Goal: Task Accomplishment & Management: Use online tool/utility

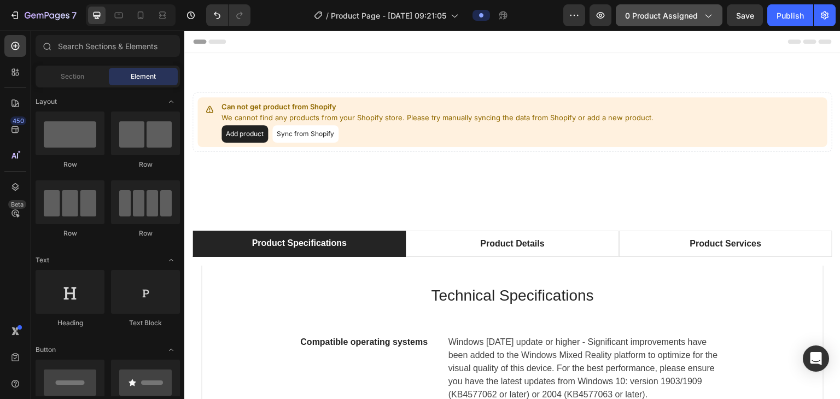
click at [419, 20] on span "0 product assigned" at bounding box center [661, 15] width 73 height 11
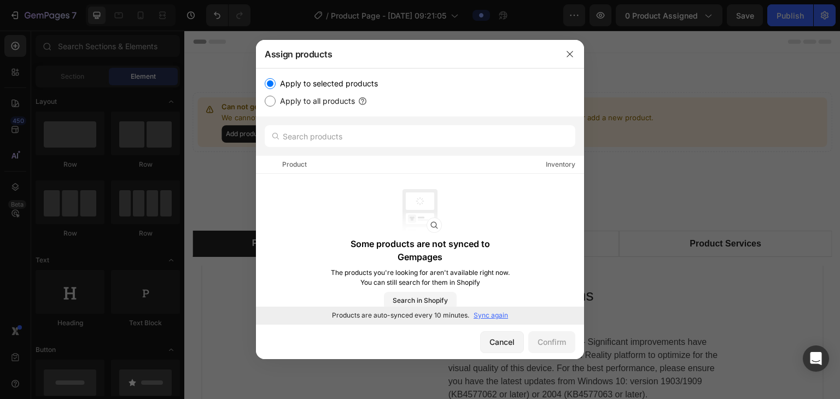
click at [419, 311] on p "Sync again" at bounding box center [491, 316] width 34 height 10
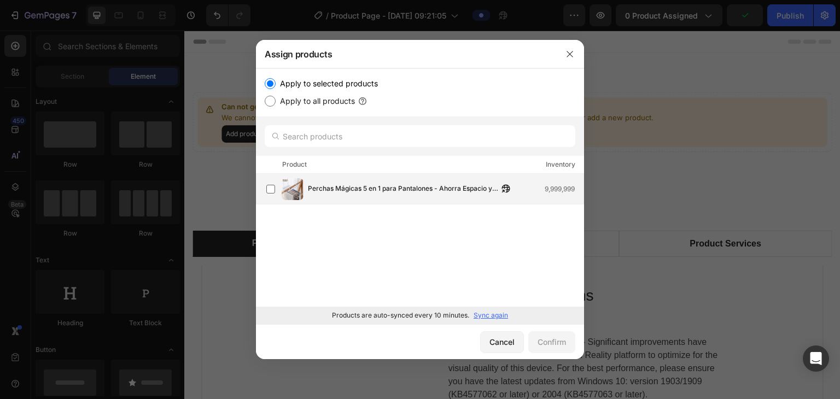
click at [354, 189] on span "Perchas Mágicas 5 en 1 para Pantalones - Ahorra Espacio y Organiza Fácil" at bounding box center [403, 189] width 190 height 12
click at [419, 340] on div "Confirm" at bounding box center [552, 341] width 28 height 11
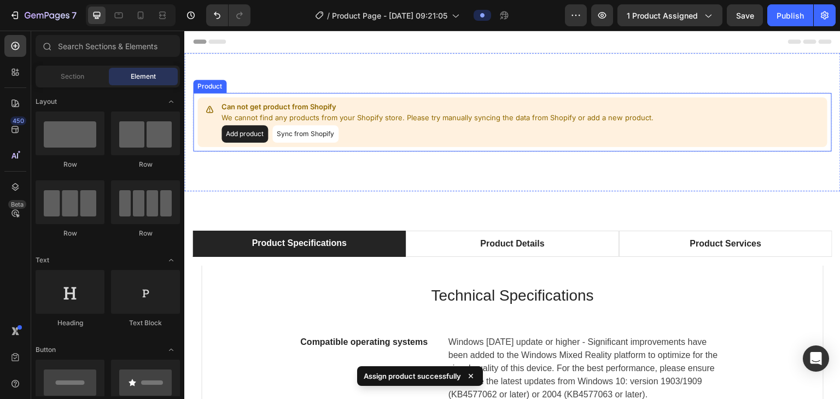
click at [255, 137] on button "Add product" at bounding box center [245, 134] width 46 height 18
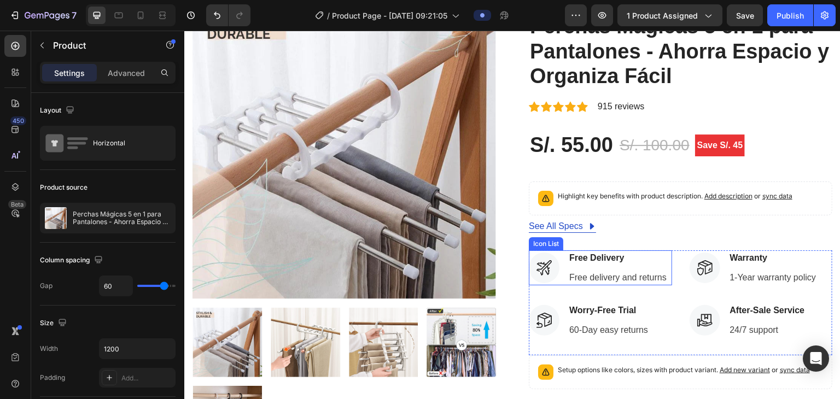
scroll to position [109, 0]
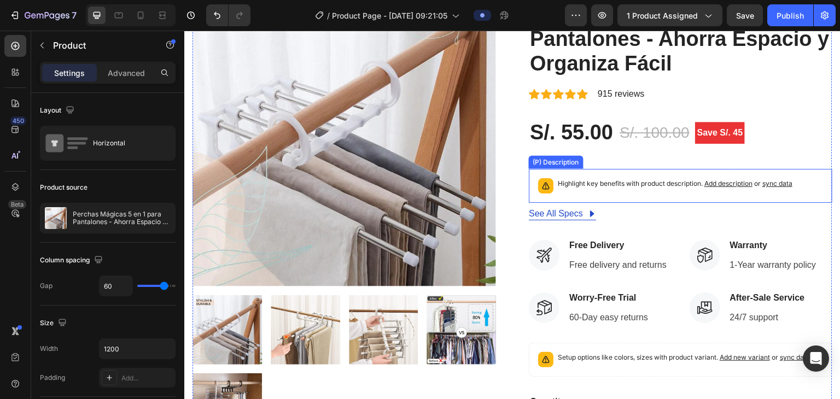
click at [419, 186] on p "Highlight key benefits with product description. Add description or sync data" at bounding box center [675, 183] width 235 height 11
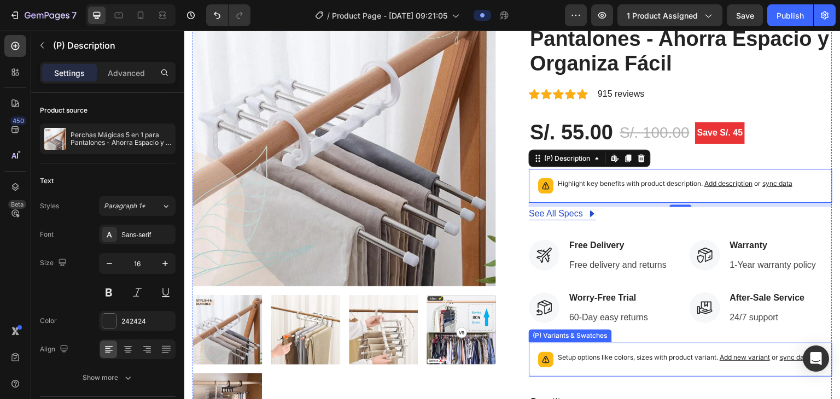
click at [419, 357] on p "Setup options like colors, sizes with product variant. Add new variant or sync …" at bounding box center [684, 357] width 252 height 11
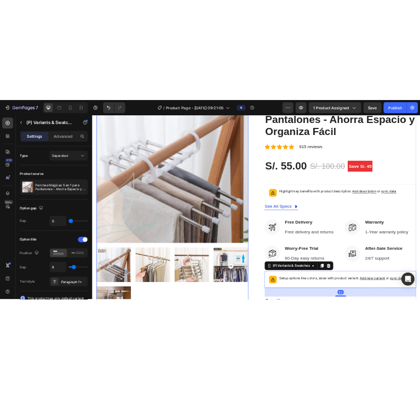
scroll to position [0, 0]
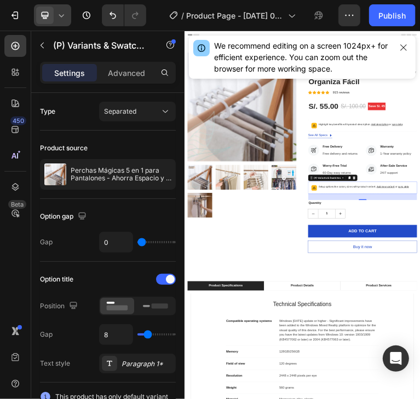
click at [59, 18] on icon at bounding box center [61, 15] width 11 height 11
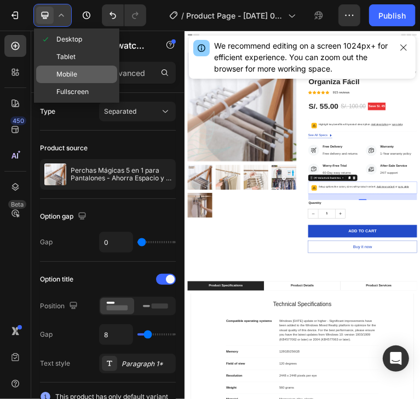
click at [73, 71] on span "Mobile" at bounding box center [66, 74] width 21 height 11
type input "14"
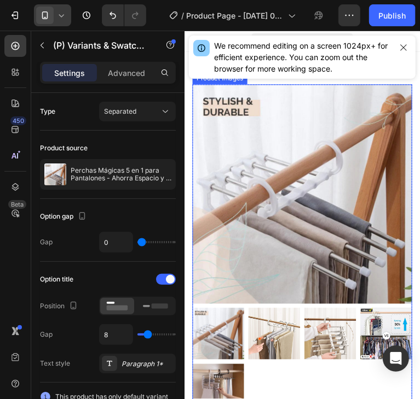
click at [350, 229] on img at bounding box center [307, 201] width 230 height 230
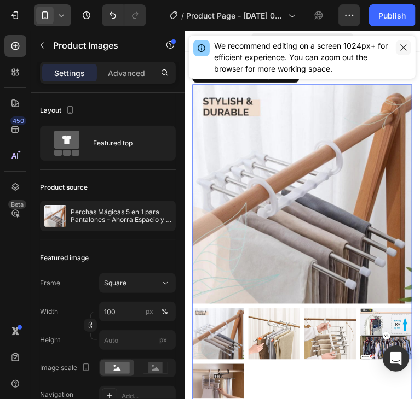
click at [398, 49] on button "button" at bounding box center [402, 47] width 15 height 15
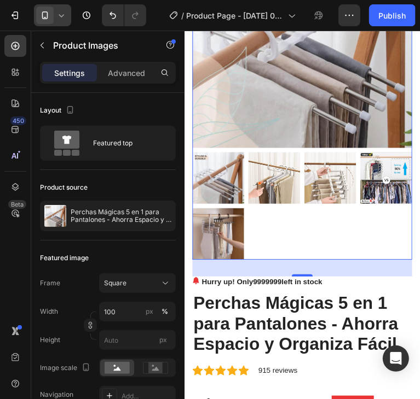
scroll to position [164, 0]
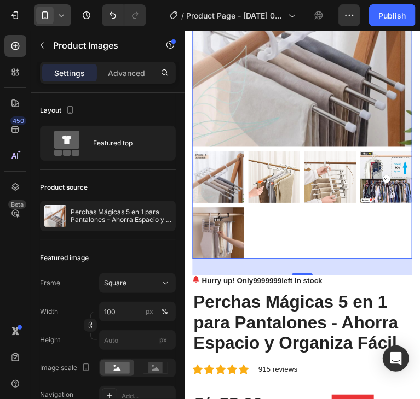
click at [351, 217] on div at bounding box center [307, 212] width 230 height 113
click at [120, 71] on p "Advanced" at bounding box center [126, 72] width 37 height 11
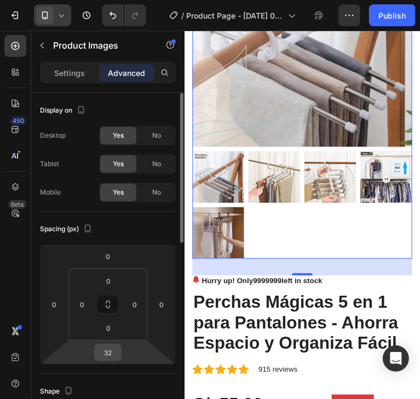
click at [113, 351] on input "32" at bounding box center [108, 353] width 22 height 16
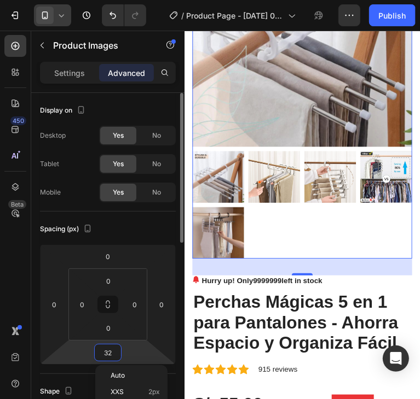
type input "0"
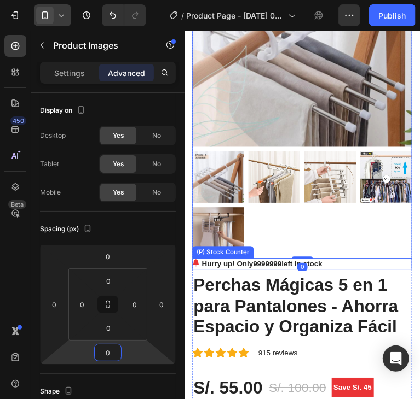
click at [388, 269] on div "Hurry up! Only 9999999 left in stock" at bounding box center [307, 274] width 230 height 11
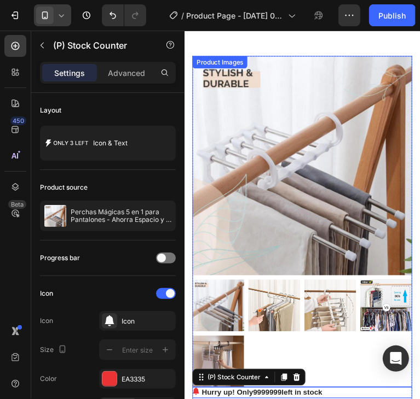
scroll to position [0, 0]
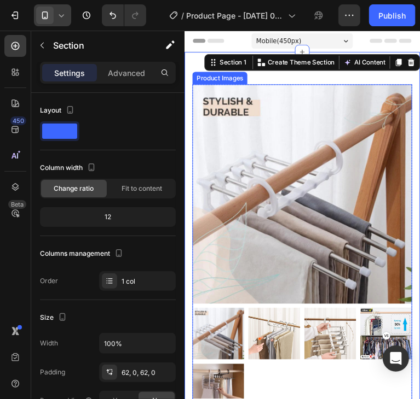
click at [372, 252] on img at bounding box center [307, 201] width 230 height 230
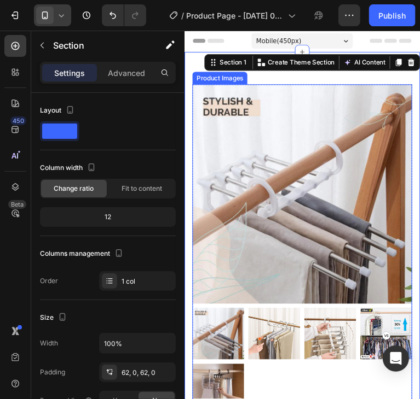
click at [284, 208] on img at bounding box center [307, 201] width 230 height 230
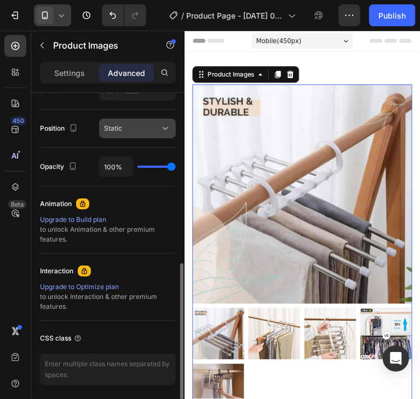
scroll to position [421, 0]
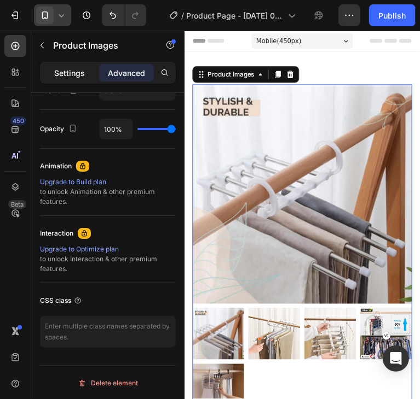
click at [85, 73] on div "Settings" at bounding box center [69, 73] width 55 height 18
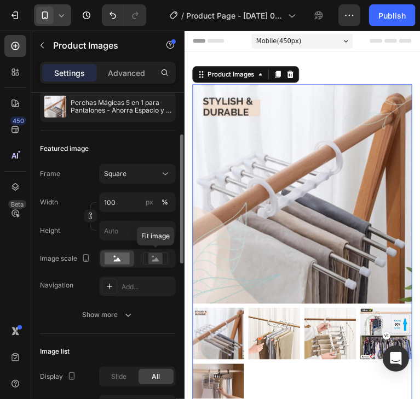
scroll to position [164, 0]
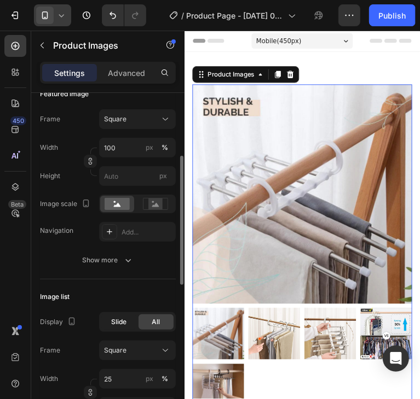
click at [127, 323] on div "Slide" at bounding box center [118, 322] width 35 height 15
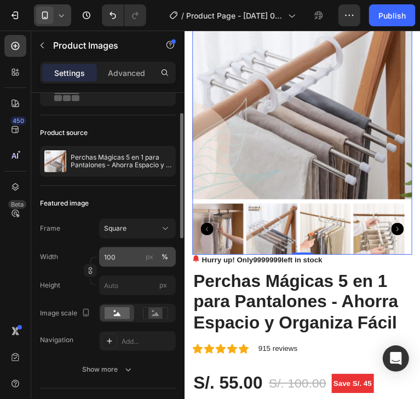
scroll to position [109, 0]
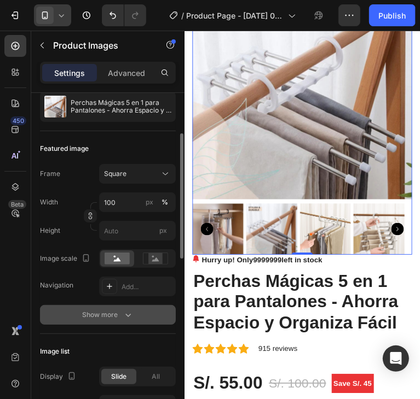
click at [136, 316] on button "Show more" at bounding box center [108, 315] width 136 height 20
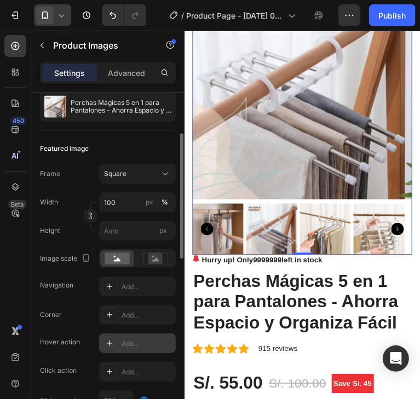
scroll to position [164, 0]
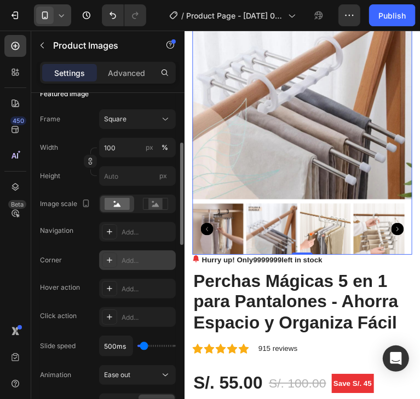
click at [144, 265] on div "Add..." at bounding box center [146, 261] width 51 height 10
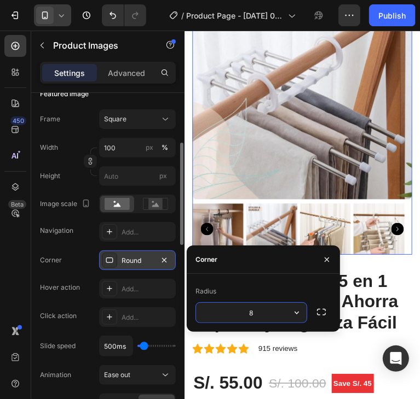
click at [247, 311] on input "8" at bounding box center [251, 313] width 110 height 20
click at [294, 317] on icon "button" at bounding box center [296, 312] width 11 height 11
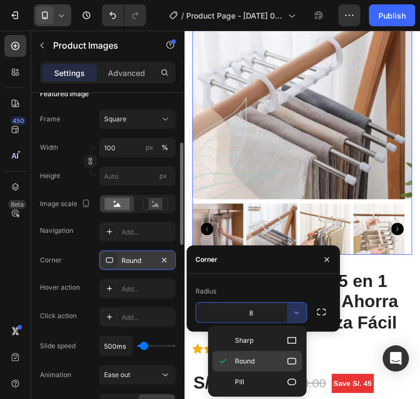
click at [273, 360] on p "Round" at bounding box center [266, 361] width 62 height 11
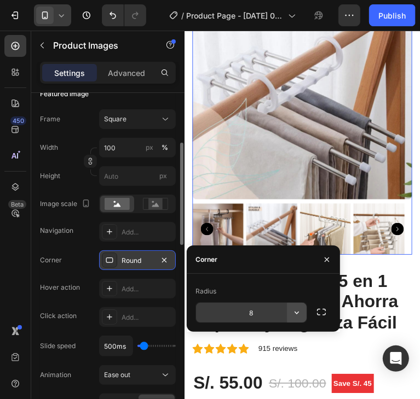
click at [295, 315] on icon "button" at bounding box center [296, 312] width 11 height 11
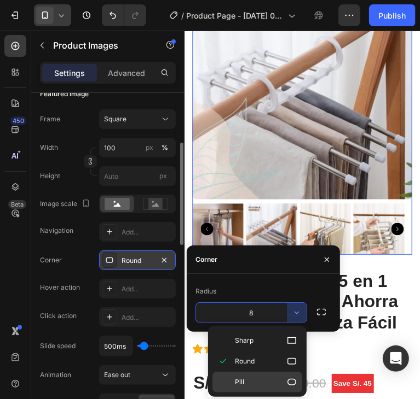
click at [262, 372] on div "Pill" at bounding box center [257, 382] width 90 height 21
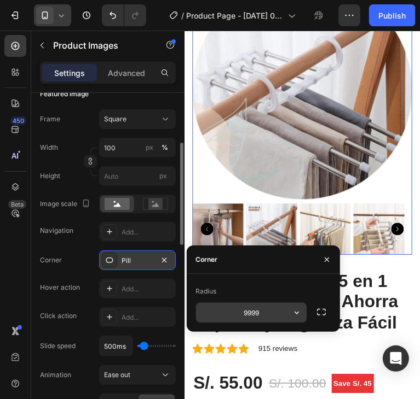
click at [271, 316] on input "9999" at bounding box center [251, 313] width 110 height 20
click at [294, 316] on icon "button" at bounding box center [296, 312] width 11 height 11
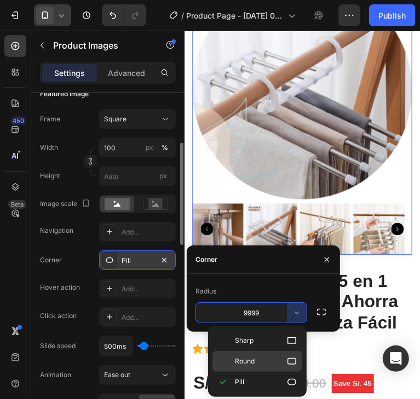
click at [280, 359] on p "Round" at bounding box center [266, 361] width 62 height 11
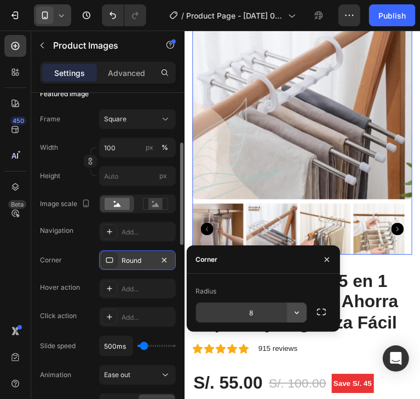
click at [296, 310] on icon "button" at bounding box center [296, 312] width 11 height 11
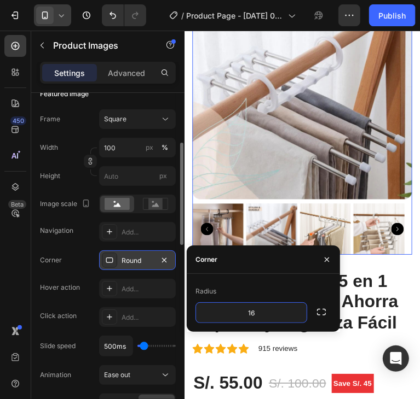
type input "16"
click at [291, 296] on div "Radius" at bounding box center [263, 292] width 136 height 18
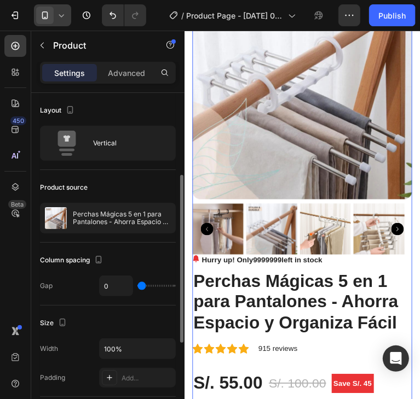
scroll to position [109, 0]
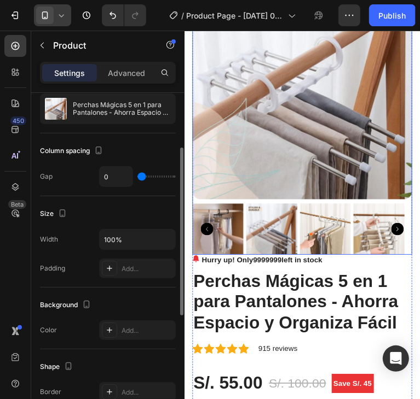
click at [335, 150] on img at bounding box center [307, 92] width 230 height 230
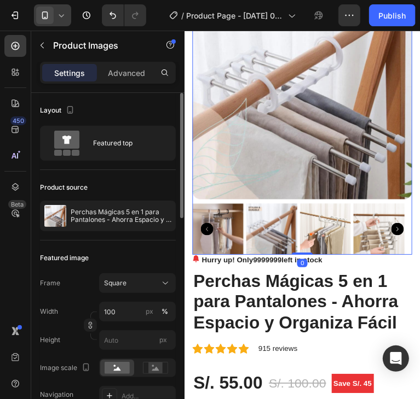
scroll to position [164, 0]
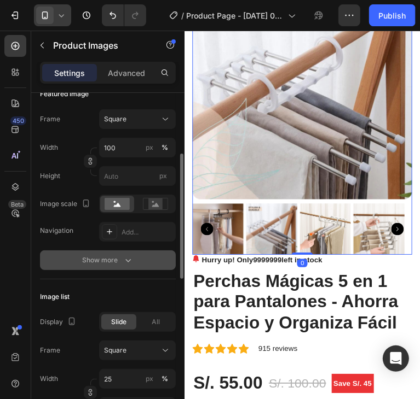
click at [135, 266] on button "Show more" at bounding box center [108, 261] width 136 height 20
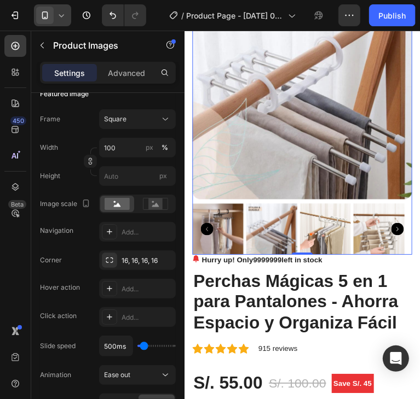
scroll to position [273, 0]
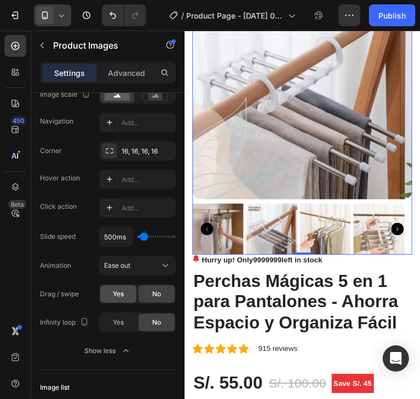
click at [115, 294] on span "Yes" at bounding box center [118, 294] width 11 height 10
click at [142, 296] on div "No" at bounding box center [156, 295] width 36 height 18
click at [114, 295] on span "Yes" at bounding box center [118, 294] width 11 height 10
click at [155, 296] on span "No" at bounding box center [156, 294] width 9 height 10
click at [125, 324] on div "Yes" at bounding box center [118, 323] width 36 height 18
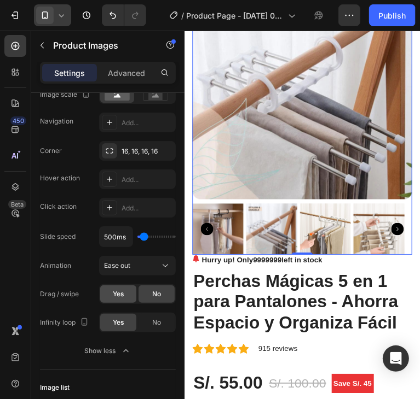
click at [126, 301] on div "Yes" at bounding box center [118, 295] width 36 height 18
click at [156, 322] on span "No" at bounding box center [156, 323] width 9 height 10
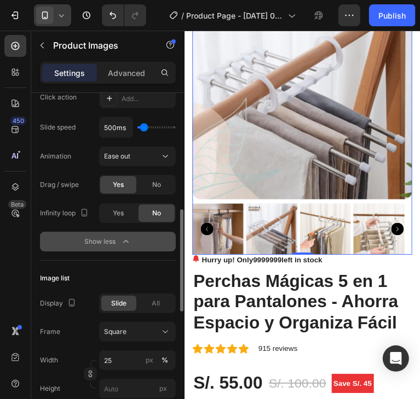
scroll to position [328, 0]
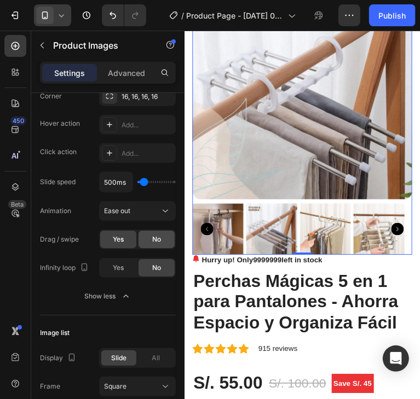
click at [142, 246] on div "No" at bounding box center [156, 240] width 36 height 18
click at [400, 231] on icon "Carousel Next Arrow" at bounding box center [406, 237] width 13 height 13
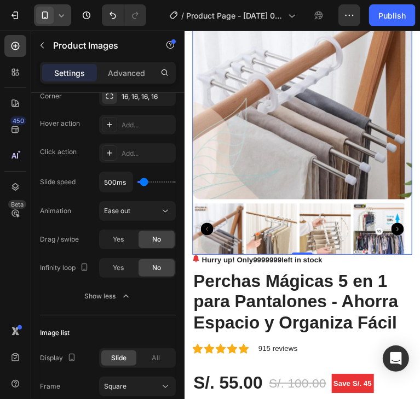
click at [400, 231] on icon "Carousel Next Arrow" at bounding box center [406, 237] width 13 height 13
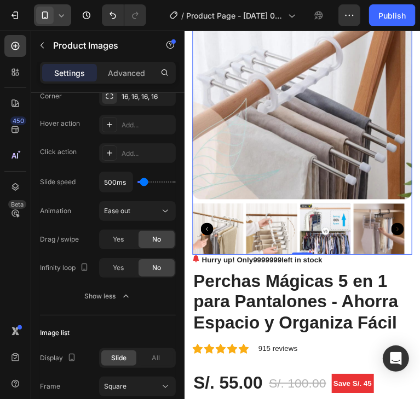
click at [400, 231] on icon "Carousel Next Arrow" at bounding box center [406, 237] width 13 height 13
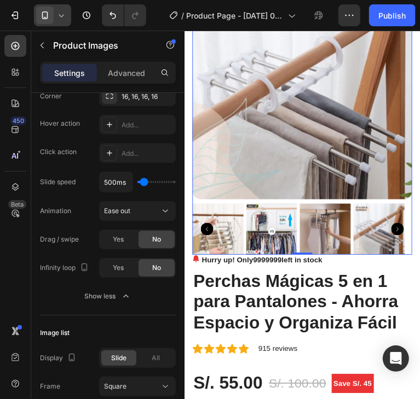
click at [400, 231] on icon "Carousel Next Arrow" at bounding box center [406, 237] width 13 height 13
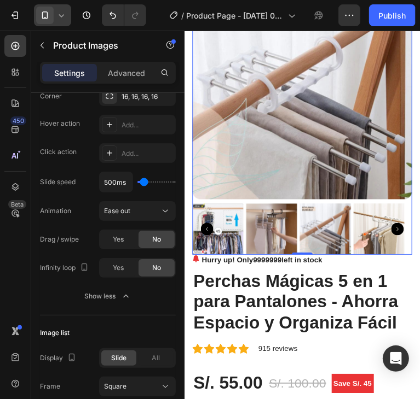
click at [209, 231] on icon "Carousel Back Arrow" at bounding box center [207, 237] width 13 height 13
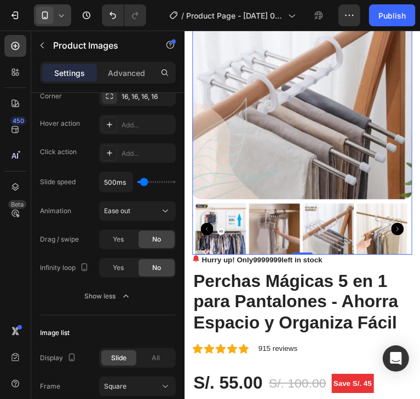
click at [209, 231] on icon "Carousel Back Arrow" at bounding box center [207, 237] width 13 height 13
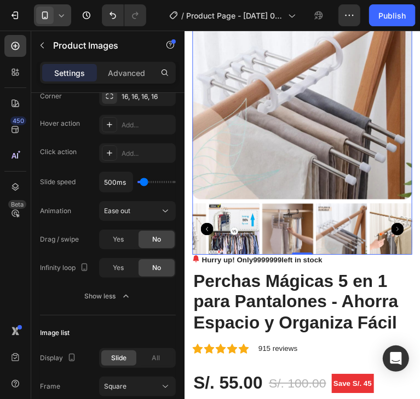
click at [209, 231] on icon "Carousel Back Arrow" at bounding box center [207, 237] width 13 height 13
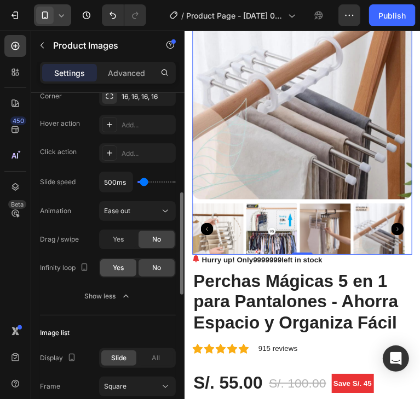
click at [118, 272] on span "Yes" at bounding box center [118, 268] width 11 height 10
click at [170, 270] on div "No" at bounding box center [156, 268] width 36 height 18
click at [115, 240] on span "Yes" at bounding box center [118, 240] width 11 height 10
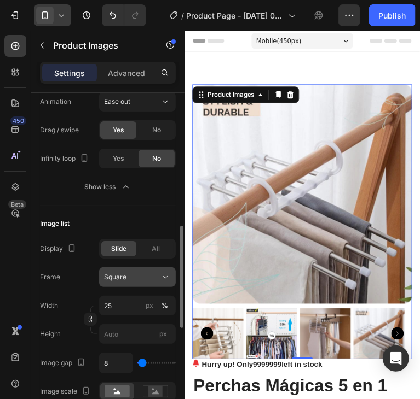
scroll to position [547, 0]
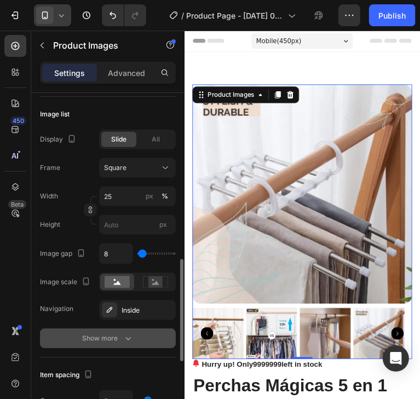
click at [129, 335] on icon "button" at bounding box center [128, 338] width 11 height 11
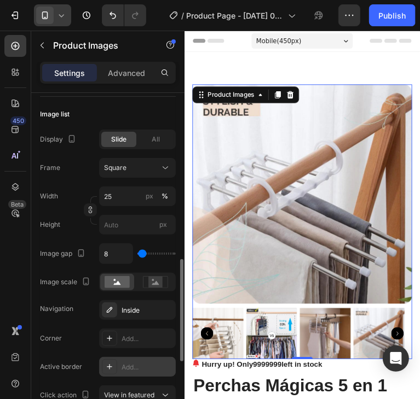
scroll to position [656, 0]
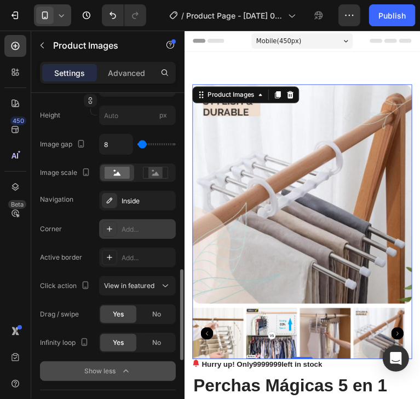
click at [140, 225] on div "Add..." at bounding box center [146, 230] width 51 height 10
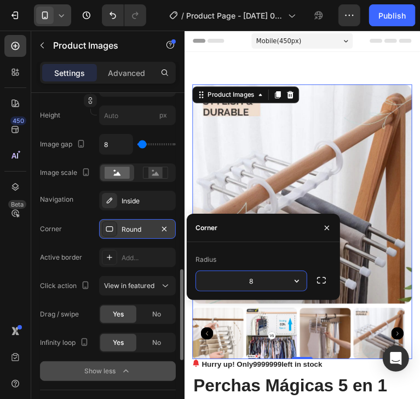
click at [256, 278] on input "8" at bounding box center [251, 281] width 110 height 20
click at [260, 281] on input "8" at bounding box center [251, 281] width 110 height 20
click at [289, 225] on div "Corner" at bounding box center [263, 228] width 153 height 28
click at [137, 233] on div "Round" at bounding box center [137, 230] width 32 height 10
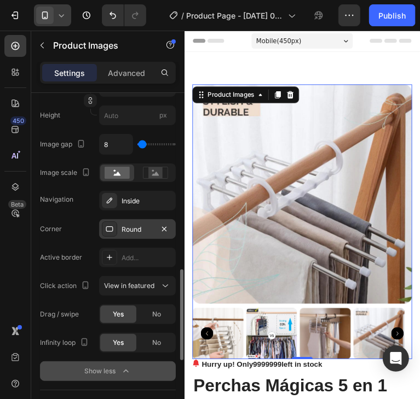
click at [137, 230] on div "Round" at bounding box center [137, 230] width 32 height 10
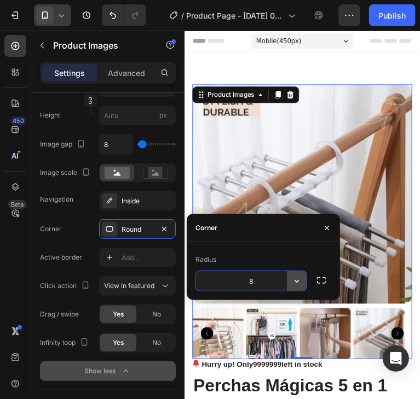
click at [304, 283] on button "button" at bounding box center [297, 281] width 20 height 20
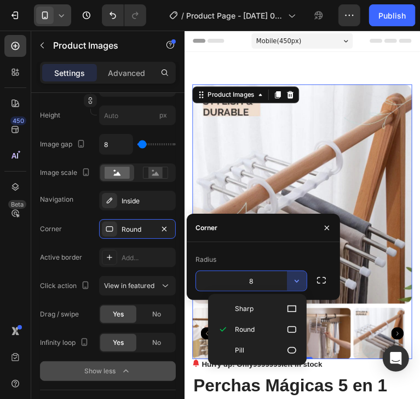
click at [253, 283] on input "8" at bounding box center [251, 281] width 110 height 20
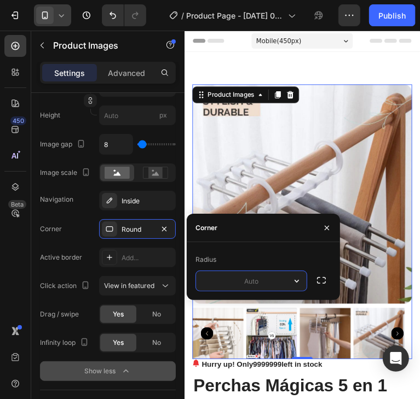
type input "8"
click at [267, 254] on div "Radius" at bounding box center [263, 260] width 136 height 18
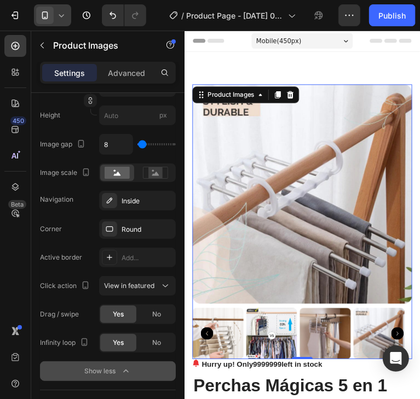
click at [158, 376] on button "Show less" at bounding box center [108, 372] width 136 height 20
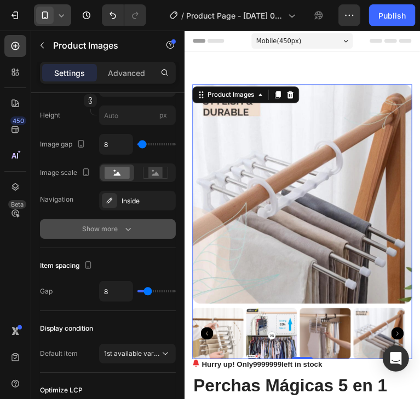
click at [139, 227] on button "Show more" at bounding box center [108, 229] width 136 height 20
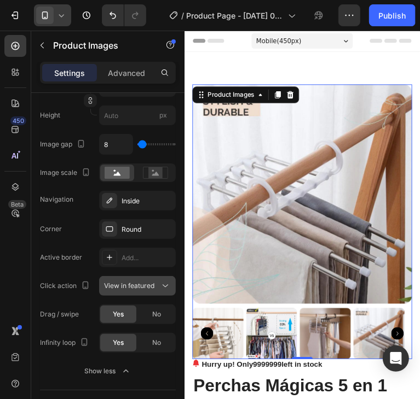
click at [130, 284] on span "View in featured" at bounding box center [129, 286] width 50 height 8
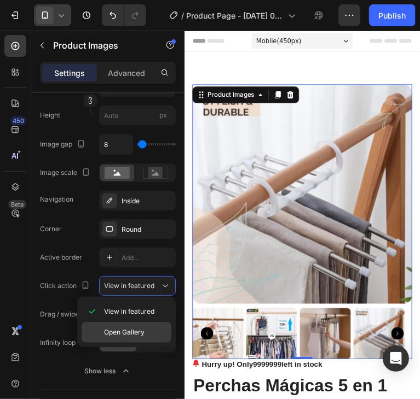
click at [133, 331] on span "Open Gallery" at bounding box center [124, 333] width 40 height 10
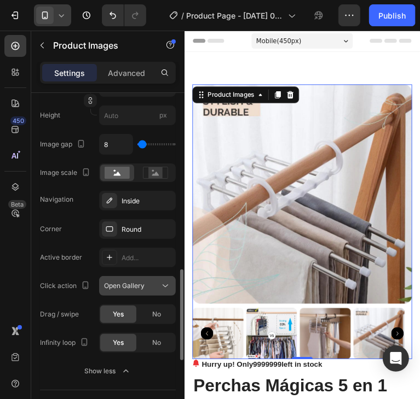
click at [152, 292] on button "Open Gallery" at bounding box center [137, 286] width 77 height 20
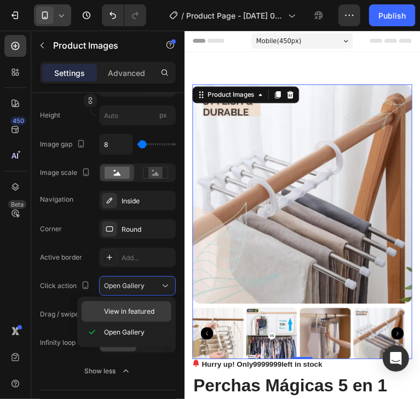
click at [129, 310] on span "View in featured" at bounding box center [129, 312] width 50 height 10
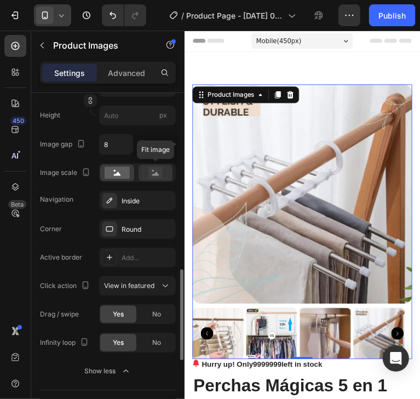
click at [158, 177] on rect at bounding box center [155, 172] width 14 height 11
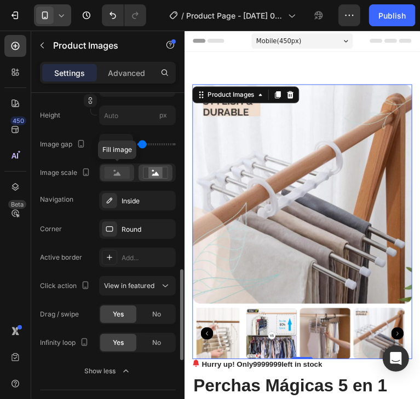
click at [123, 173] on rect at bounding box center [116, 173] width 25 height 12
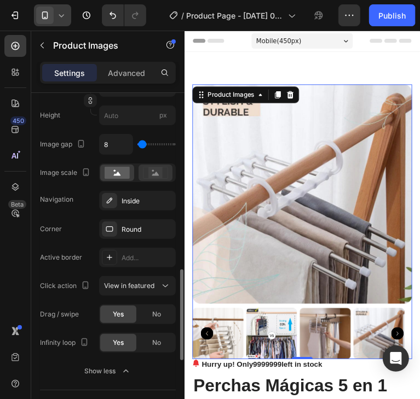
click at [145, 173] on icon at bounding box center [155, 173] width 25 height 12
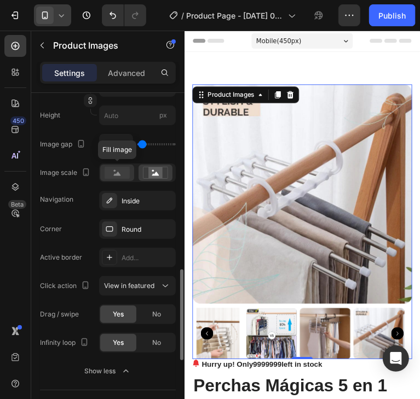
click at [127, 170] on rect at bounding box center [116, 173] width 25 height 12
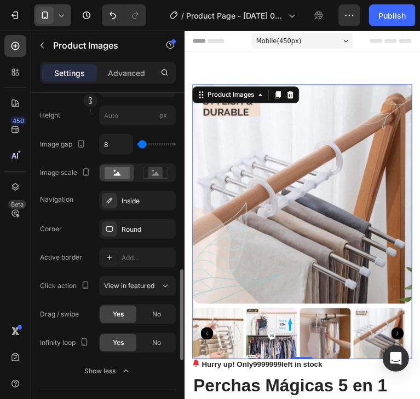
scroll to position [547, 0]
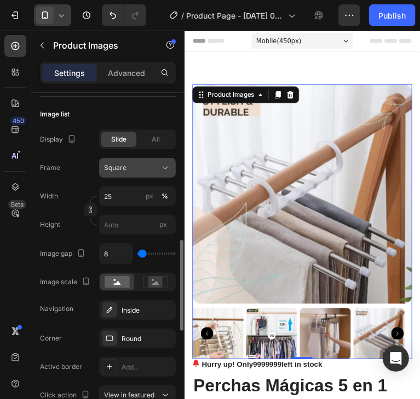
click at [126, 165] on div "Square" at bounding box center [131, 168] width 54 height 10
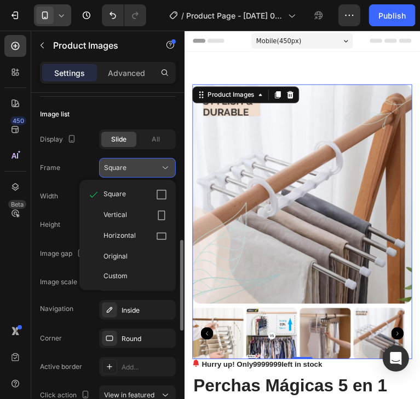
click at [149, 166] on div "Square" at bounding box center [131, 168] width 54 height 10
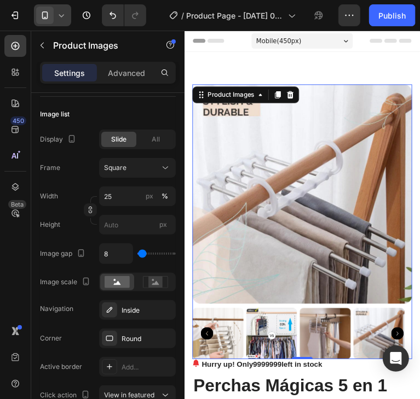
click at [343, 220] on img at bounding box center [307, 201] width 230 height 230
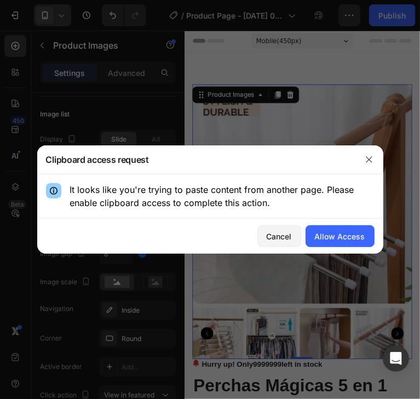
drag, startPoint x: 84, startPoint y: 188, endPoint x: 286, endPoint y: 211, distance: 203.6
click at [286, 211] on div "It looks like you're trying to paste content from another page. Please enable c…" at bounding box center [210, 196] width 346 height 44
copy p "It looks like you're trying to paste content from another page. Please enable c…"
click at [363, 240] on div "Allow Access" at bounding box center [340, 236] width 50 height 11
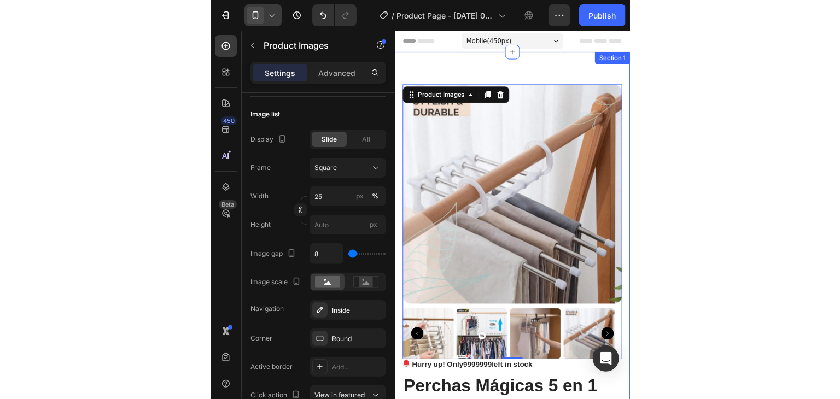
scroll to position [0, 0]
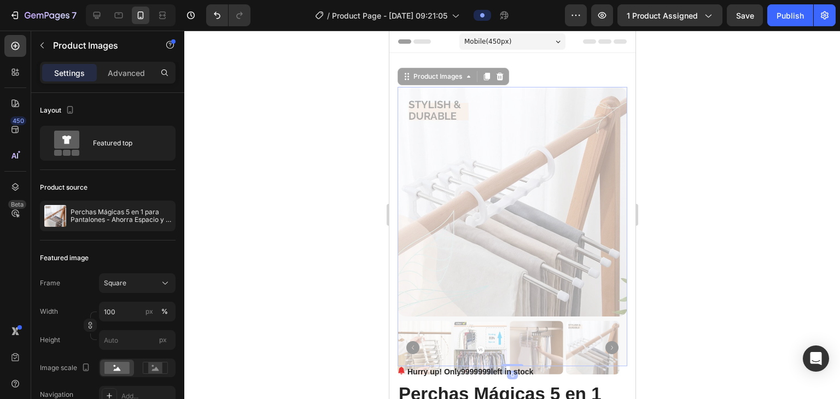
drag, startPoint x: 217, startPoint y: 56, endPoint x: 652, endPoint y: 94, distance: 437.0
click at [419, 94] on div at bounding box center [512, 215] width 656 height 369
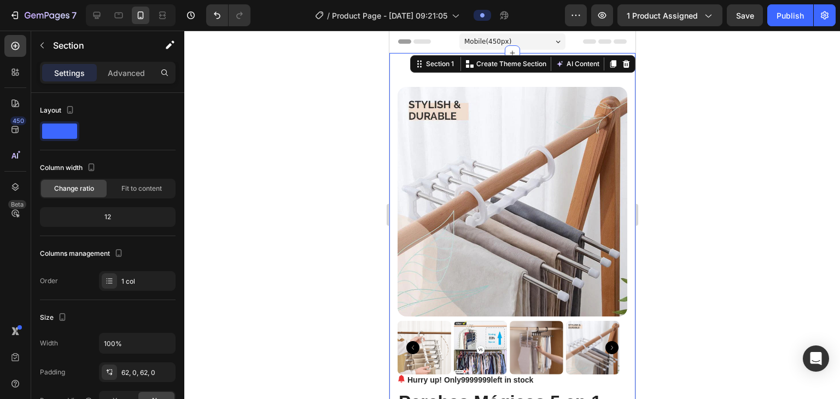
click at [419, 130] on div at bounding box center [512, 215] width 656 height 369
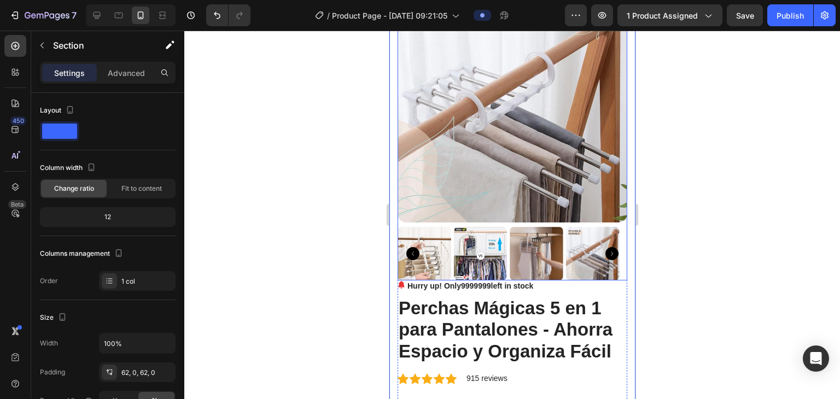
scroll to position [109, 0]
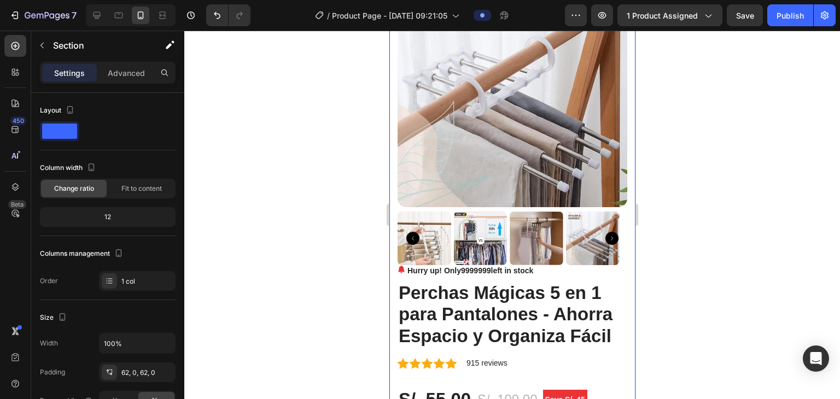
click at [419, 201] on div at bounding box center [512, 215] width 656 height 369
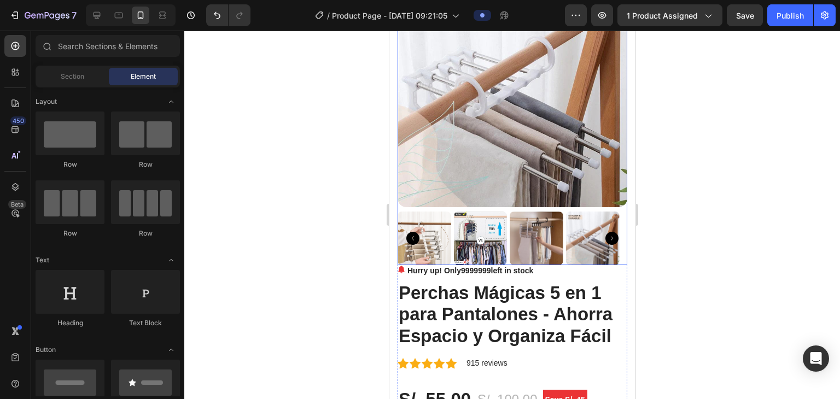
click at [419, 125] on img at bounding box center [512, 93] width 230 height 230
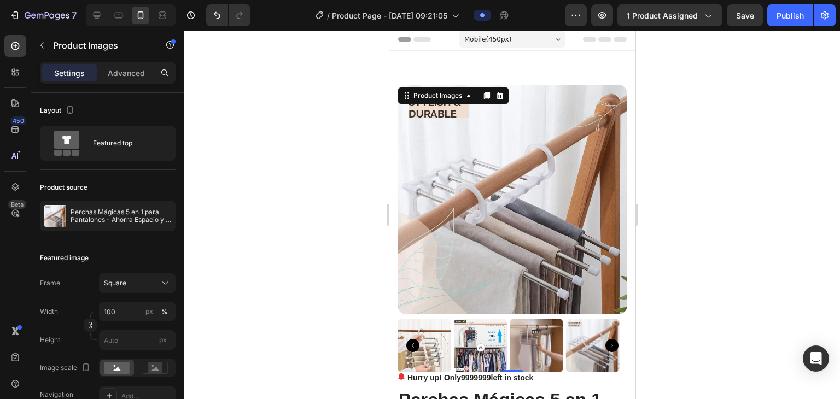
scroll to position [0, 0]
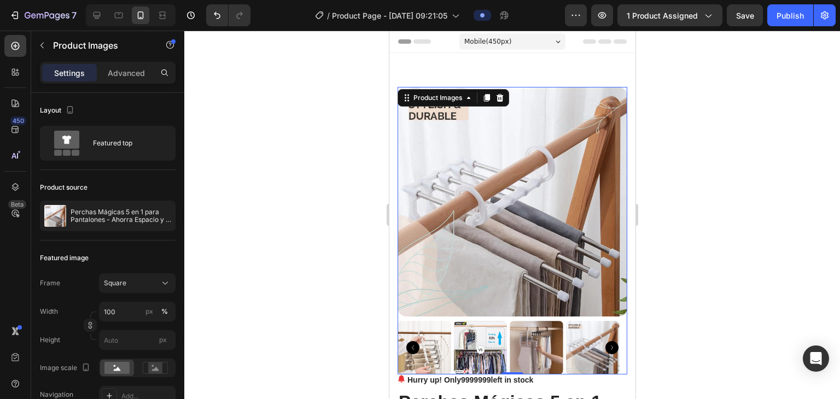
click at [419, 165] on div at bounding box center [512, 215] width 656 height 369
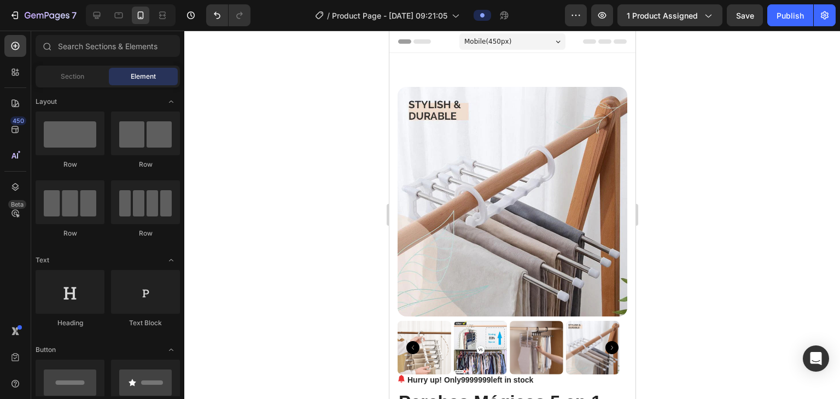
click at [419, 162] on img at bounding box center [512, 202] width 230 height 230
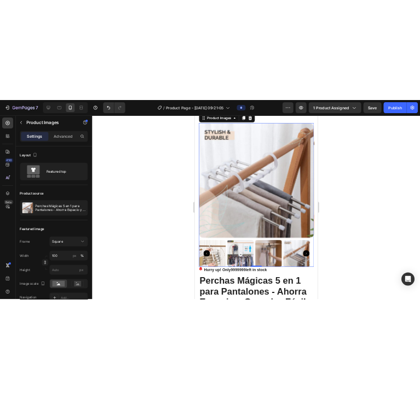
scroll to position [109, 0]
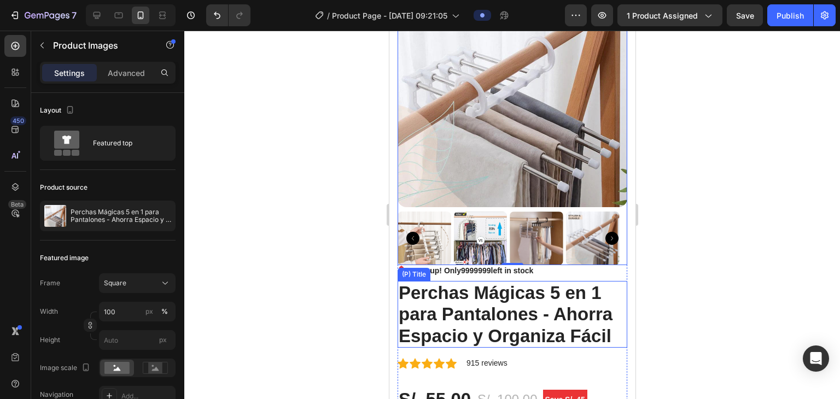
click at [419, 298] on h2 "Perchas Mágicas 5 en 1 para Pantalones - Ahorra Espacio y Organiza Fácil" at bounding box center [512, 314] width 230 height 67
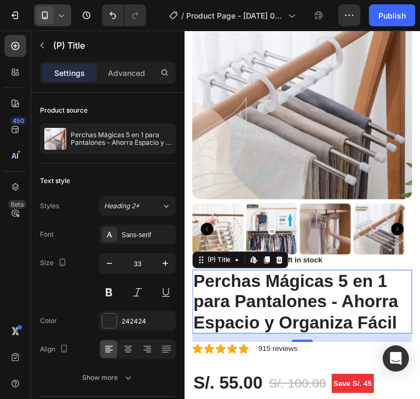
click at [272, 296] on h2 "Perchas Mágicas 5 en 1 para Pantalones - Ahorra Espacio y Organiza Fácil" at bounding box center [307, 314] width 230 height 67
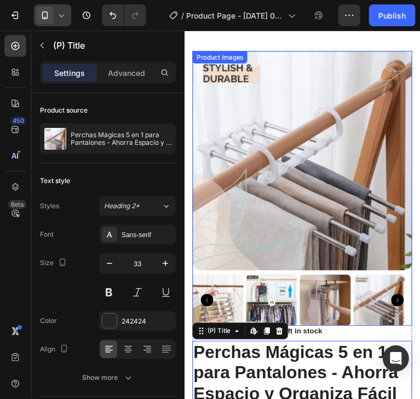
scroll to position [0, 0]
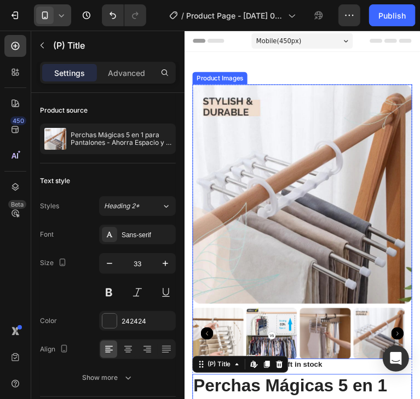
click at [321, 332] on img at bounding box center [331, 348] width 54 height 54
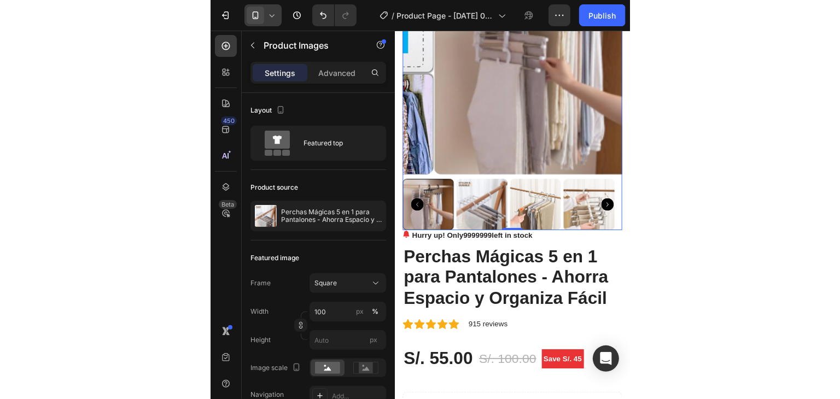
scroll to position [55, 0]
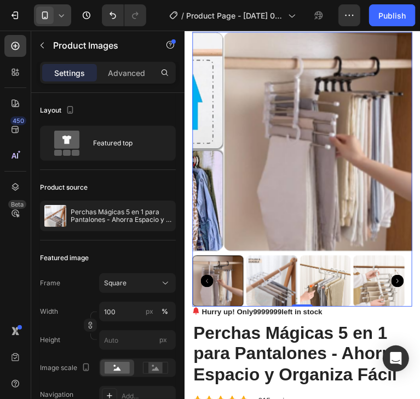
click at [334, 163] on img at bounding box center [339, 147] width 230 height 230
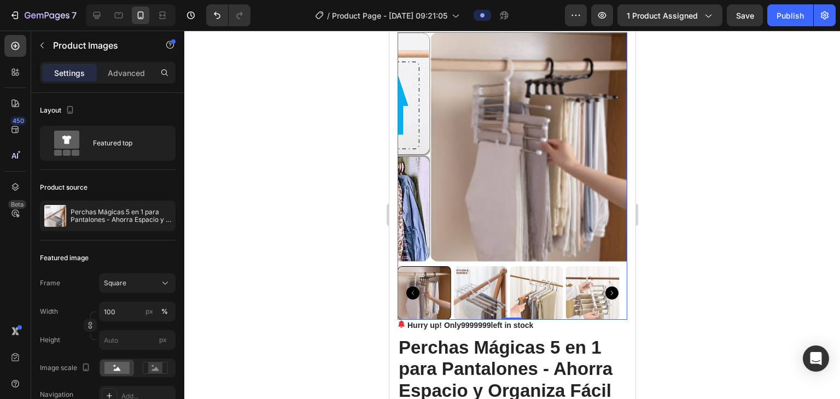
click at [419, 228] on div at bounding box center [512, 215] width 656 height 369
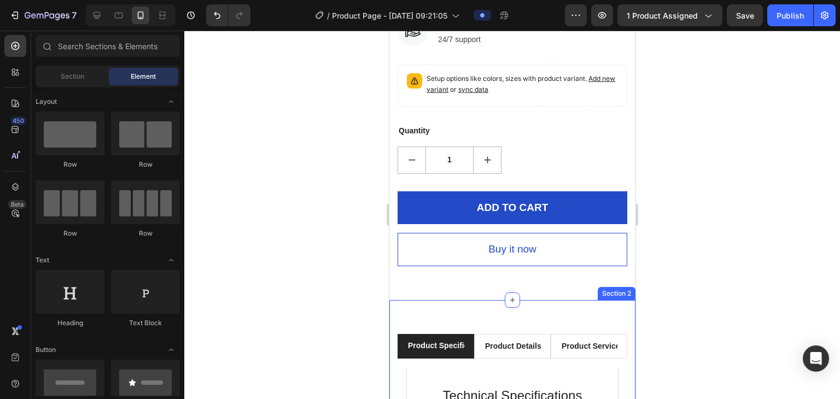
scroll to position [766, 0]
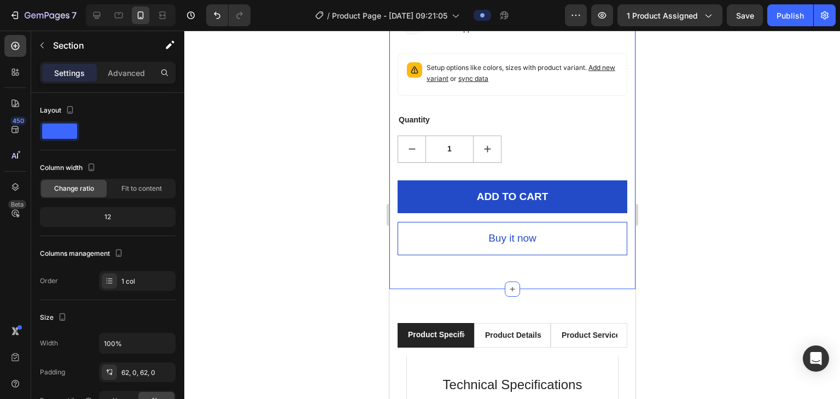
click at [419, 235] on div at bounding box center [512, 215] width 656 height 369
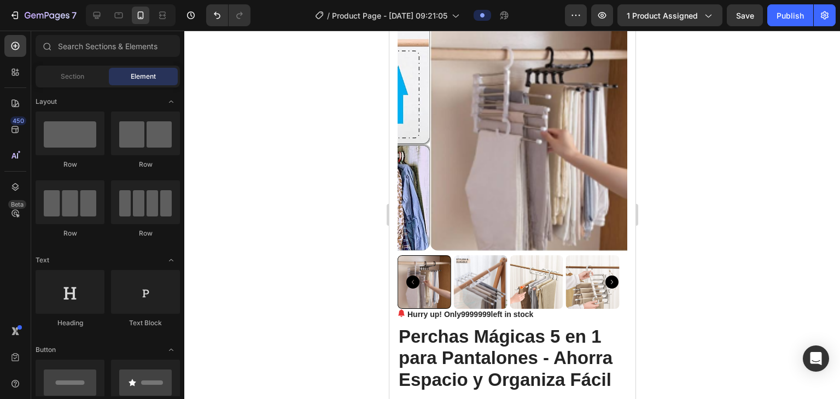
scroll to position [0, 0]
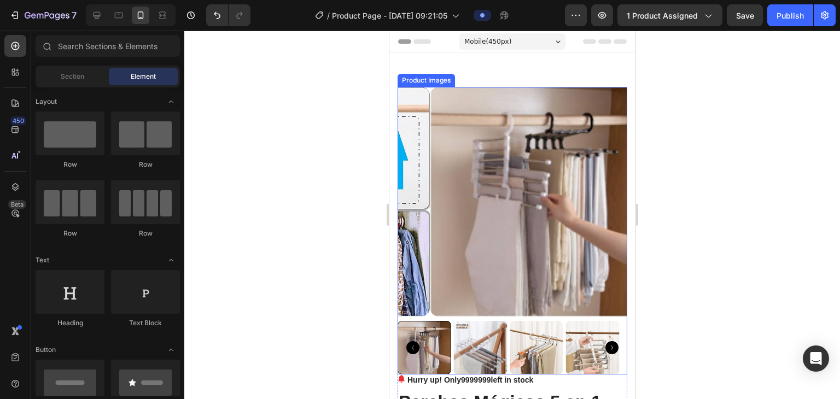
click at [419, 332] on img at bounding box center [480, 348] width 54 height 54
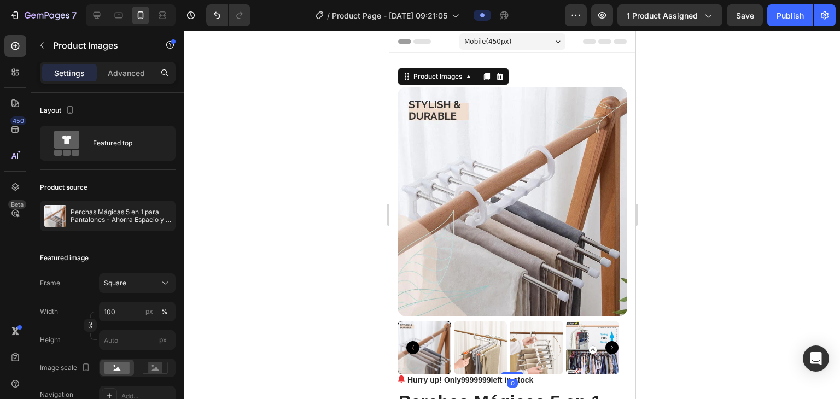
click at [419, 346] on img at bounding box center [480, 348] width 54 height 54
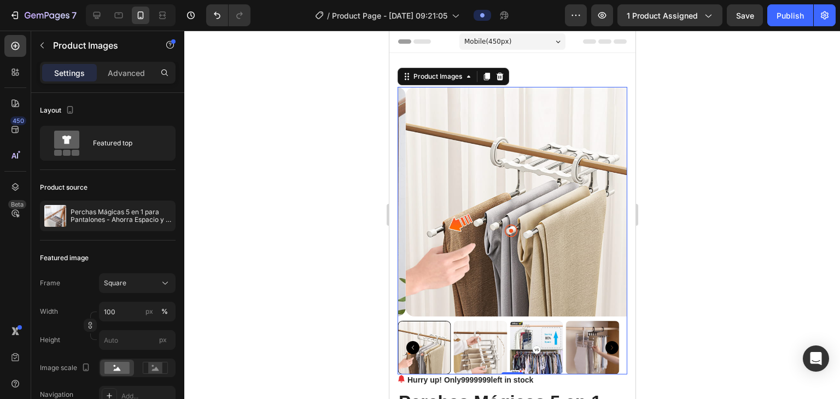
click at [419, 247] on div at bounding box center [512, 215] width 656 height 369
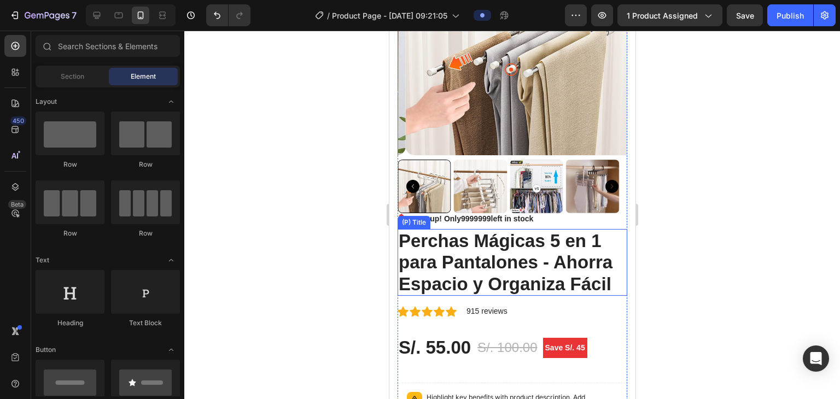
scroll to position [164, 0]
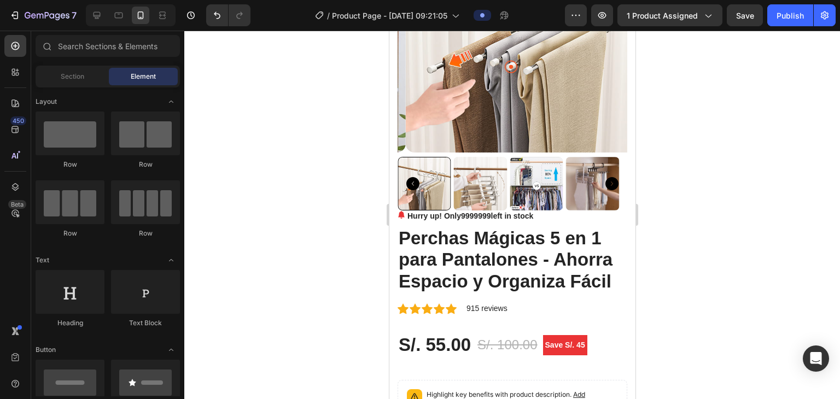
click at [419, 254] on div at bounding box center [512, 215] width 656 height 369
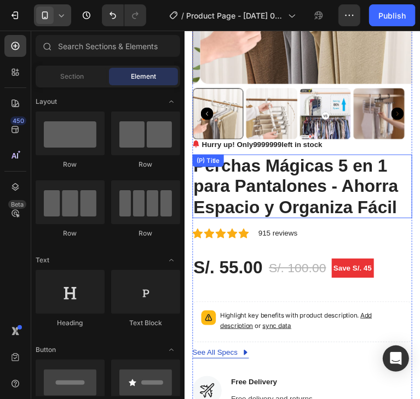
scroll to position [219, 0]
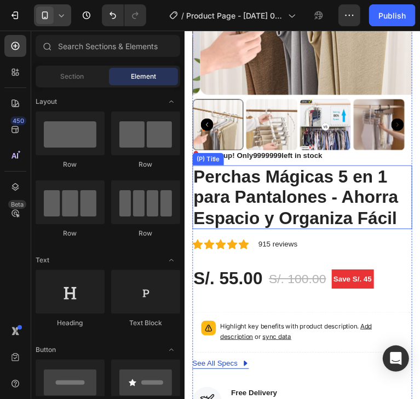
click at [331, 216] on h2 "Perchas Mágicas 5 en 1 para Pantalones - Ahorra Espacio y Organiza Fácil" at bounding box center [307, 204] width 230 height 67
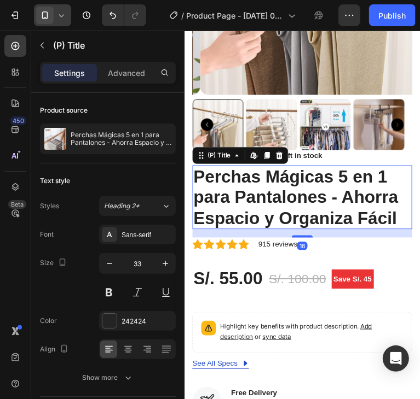
click at [337, 202] on h2 "Perchas Mágicas 5 en 1 para Pantalones - Ahorra Espacio y Organiza Fácil" at bounding box center [307, 204] width 230 height 67
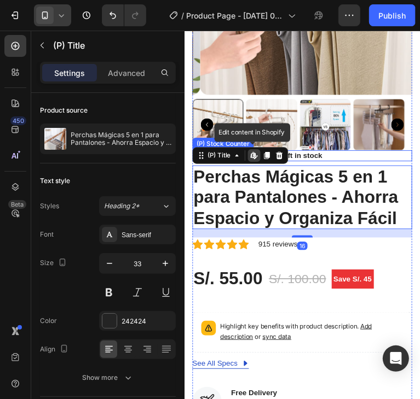
click at [323, 155] on p "Hurry up! Only 9999999 left in stock" at bounding box center [265, 160] width 126 height 11
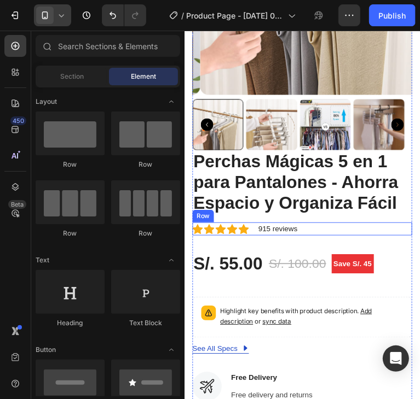
click at [396, 235] on div "Icon Icon Icon Icon Icon Icon List Hoz 915 reviews Text block Row" at bounding box center [307, 238] width 230 height 14
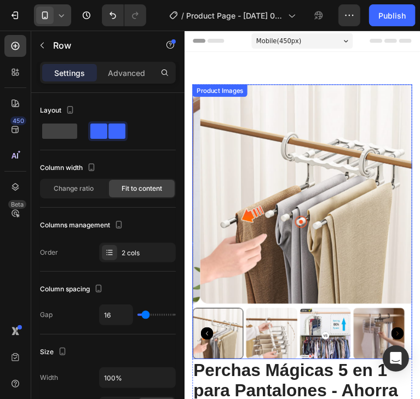
scroll to position [0, 0]
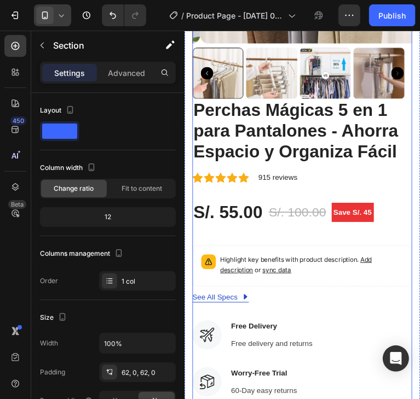
scroll to position [273, 0]
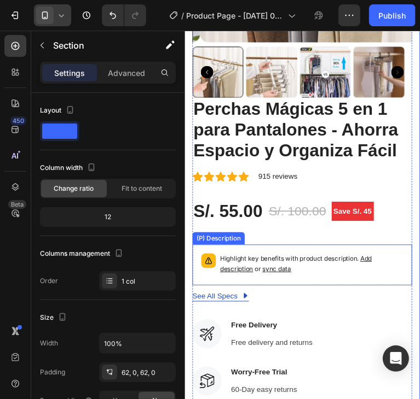
click at [298, 270] on p "Highlight key benefits with product description. Add description or sync data" at bounding box center [316, 275] width 191 height 22
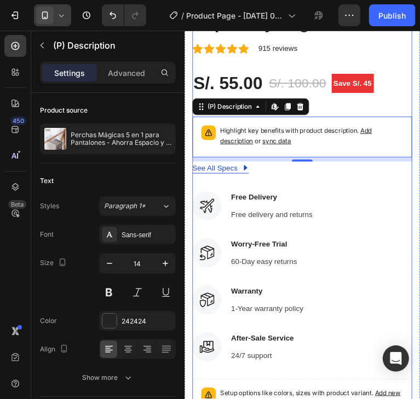
scroll to position [438, 0]
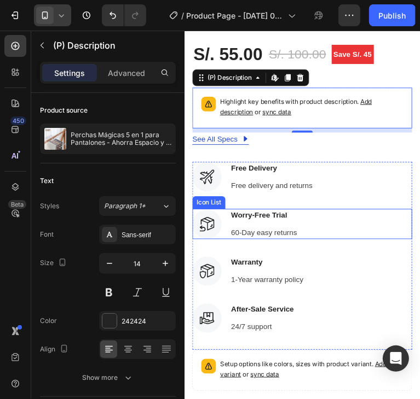
click at [284, 225] on div "Worry-Free Trial Text block 60-Day easy returns Text block" at bounding box center [266, 233] width 71 height 32
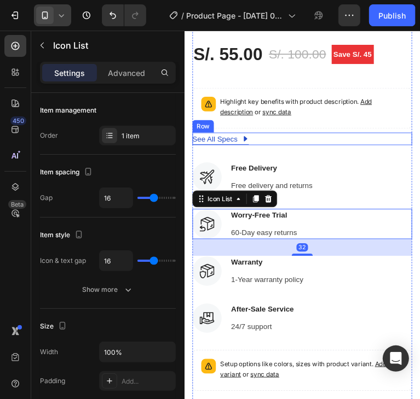
click at [265, 138] on div "See All Specs Button Row" at bounding box center [307, 143] width 230 height 13
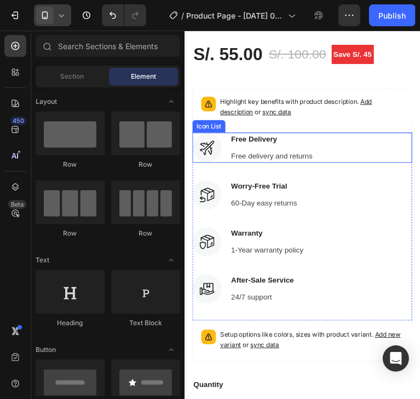
click at [290, 157] on p "Free delivery and returns" at bounding box center [274, 161] width 85 height 11
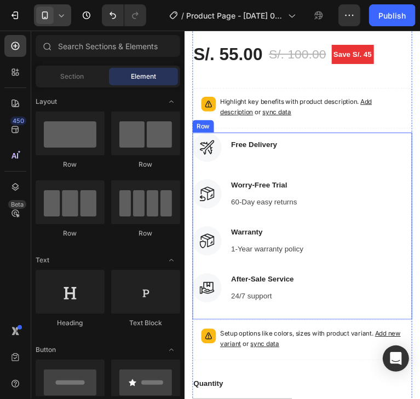
click at [298, 174] on div "Icon Free Delivery Text block Icon List Icon Worry-Free Trial Text block 60-Day…" at bounding box center [307, 185] width 230 height 97
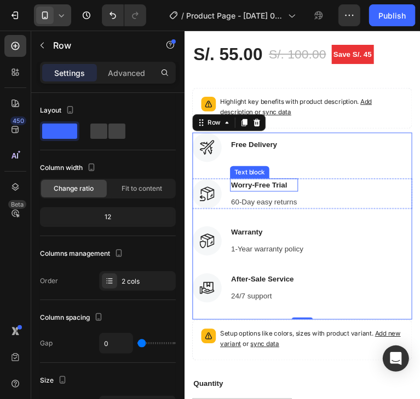
click at [300, 190] on div "Worry-Free Trial" at bounding box center [266, 192] width 71 height 14
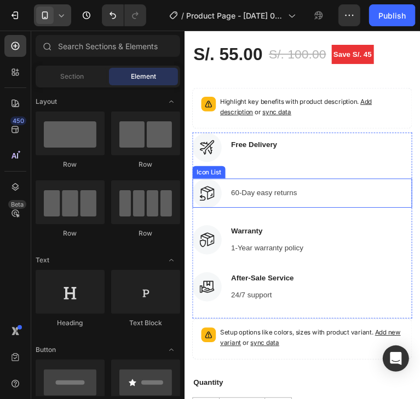
click at [337, 199] on div "Icon 60-Day easy returns Text block" at bounding box center [307, 200] width 230 height 31
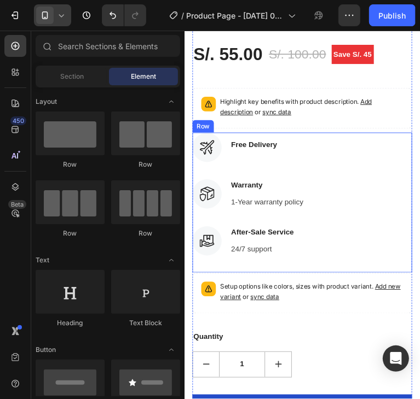
click at [320, 150] on div "Icon Free Delivery Text block" at bounding box center [307, 152] width 230 height 31
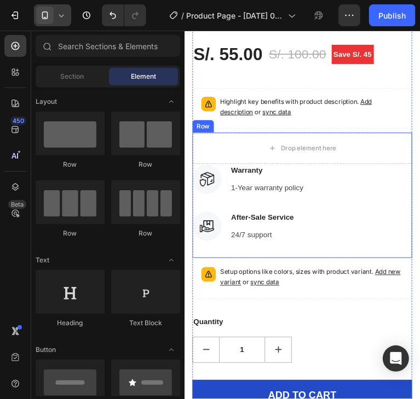
click at [324, 188] on div "Icon Warranty Text block 1-Year warranty policy Text block" at bounding box center [307, 186] width 230 height 32
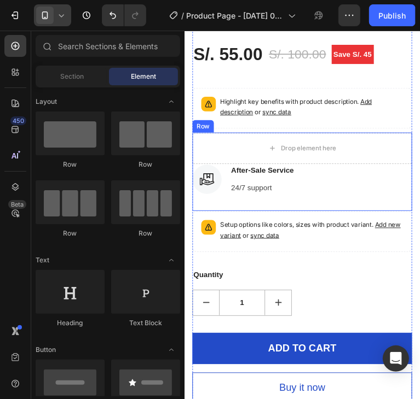
click at [326, 189] on div "Icon After-Sale Service Text block 24/7 support Text block" at bounding box center [307, 186] width 230 height 32
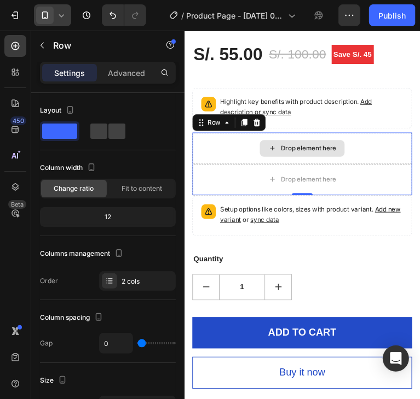
click at [364, 146] on div "Drop element here" at bounding box center [307, 153] width 230 height 33
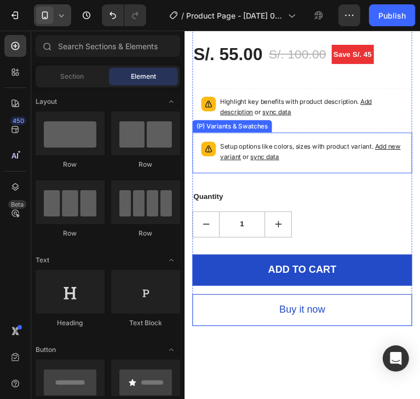
click at [357, 154] on p "Setup options like colors, sizes with product variant. Add new variant or sync …" at bounding box center [316, 158] width 191 height 22
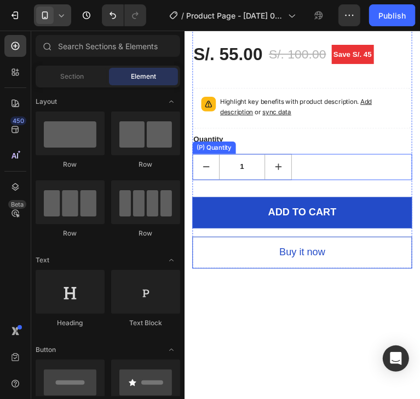
click at [357, 175] on div "1" at bounding box center [307, 173] width 230 height 27
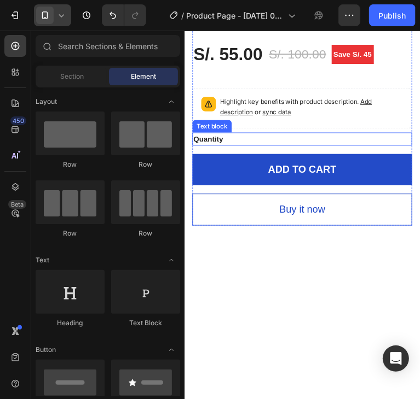
click at [385, 140] on div "Quantity" at bounding box center [307, 144] width 230 height 14
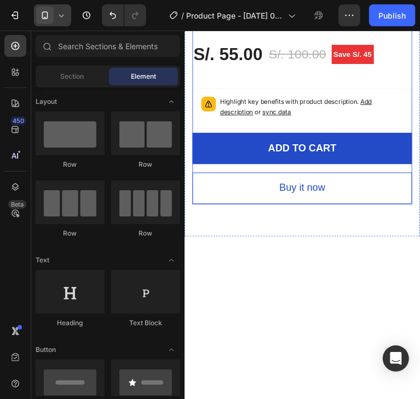
click at [399, 168] on div "ADD TO CART (P) Cart Button" at bounding box center [307, 158] width 230 height 42
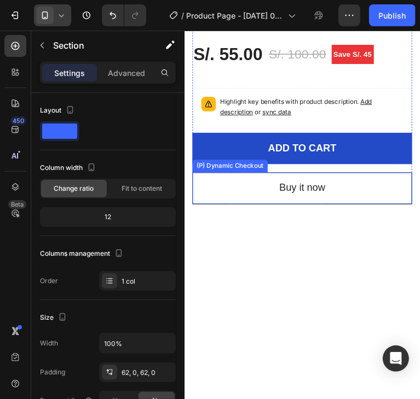
click at [376, 179] on button "Buy it now" at bounding box center [307, 195] width 230 height 33
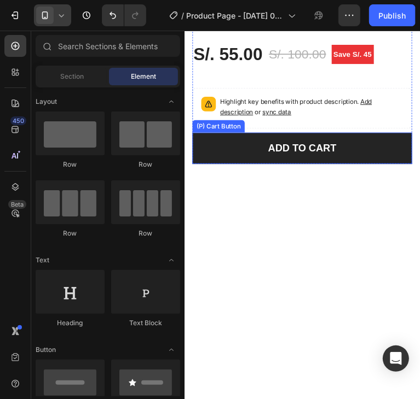
click at [382, 152] on button "ADD TO CART" at bounding box center [307, 153] width 230 height 33
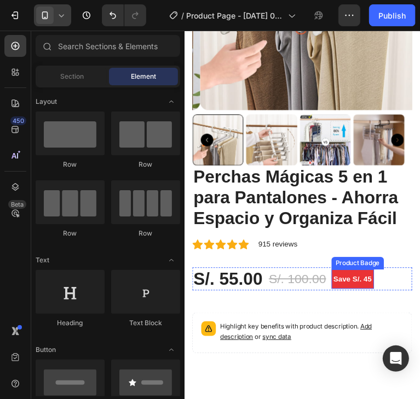
scroll to position [164, 0]
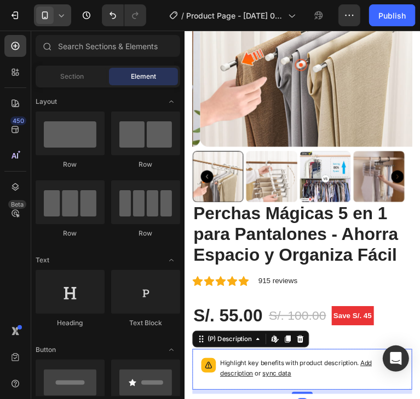
click at [346, 373] on p "Highlight key benefits with product description. Add description or sync data" at bounding box center [316, 384] width 191 height 22
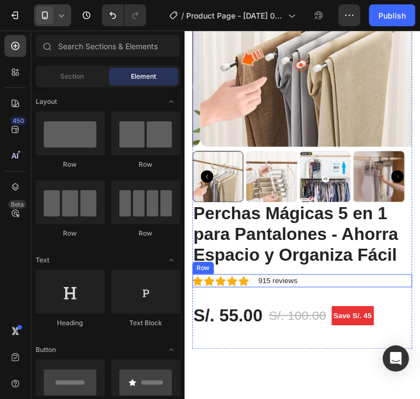
click at [313, 286] on div "Icon Icon Icon Icon Icon Icon List Hoz 915 reviews Text block Row" at bounding box center [307, 293] width 230 height 14
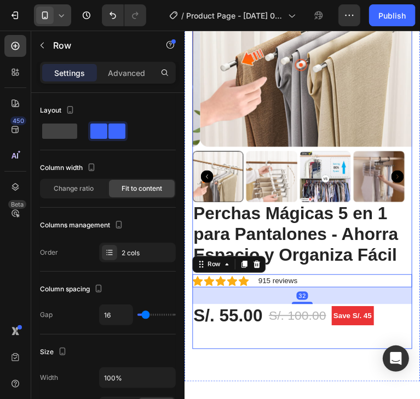
click at [304, 357] on div "Product Images Perchas Mágicas 5 en 1 para Pantalones - Ahorra Espacio y Organi…" at bounding box center [307, 142] width 246 height 509
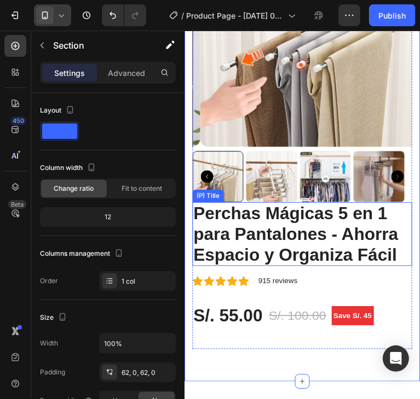
click at [331, 241] on h2 "Perchas Mágicas 5 en 1 para Pantalones - Ahorra Espacio y Organiza Fácil" at bounding box center [307, 243] width 230 height 67
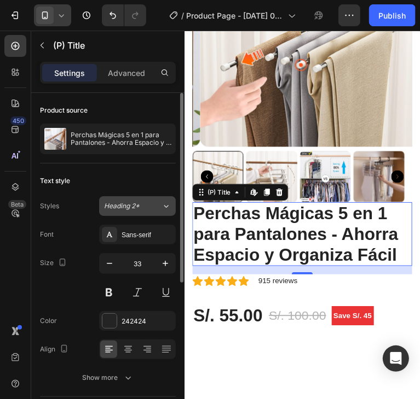
click at [129, 202] on span "Heading 2*" at bounding box center [122, 206] width 36 height 10
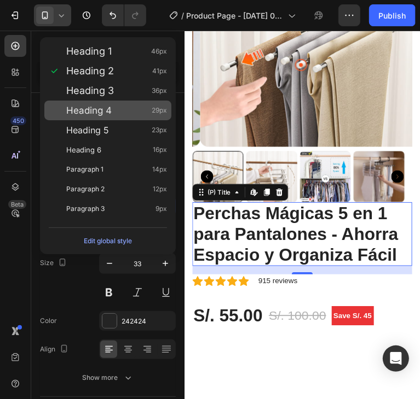
click at [119, 114] on div "Heading 4 29px" at bounding box center [116, 110] width 101 height 11
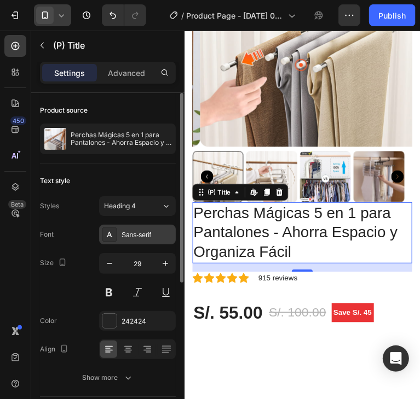
click at [141, 235] on div "Sans-serif" at bounding box center [146, 235] width 51 height 10
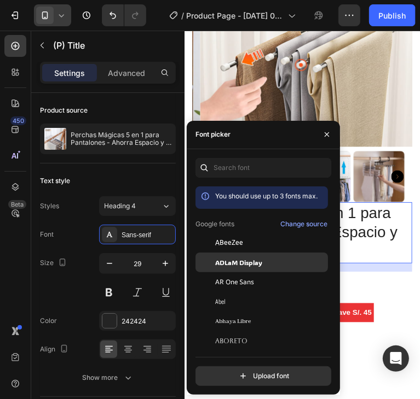
click at [250, 263] on span "ADLaM Display" at bounding box center [238, 263] width 47 height 10
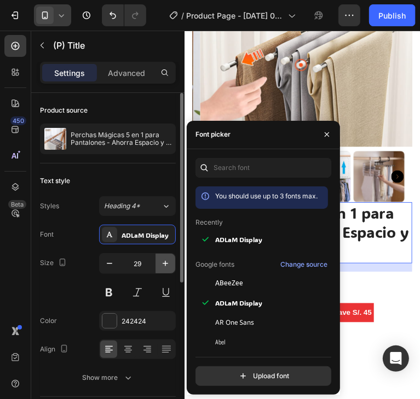
click at [166, 266] on icon "button" at bounding box center [165, 263] width 11 height 11
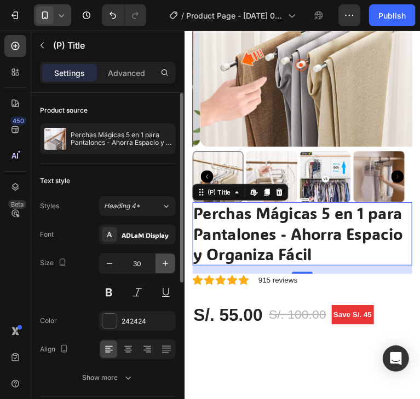
click at [166, 266] on icon "button" at bounding box center [165, 263] width 11 height 11
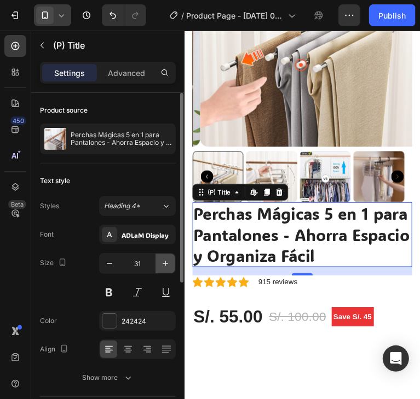
click at [166, 266] on icon "button" at bounding box center [165, 263] width 11 height 11
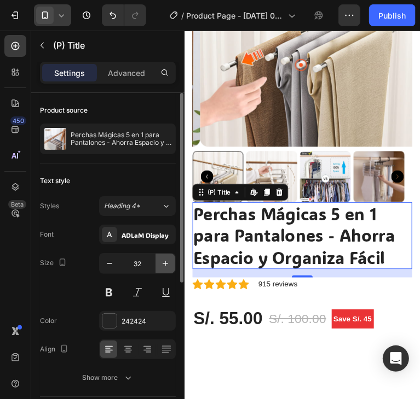
click at [166, 266] on icon "button" at bounding box center [165, 263] width 11 height 11
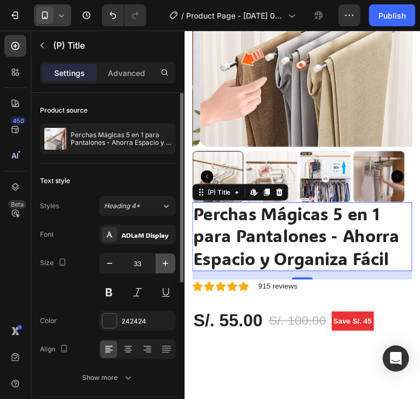
click at [166, 266] on icon "button" at bounding box center [165, 263] width 11 height 11
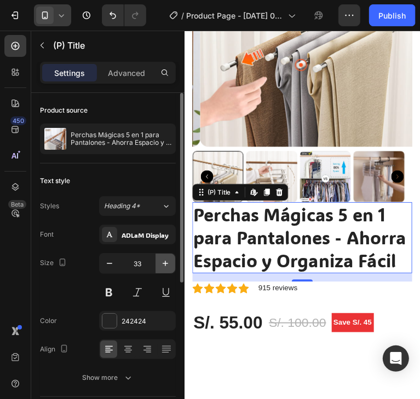
type input "34"
click at [108, 289] on button at bounding box center [109, 293] width 20 height 20
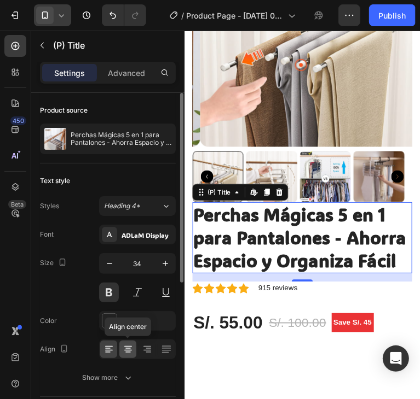
click at [134, 342] on div at bounding box center [127, 350] width 17 height 18
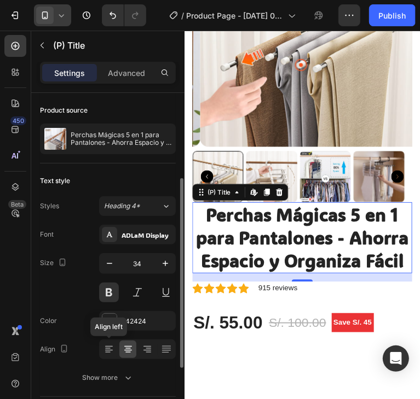
scroll to position [55, 0]
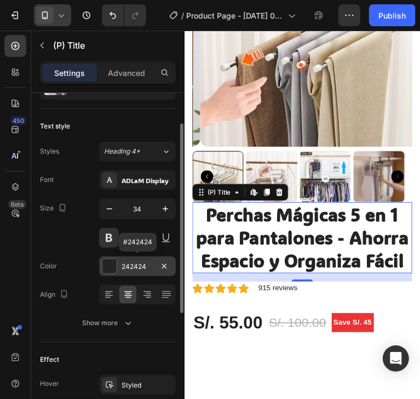
click at [148, 263] on div "242424" at bounding box center [137, 267] width 32 height 10
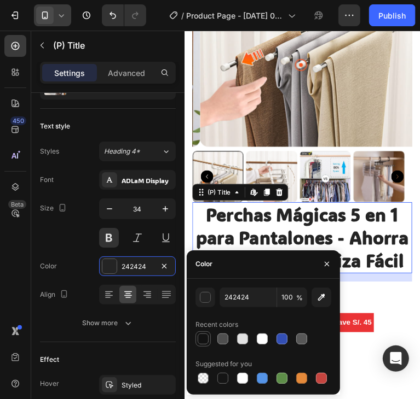
click at [201, 339] on div at bounding box center [202, 339] width 11 height 11
type input "121212"
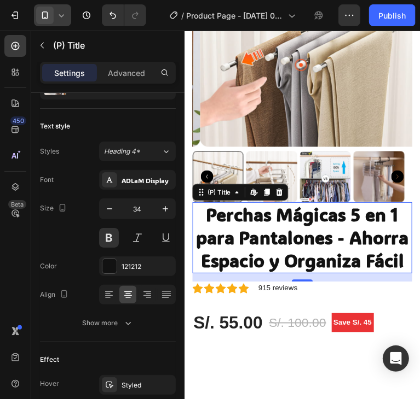
click at [276, 223] on h2 "Perchas Mágicas 5 en 1 para Pantalones - Ahorra Espacio y Organiza Fácil" at bounding box center [307, 247] width 230 height 75
click at [411, 266] on h2 "Perchas Mágicas 5 en 1 para Pantalones - Ahorra Espacio y Organiza Fácil" at bounding box center [307, 247] width 230 height 75
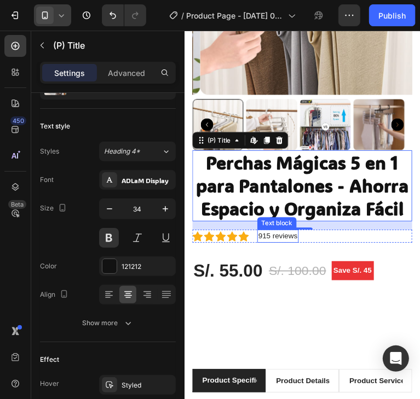
click at [293, 251] on p "915 reviews" at bounding box center [281, 245] width 41 height 11
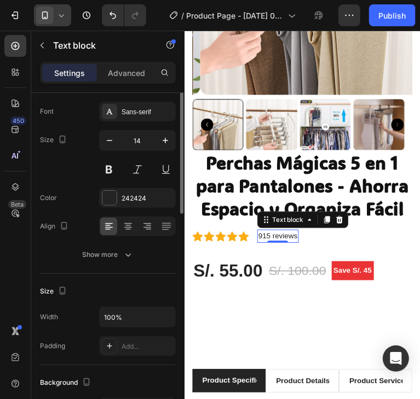
scroll to position [0, 0]
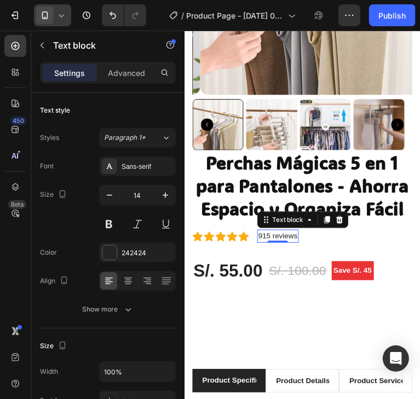
click at [294, 251] on p "915 reviews" at bounding box center [281, 245] width 41 height 11
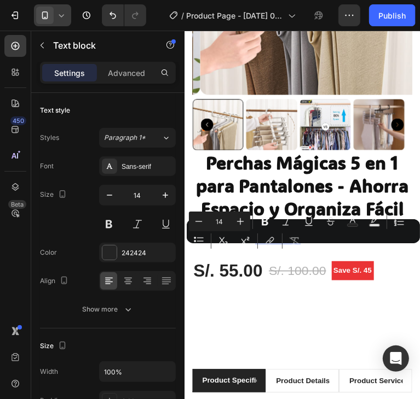
click at [294, 251] on p "915 reviews" at bounding box center [281, 245] width 41 height 11
click at [290, 251] on p "915 reviews" at bounding box center [281, 245] width 41 height 11
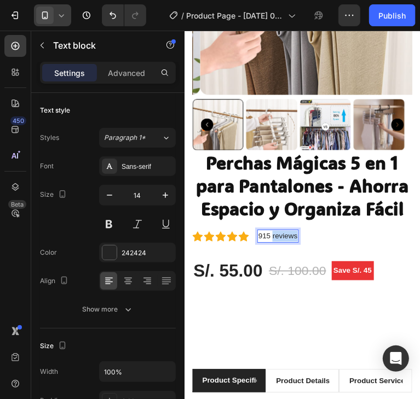
click at [290, 251] on p "915 reviews" at bounding box center [281, 245] width 41 height 11
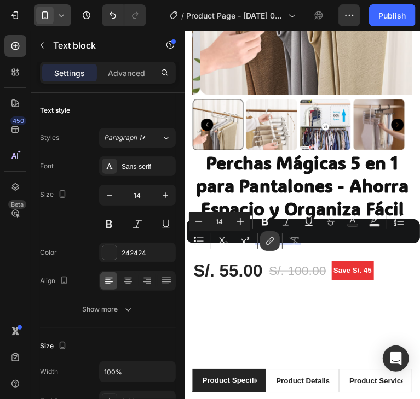
click at [269, 249] on button "link" at bounding box center [270, 241] width 20 height 20
click at [334, 251] on div "Minus 14 Plus Bold Italic Underline Strikethrough Text Color Text Background Co…" at bounding box center [303, 231] width 229 height 39
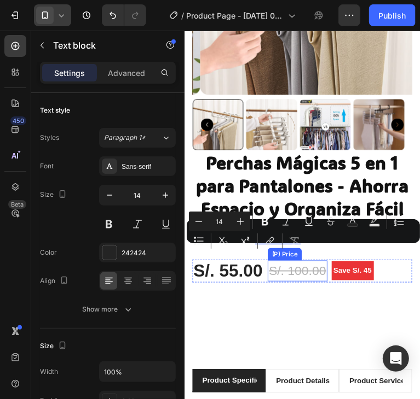
click at [288, 310] on div "Perchas Mágicas 5 en 1 para Pantalones - Ahorra Espacio y Organiza Fácil (P) Ti…" at bounding box center [307, 235] width 230 height 161
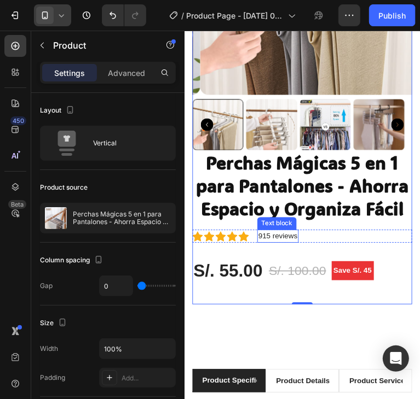
click at [285, 251] on p "915 reviews" at bounding box center [281, 245] width 41 height 11
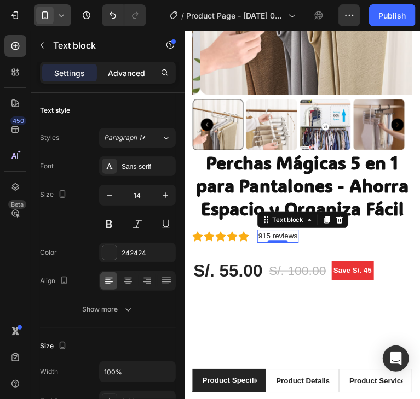
click at [118, 75] on p "Advanced" at bounding box center [126, 72] width 37 height 11
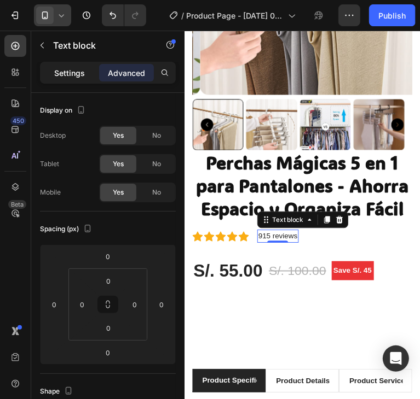
click at [69, 75] on p "Settings" at bounding box center [69, 72] width 31 height 11
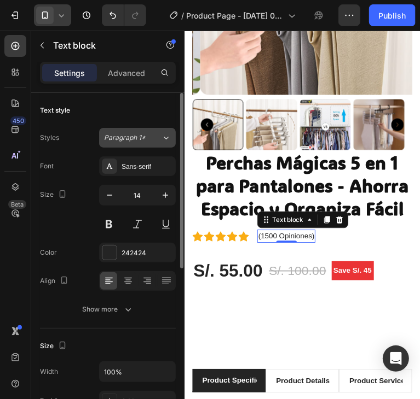
click at [148, 137] on div "Paragraph 1*" at bounding box center [132, 138] width 57 height 10
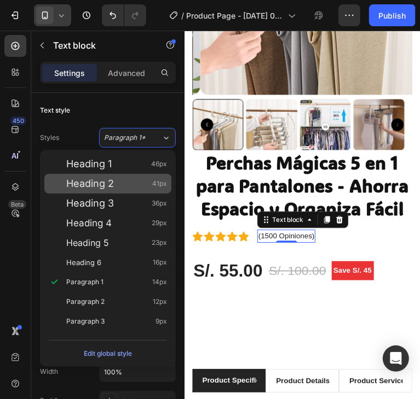
click at [120, 184] on div "Heading 2 41px" at bounding box center [116, 183] width 101 height 11
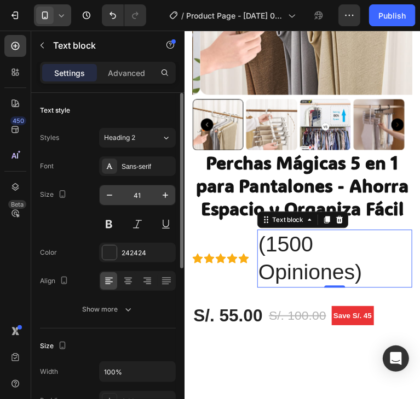
click at [140, 195] on input "41" at bounding box center [137, 195] width 36 height 20
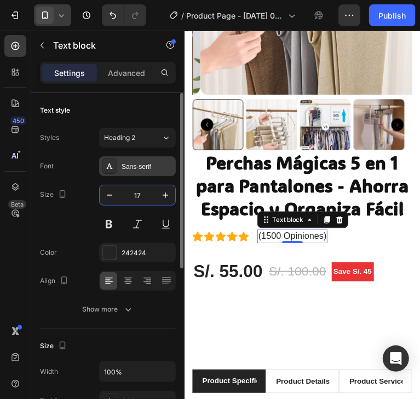
type input "17"
click at [149, 169] on div "Sans-serif" at bounding box center [146, 167] width 51 height 10
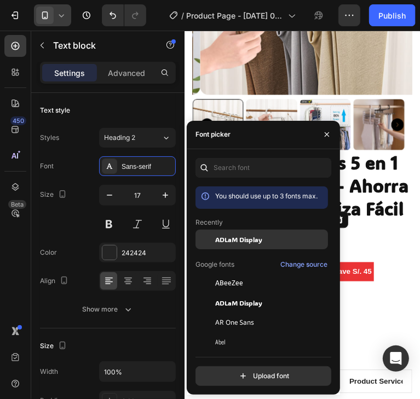
click at [242, 237] on span "ADLaM Display" at bounding box center [238, 240] width 47 height 10
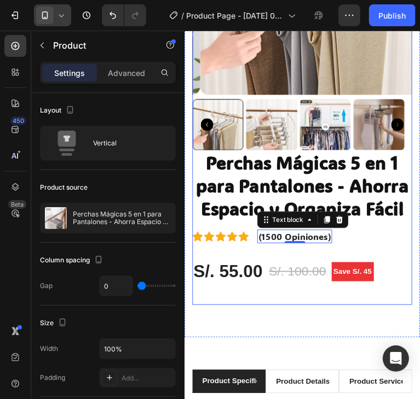
click at [386, 252] on div "Perchas Mágicas 5 en 1 para Pantalones - [PERSON_NAME] y Organiza Fácil (P) Tit…" at bounding box center [307, 236] width 230 height 162
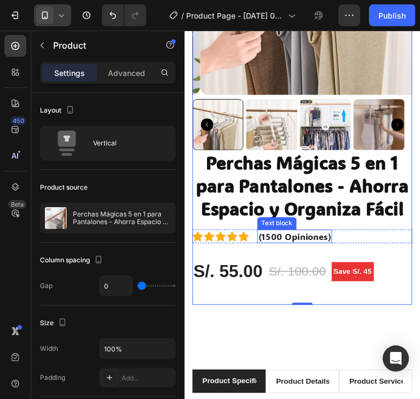
click at [302, 253] on div "(1500 Opiniones) Text block" at bounding box center [299, 245] width 78 height 14
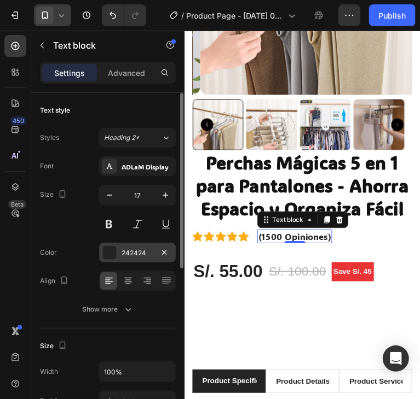
click at [112, 252] on div at bounding box center [109, 253] width 14 height 14
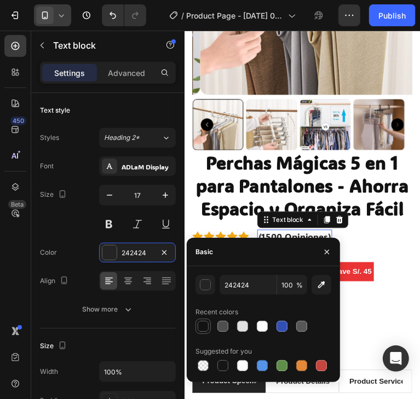
click at [209, 323] on div at bounding box center [202, 326] width 13 height 13
type input "121212"
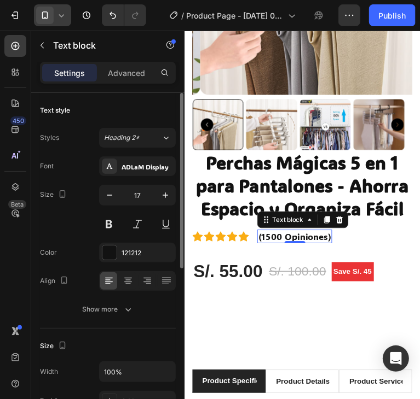
click at [95, 255] on div "Color 121212" at bounding box center [108, 253] width 136 height 20
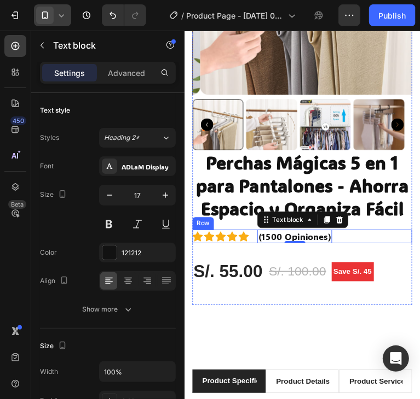
click at [355, 253] on div "Icon Icon Icon Icon Icon Icon List Hoz (1500 Opiniones) Text block 0 Row" at bounding box center [307, 245] width 230 height 14
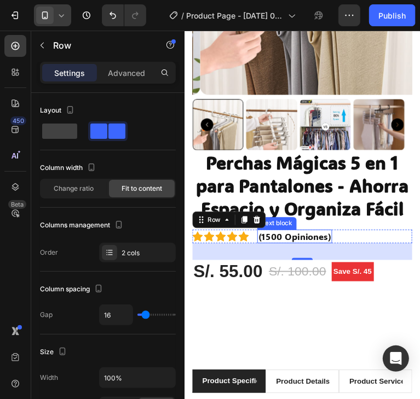
click at [321, 252] on p "(1500 Opiniones)" at bounding box center [299, 246] width 76 height 12
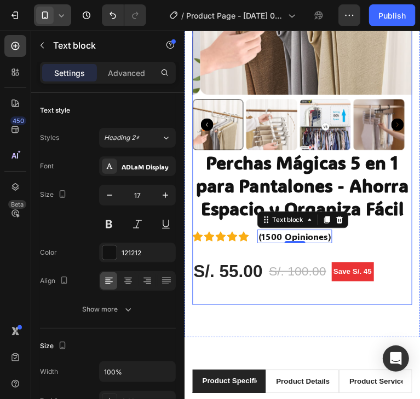
click at [288, 317] on div "Perchas Mágicas 5 en 1 para Pantalones - [PERSON_NAME] y Organiza Fácil (P) Tit…" at bounding box center [307, 236] width 230 height 162
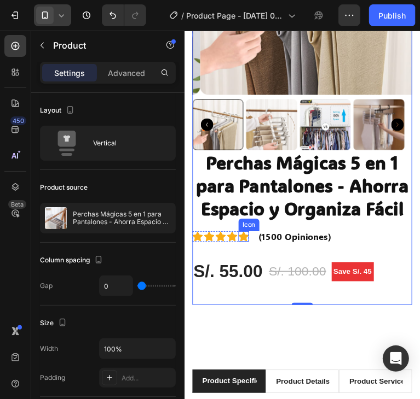
click at [244, 251] on icon at bounding box center [245, 246] width 11 height 10
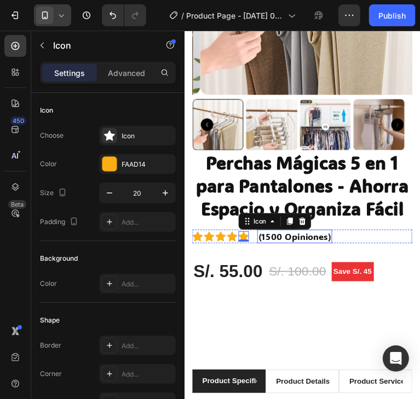
click at [306, 252] on p "(1500 Opiniones)" at bounding box center [299, 246] width 76 height 12
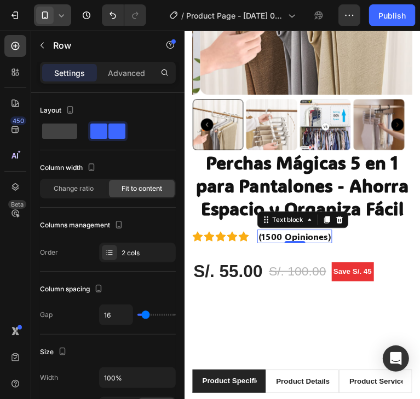
click at [348, 253] on div "Icon Icon Icon Icon Icon Icon List Hoz (1500 Opiniones) Text block 0 Row" at bounding box center [307, 245] width 230 height 14
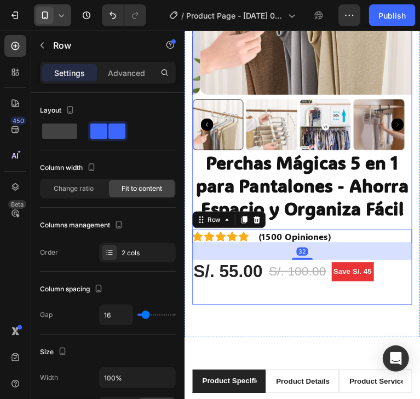
click at [311, 253] on div "Perchas Mágicas 5 en 1 para Pantalones - Ahorra Espacio y Organiza Fácil (P) Ti…" at bounding box center [307, 236] width 230 height 162
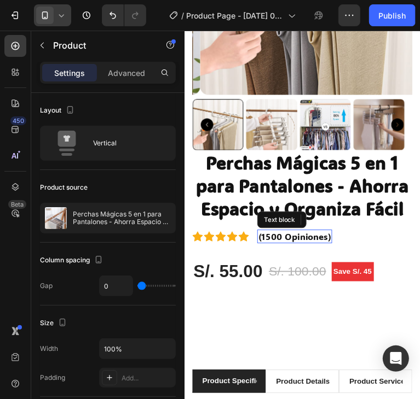
click at [302, 252] on p "(1500 Opiniones)" at bounding box center [299, 246] width 76 height 12
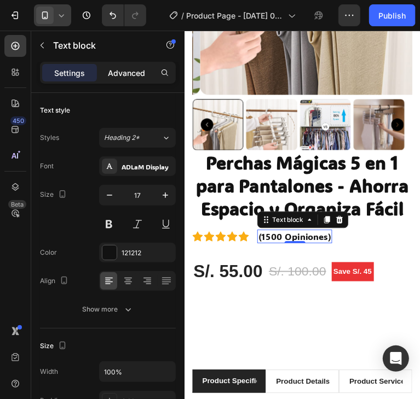
click at [118, 68] on p "Advanced" at bounding box center [126, 72] width 37 height 11
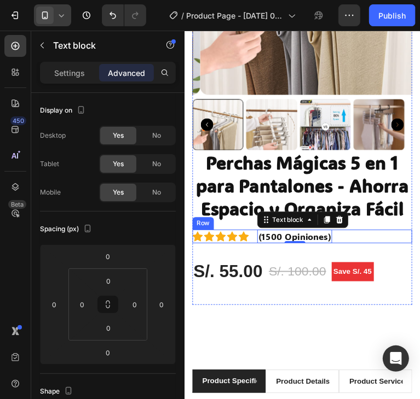
click at [251, 253] on div "Icon Icon Icon Icon Icon Icon List Hoz (1500 Opiniones) Text block 0 Row" at bounding box center [307, 245] width 230 height 14
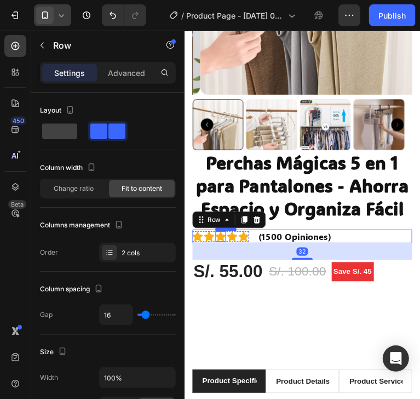
click at [222, 251] on icon at bounding box center [221, 246] width 11 height 10
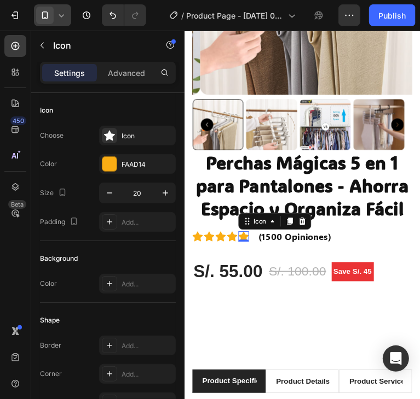
click at [244, 251] on div "Icon 0" at bounding box center [245, 245] width 11 height 11
click at [196, 251] on div "Icon" at bounding box center [197, 245] width 11 height 11
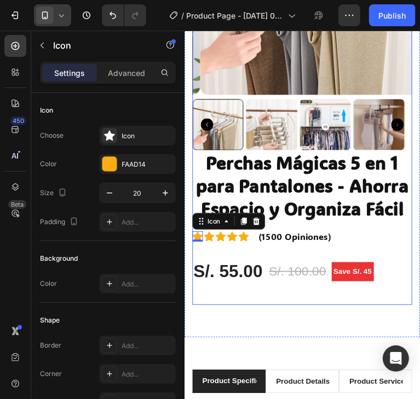
click at [346, 253] on div "Icon 0 Icon Icon Icon Icon Icon List Hoz (1500 Opiniones) Text block Row" at bounding box center [307, 245] width 230 height 14
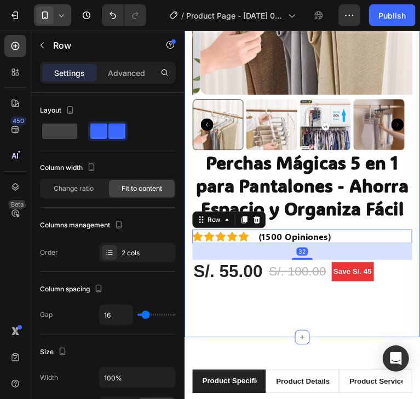
click at [329, 351] on div "Product Images Perchas Mágicas 5 en 1 para Pantalones - Ahorra Espacio y Organi…" at bounding box center [307, 92] width 246 height 517
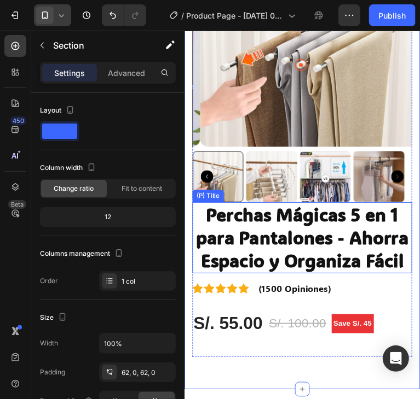
scroll to position [219, 0]
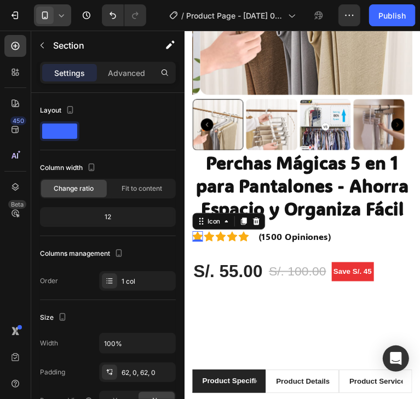
click at [199, 251] on div "Icon 0" at bounding box center [197, 245] width 11 height 11
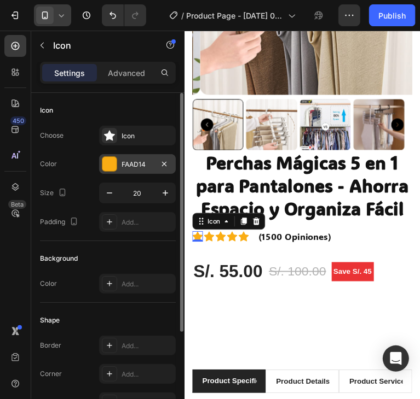
click at [110, 170] on div at bounding box center [109, 164] width 14 height 14
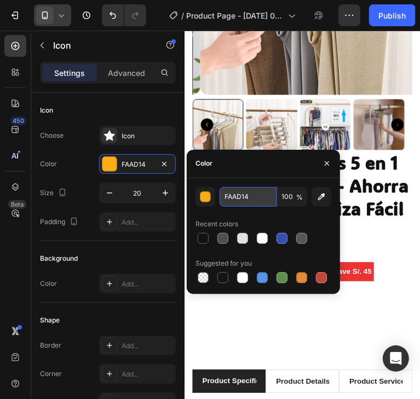
click at [245, 199] on input "FAAD14" at bounding box center [247, 197] width 57 height 20
click at [296, 199] on span "%" at bounding box center [299, 198] width 7 height 10
click at [324, 195] on icon "button" at bounding box center [321, 196] width 11 height 11
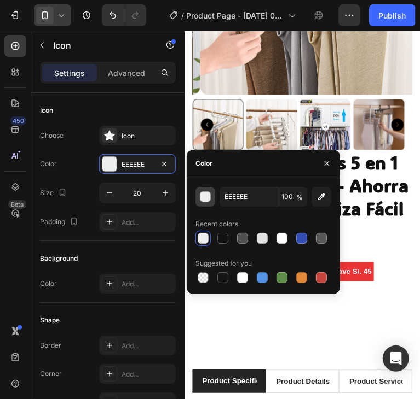
click at [201, 196] on div "button" at bounding box center [205, 197] width 11 height 11
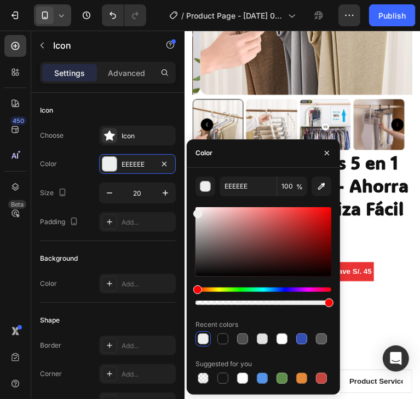
click at [218, 289] on div "Hue" at bounding box center [263, 290] width 136 height 4
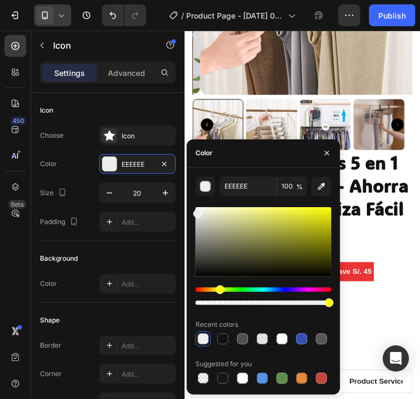
type input "EDEDED"
click at [325, 152] on icon "button" at bounding box center [326, 153] width 4 height 4
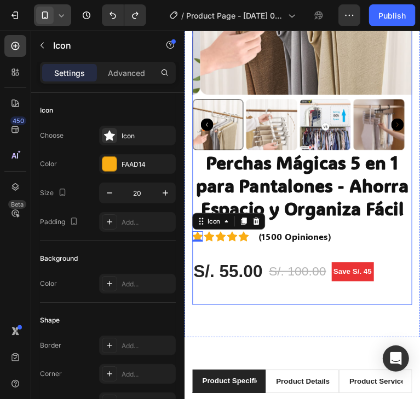
click at [242, 271] on div "Perchas Mágicas 5 en 1 para Pantalones - Ahorra Espacio y Organiza Fácil (P) Ti…" at bounding box center [307, 236] width 230 height 162
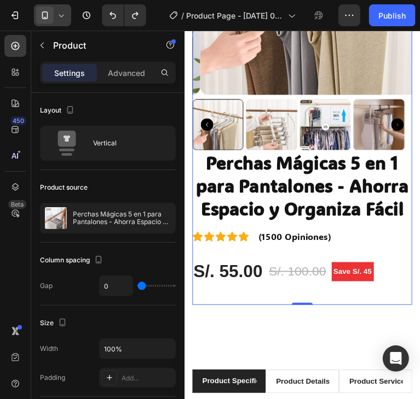
click at [235, 294] on div "S/. 55.00" at bounding box center [229, 282] width 74 height 24
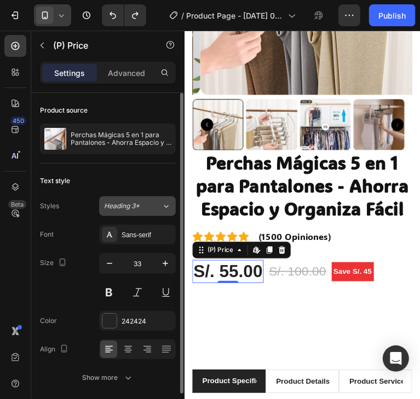
click at [164, 206] on icon at bounding box center [165, 206] width 9 height 11
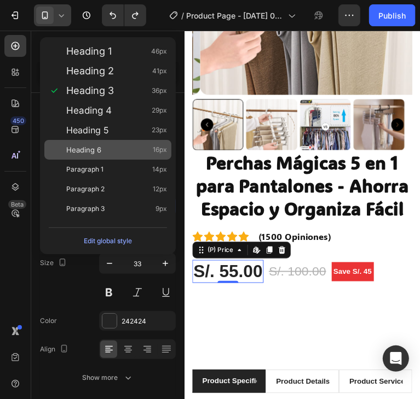
click at [112, 147] on div "Heading 6 16px" at bounding box center [116, 149] width 101 height 11
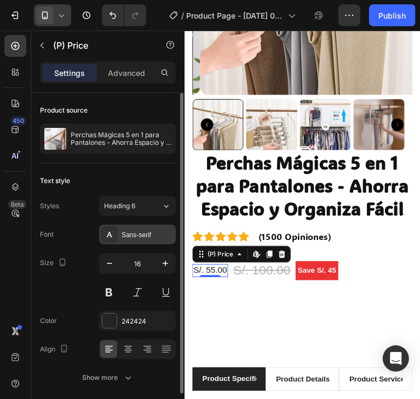
click at [131, 232] on div "Sans-serif" at bounding box center [146, 235] width 51 height 10
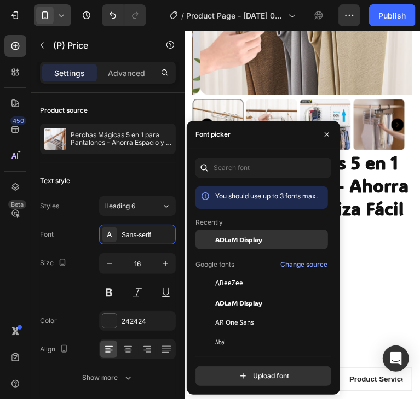
click at [247, 243] on span "ADLaM Display" at bounding box center [238, 240] width 47 height 10
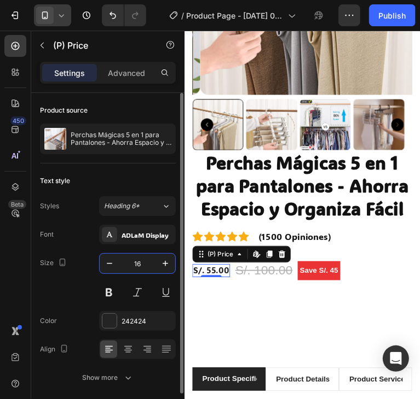
click at [149, 263] on input "16" at bounding box center [137, 264] width 36 height 20
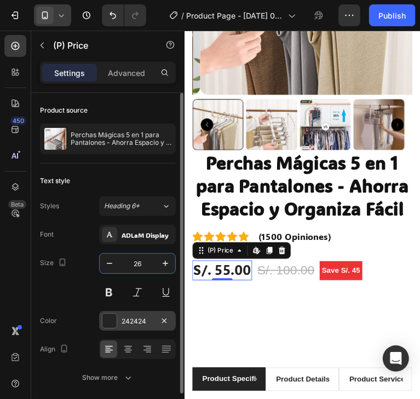
type input "26"
click at [113, 321] on div at bounding box center [109, 321] width 14 height 14
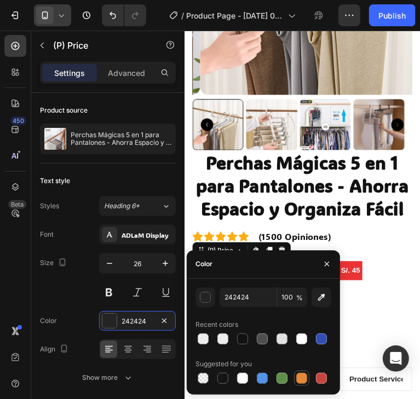
click at [296, 380] on div at bounding box center [301, 378] width 11 height 11
type input "E4893A"
click at [374, 270] on div "Perchas Mágicas 5 en 1 para Pantalones - Ahorra Espacio y Organiza Fácil (P) Ti…" at bounding box center [307, 235] width 230 height 160
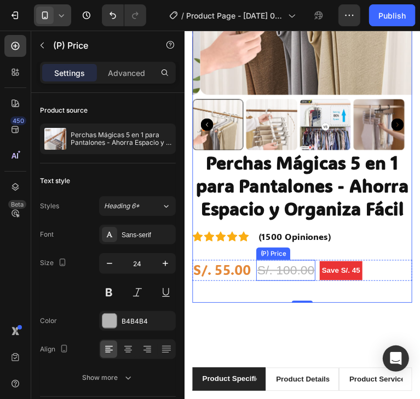
click at [287, 292] on div "S/. 100.00" at bounding box center [290, 281] width 62 height 22
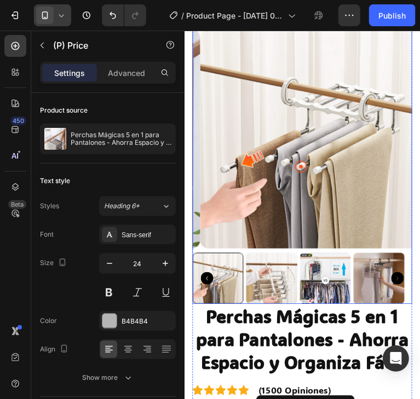
scroll to position [0, 0]
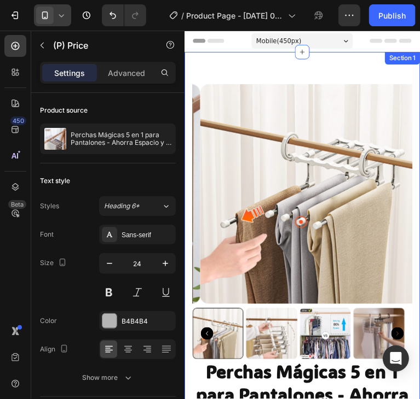
click at [339, 73] on div "Product Images Perchas Mágicas 5 en 1 para Pantalones - Ahorra Espacio y Organi…" at bounding box center [307, 310] width 246 height 515
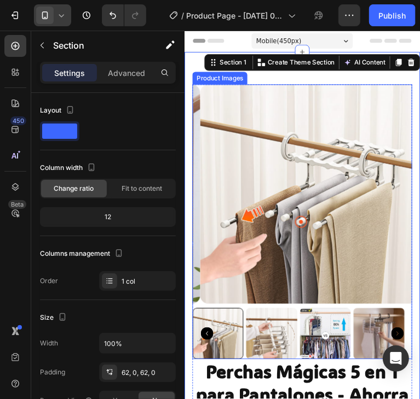
click at [370, 134] on img at bounding box center [315, 201] width 230 height 230
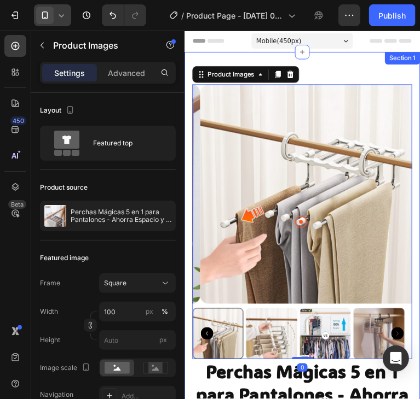
click at [372, 77] on div "Product Images 0 Perchas Mágicas 5 en 1 para Pantalones - Ahorra Espacio y Orga…" at bounding box center [307, 310] width 246 height 515
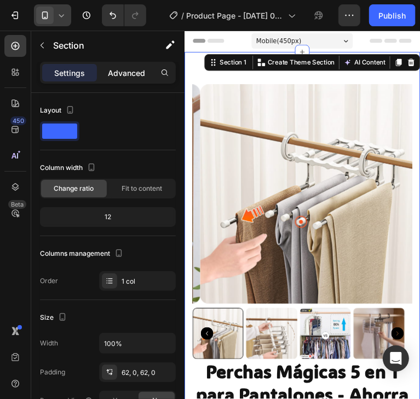
click at [126, 75] on p "Advanced" at bounding box center [126, 72] width 37 height 11
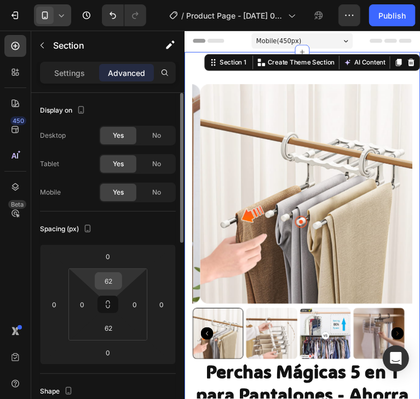
click at [107, 281] on input "62" at bounding box center [108, 281] width 22 height 16
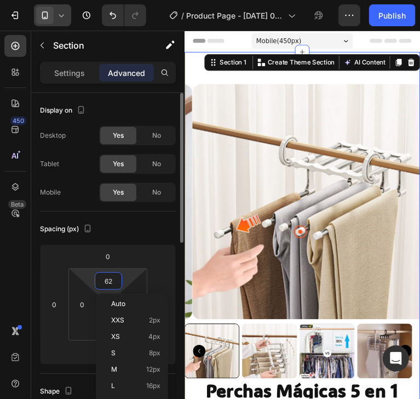
click at [107, 280] on input "62" at bounding box center [108, 281] width 22 height 16
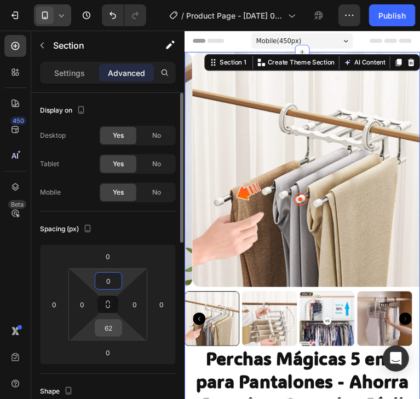
type input "0"
click at [110, 333] on input "62" at bounding box center [108, 328] width 22 height 16
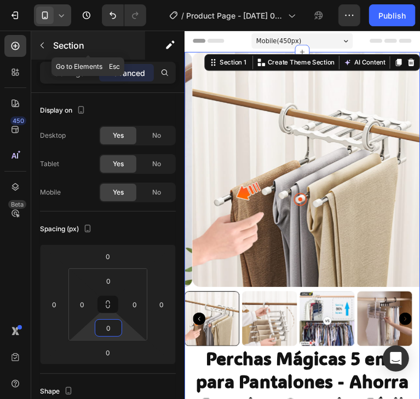
type input "0"
click at [48, 42] on button "button" at bounding box center [42, 46] width 18 height 18
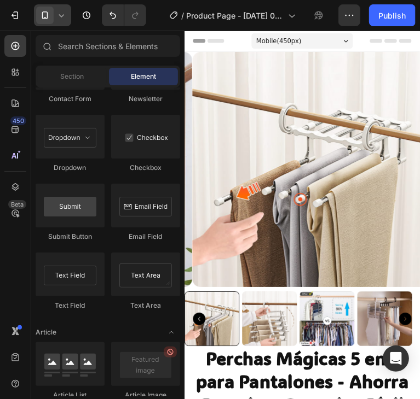
scroll to position [3005, 0]
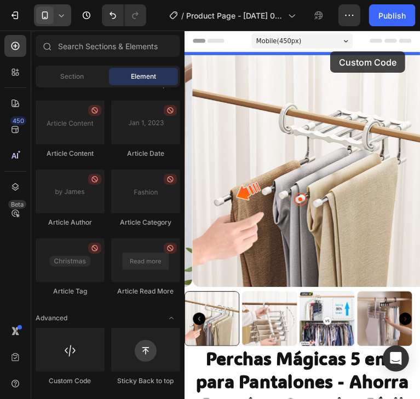
drag, startPoint x: 265, startPoint y: 371, endPoint x: 336, endPoint y: 52, distance: 327.1
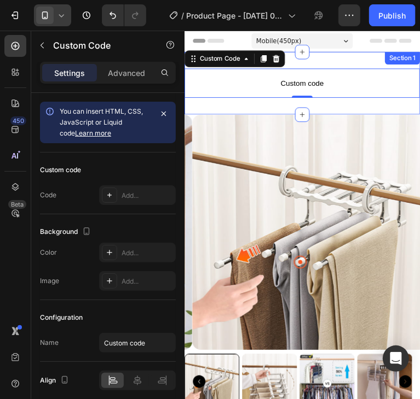
click at [368, 108] on div "Custom code Custom Code 0 Section 1" at bounding box center [307, 86] width 246 height 66
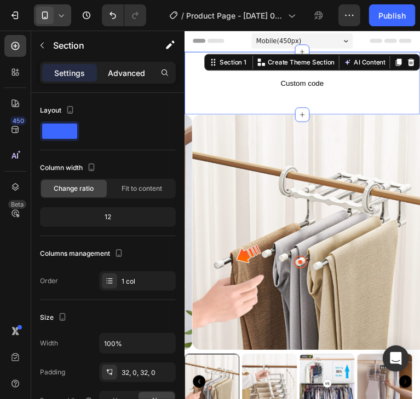
click at [132, 73] on p "Advanced" at bounding box center [126, 72] width 37 height 11
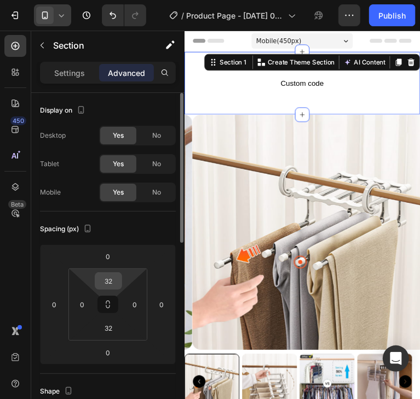
click at [115, 276] on input "32" at bounding box center [108, 281] width 22 height 16
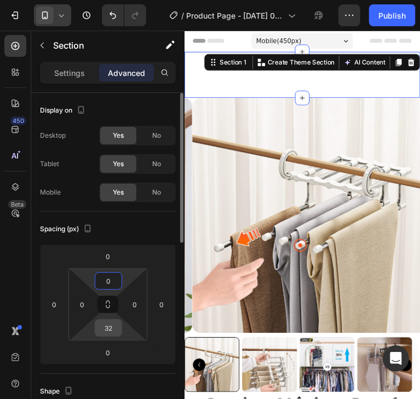
type input "0"
click at [115, 335] on input "32" at bounding box center [108, 328] width 22 height 16
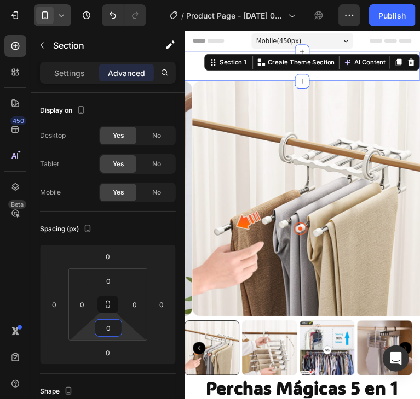
type input "0"
click at [66, 73] on p "Settings" at bounding box center [69, 72] width 31 height 11
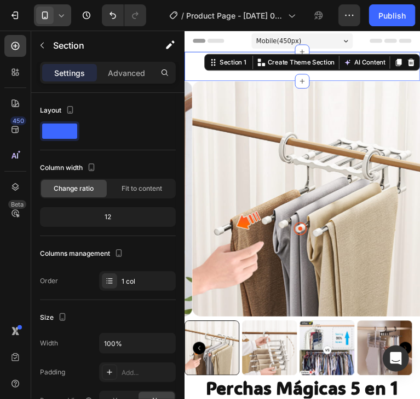
click at [205, 69] on div "Section 1 You can create reusable sections Create Theme Section AI Content Writ…" at bounding box center [317, 64] width 225 height 18
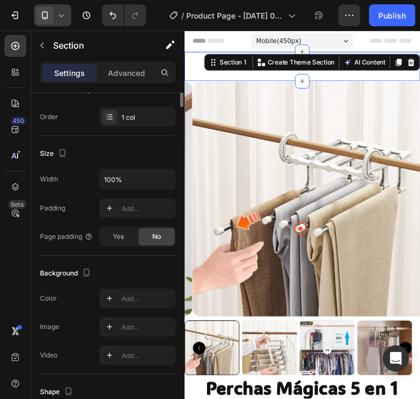
scroll to position [0, 0]
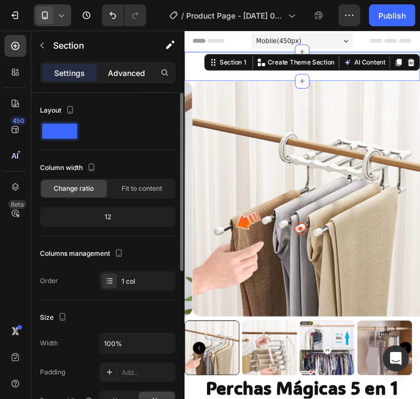
click at [121, 76] on p "Advanced" at bounding box center [126, 72] width 37 height 11
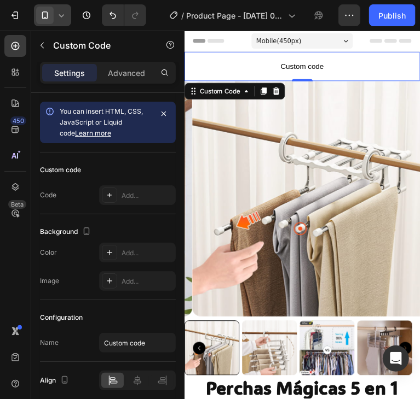
click at [193, 60] on p "Custom code" at bounding box center [307, 68] width 246 height 31
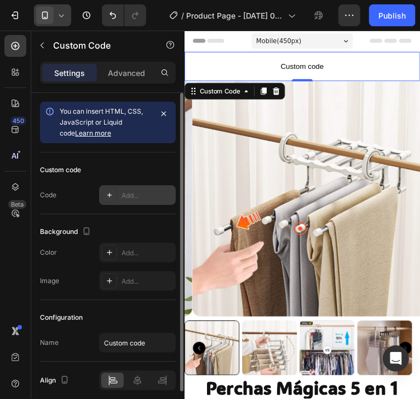
click at [141, 197] on div "Add..." at bounding box center [146, 196] width 51 height 10
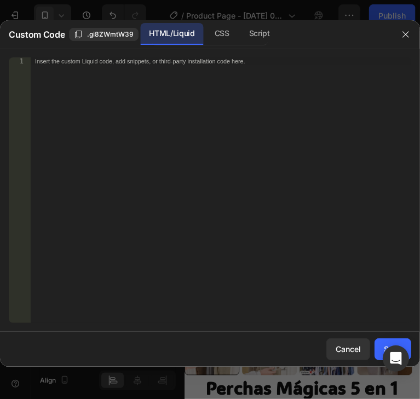
click at [130, 80] on div "Insert the custom Liquid code, add snippets, or third-party installation code h…" at bounding box center [221, 197] width 380 height 281
click at [127, 72] on div "Insert the custom Liquid code, add snippets, or third-party installation code h…" at bounding box center [221, 197] width 380 height 281
paste textarea "</html>"
type textarea "</html>"
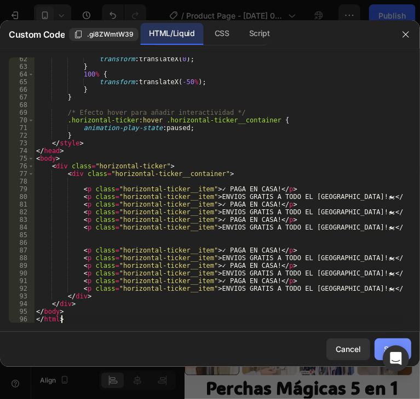
click at [379, 346] on button "Save" at bounding box center [392, 350] width 37 height 22
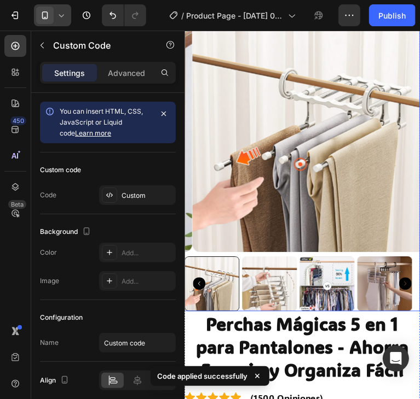
scroll to position [164, 0]
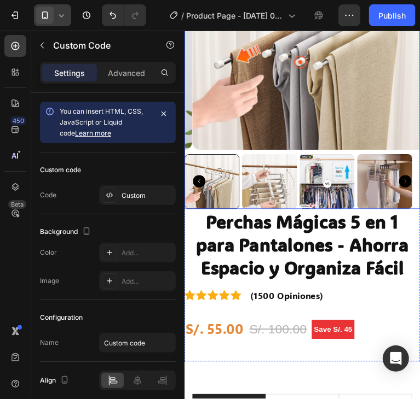
click at [304, 95] on img at bounding box center [315, 32] width 246 height 246
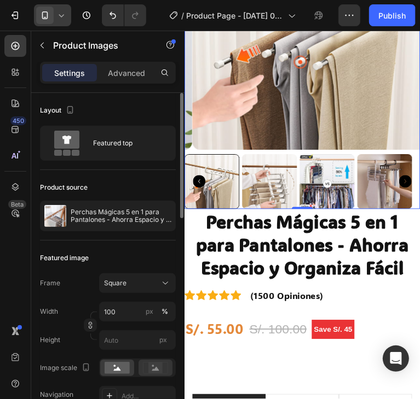
scroll to position [109, 0]
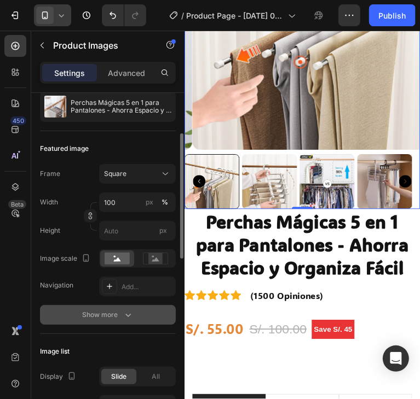
click at [106, 311] on div "Show more" at bounding box center [108, 315] width 51 height 11
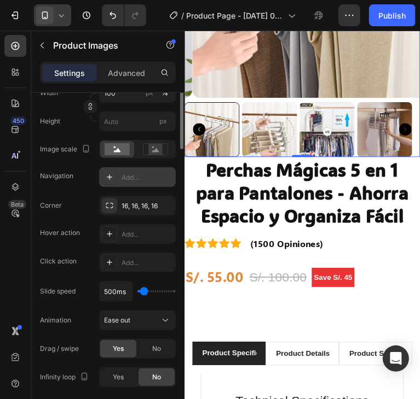
scroll to position [273, 0]
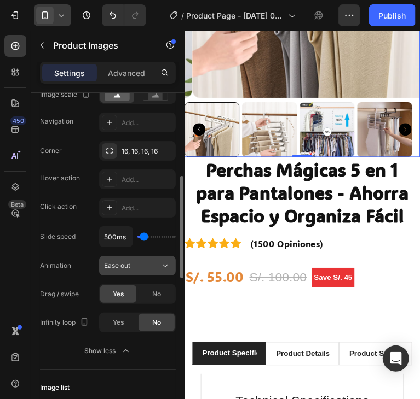
click at [156, 267] on div "Ease out" at bounding box center [132, 266] width 56 height 10
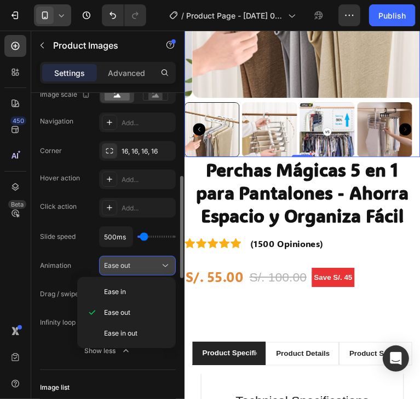
click at [156, 267] on div "Ease out" at bounding box center [132, 266] width 56 height 10
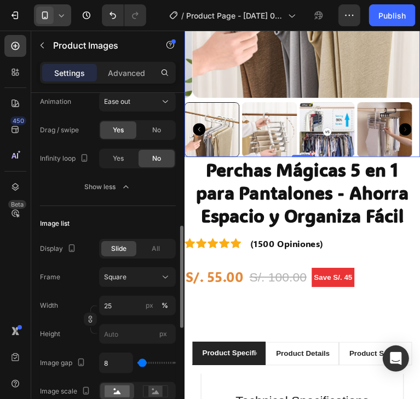
scroll to position [492, 0]
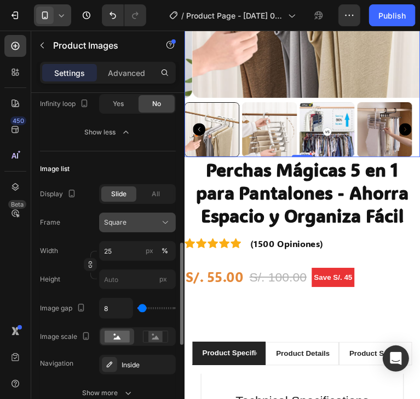
click at [160, 219] on icon at bounding box center [165, 222] width 11 height 11
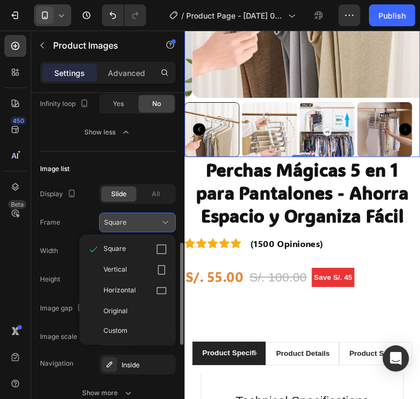
click at [160, 219] on icon at bounding box center [165, 222] width 11 height 11
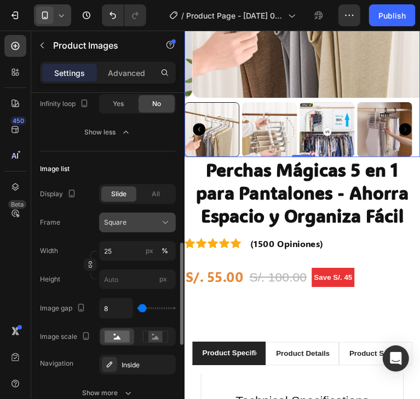
click at [160, 219] on icon at bounding box center [165, 222] width 11 height 11
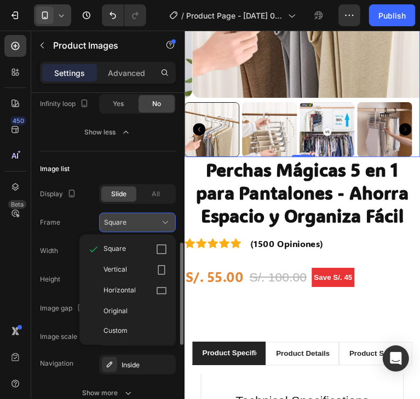
click at [160, 219] on icon at bounding box center [165, 222] width 11 height 11
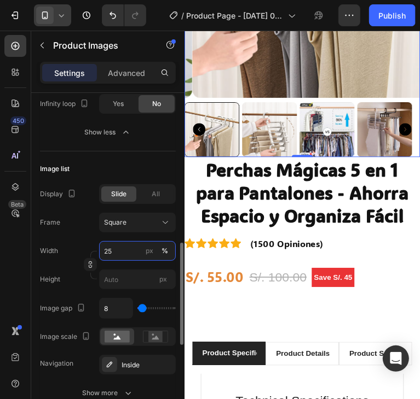
click at [121, 253] on input "25" at bounding box center [137, 251] width 77 height 20
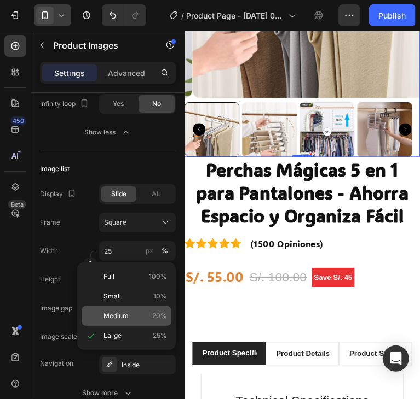
click at [136, 311] on p "Medium 20%" at bounding box center [134, 316] width 63 height 10
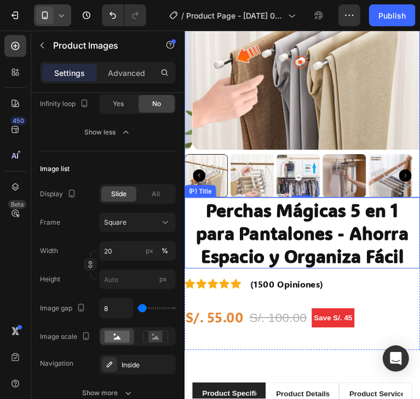
scroll to position [164, 0]
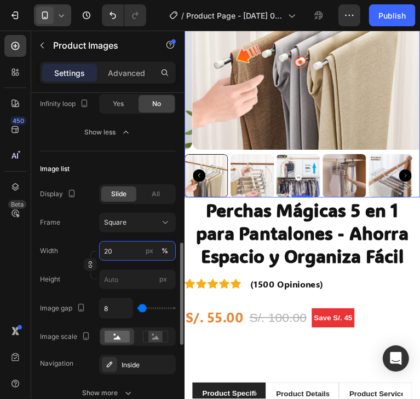
click at [127, 250] on input "20" at bounding box center [137, 251] width 77 height 20
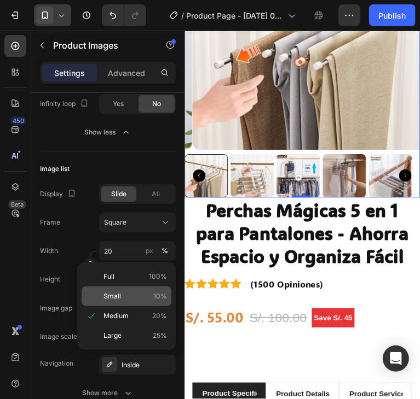
click at [134, 292] on p "Small 10%" at bounding box center [134, 297] width 63 height 10
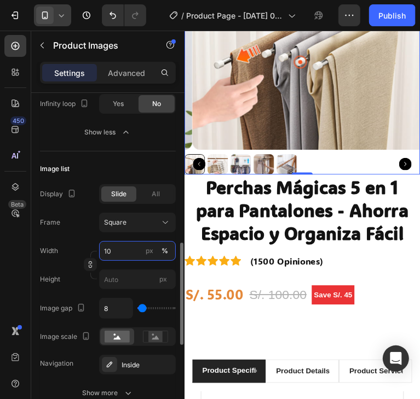
click at [122, 254] on input "10" at bounding box center [137, 251] width 77 height 20
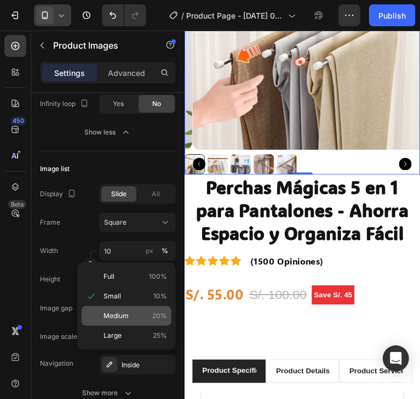
click at [131, 312] on p "Medium 20%" at bounding box center [134, 316] width 63 height 10
type input "20"
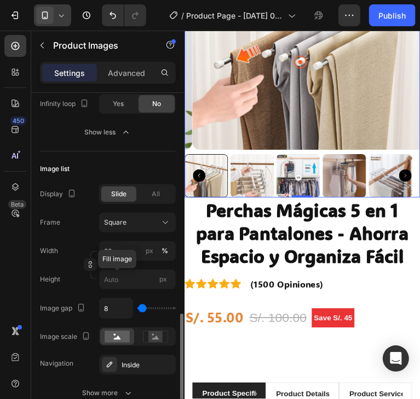
scroll to position [547, 0]
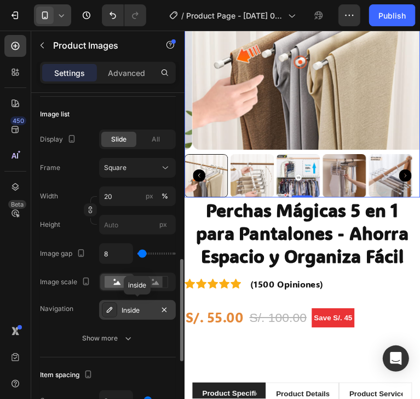
click at [138, 306] on div "Inside" at bounding box center [137, 311] width 32 height 10
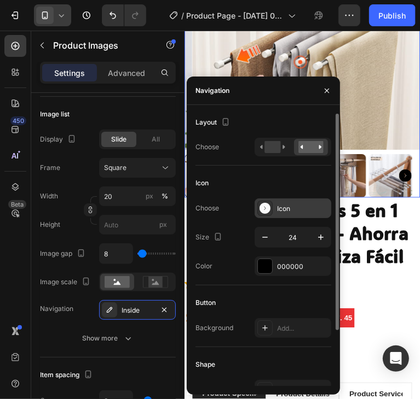
click at [315, 212] on div "Icon" at bounding box center [302, 209] width 51 height 10
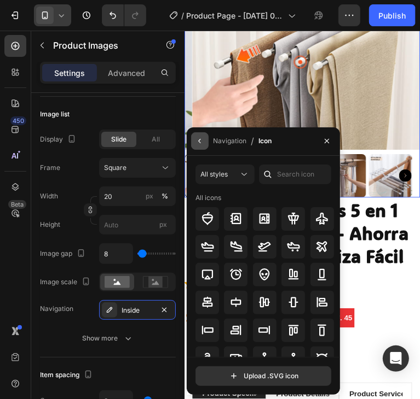
click at [199, 142] on icon "button" at bounding box center [199, 141] width 2 height 4
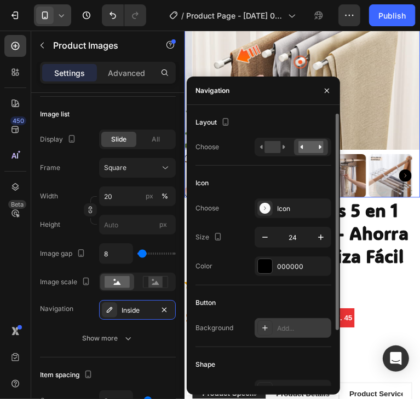
scroll to position [55, 0]
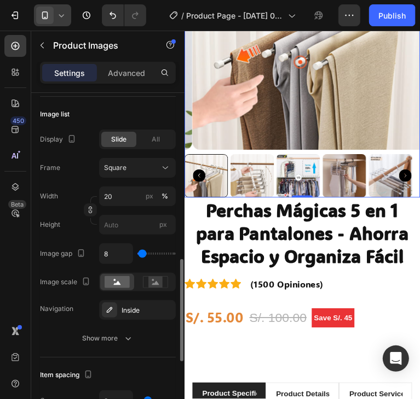
click at [43, 321] on div "Display Slide All Frame Square Width 20 px % Height px Image gap 8 Image scale …" at bounding box center [108, 239] width 136 height 219
click at [148, 306] on div "Inside" at bounding box center [137, 311] width 32 height 10
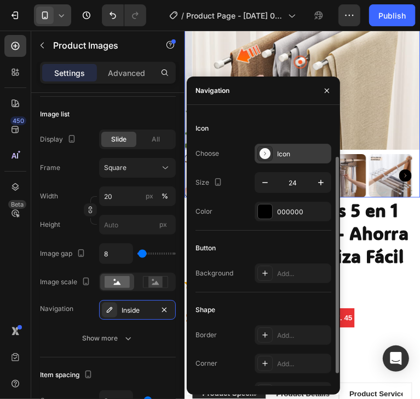
click at [286, 153] on div "Icon" at bounding box center [302, 154] width 51 height 10
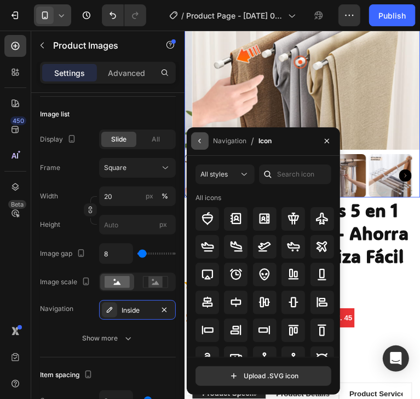
click at [205, 145] on button "button" at bounding box center [200, 141] width 18 height 18
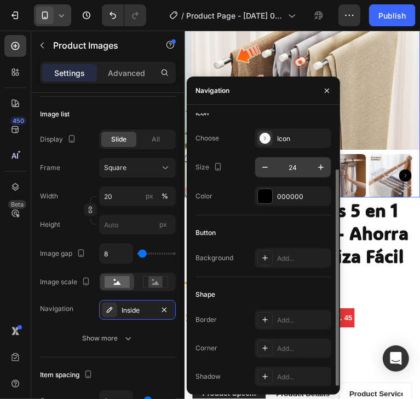
scroll to position [0, 0]
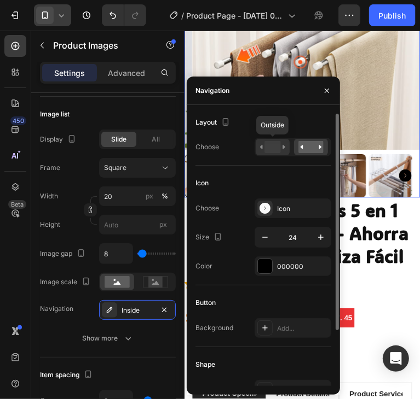
click at [272, 150] on rect at bounding box center [272, 147] width 16 height 12
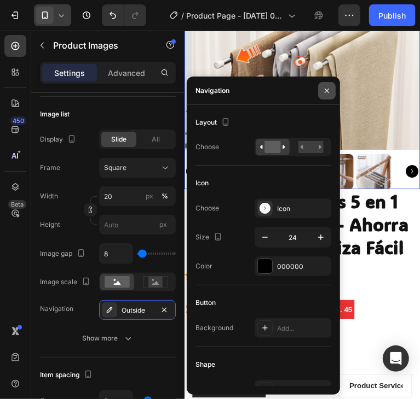
click at [330, 91] on icon "button" at bounding box center [326, 90] width 9 height 9
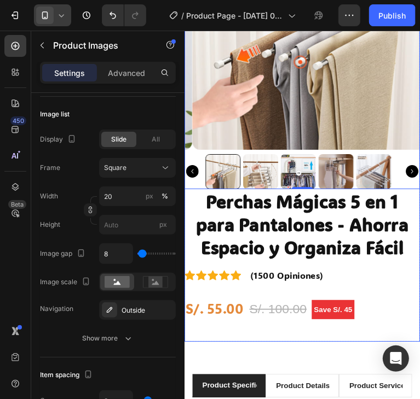
click at [389, 297] on div "Perchas Mágicas 5 en 1 para Pantalones - Ahorra Espacio y Organiza Fácil (P) Ti…" at bounding box center [307, 276] width 246 height 160
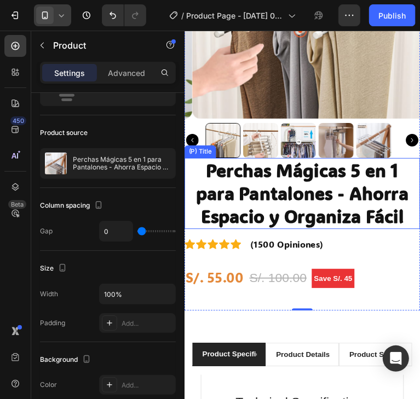
scroll to position [219, 0]
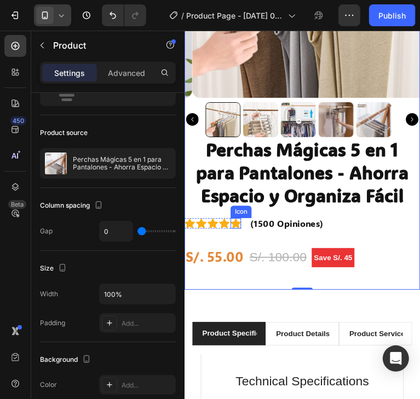
click at [232, 226] on icon at bounding box center [237, 231] width 11 height 11
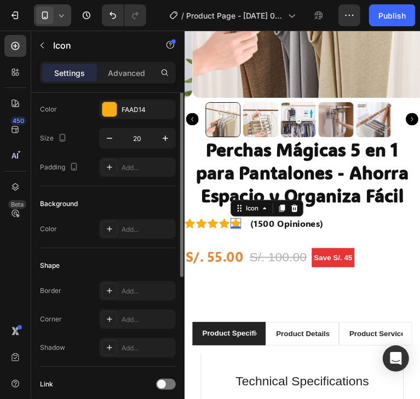
scroll to position [0, 0]
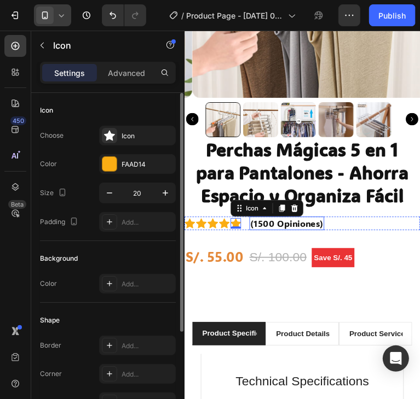
click at [284, 226] on p "(1500 Opiniones)" at bounding box center [291, 232] width 76 height 12
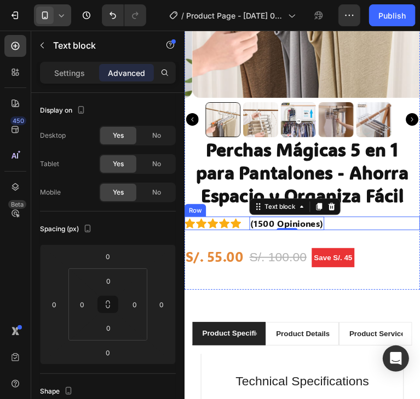
click at [367, 225] on div "Icon Icon Icon Icon Icon Icon List Hoz (1500 Opiniones) Text block 0 Row" at bounding box center [307, 232] width 246 height 14
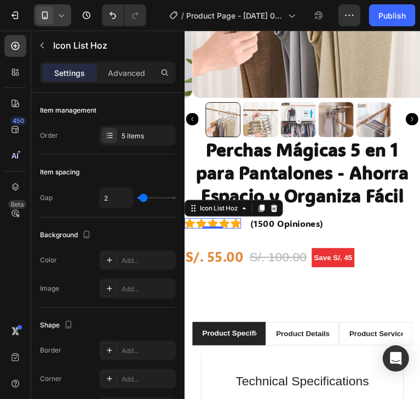
click at [207, 226] on div "Icon Icon Icon Icon Icon" at bounding box center [213, 231] width 59 height 11
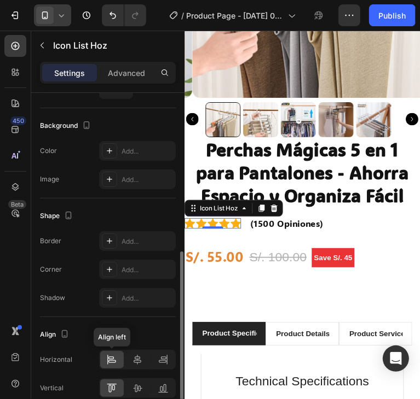
scroll to position [160, 0]
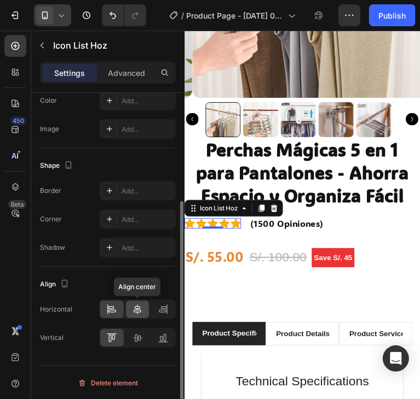
click at [134, 309] on icon at bounding box center [137, 309] width 11 height 11
click at [111, 310] on icon at bounding box center [112, 311] width 8 height 3
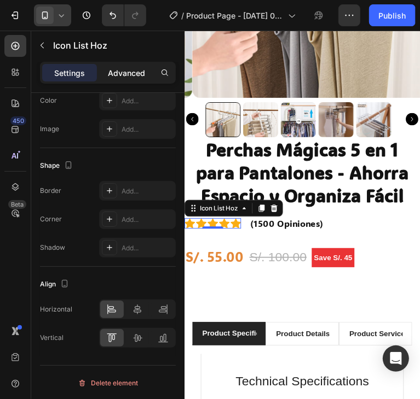
click at [126, 69] on p "Advanced" at bounding box center [126, 72] width 37 height 11
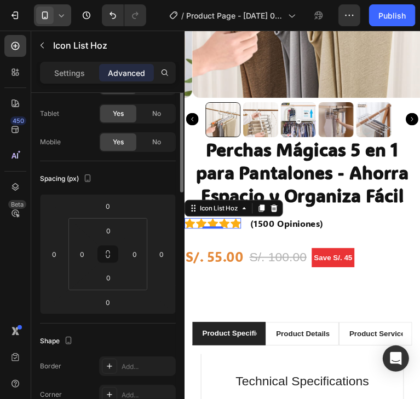
scroll to position [0, 0]
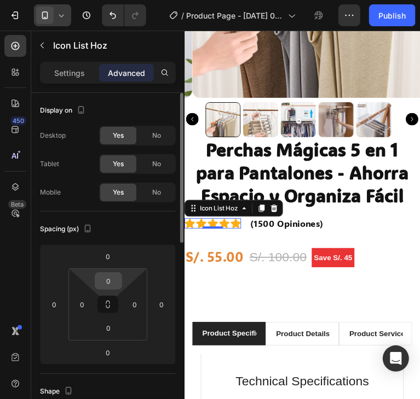
click at [109, 278] on input "0" at bounding box center [108, 281] width 22 height 16
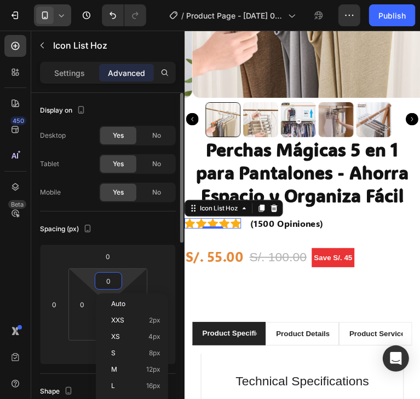
type input "1"
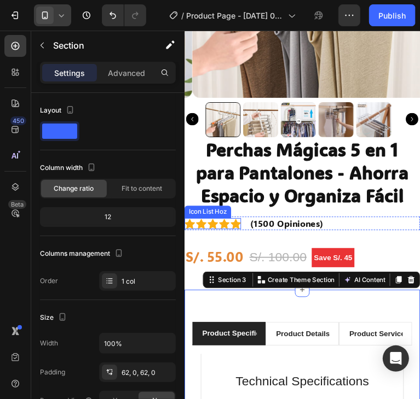
click at [219, 227] on div "Icon Icon Icon Icon Icon" at bounding box center [213, 232] width 59 height 11
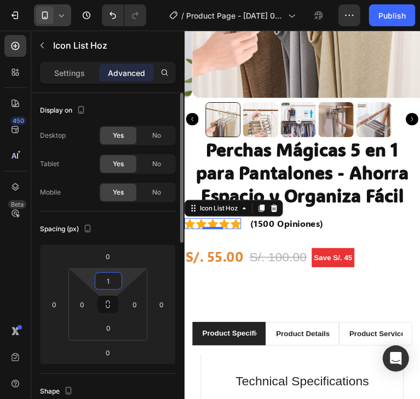
click at [109, 278] on input "1" at bounding box center [108, 281] width 22 height 16
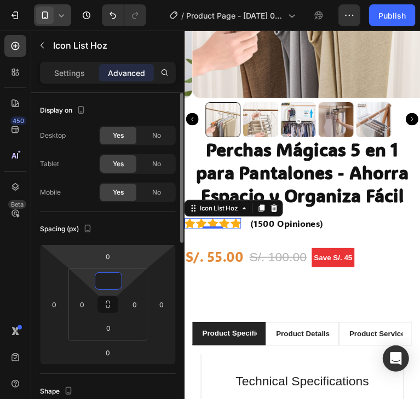
click at [153, 0] on html "7 / Product Page - [DATE] 09:21:05 Preview 1 product assigned Save Publish 450 …" at bounding box center [210, 0] width 420 height 0
type input "0"
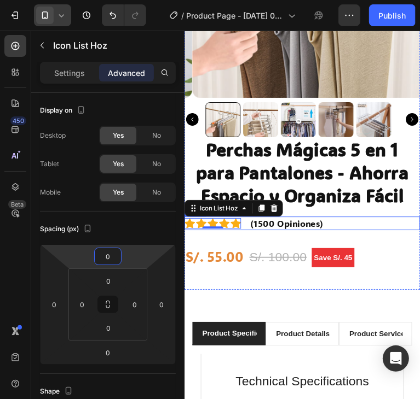
click at [354, 225] on div "Icon Icon Icon Icon Icon Icon List Hoz 0 (1500 Opiniones) Text block Row" at bounding box center [307, 232] width 246 height 14
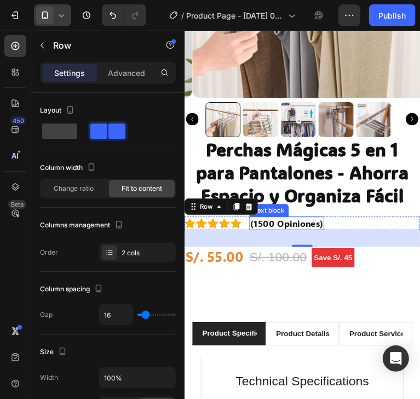
click at [290, 226] on p "(1500 Opiniones)" at bounding box center [291, 232] width 76 height 12
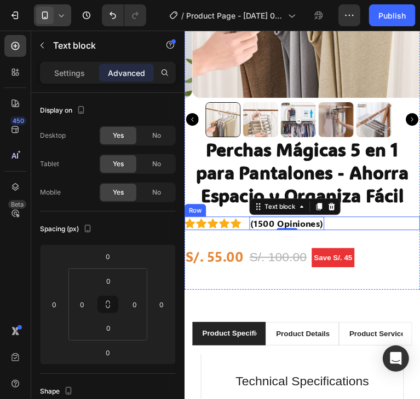
click at [247, 225] on div "Icon Icon Icon Icon Icon Icon List Hoz (1500 Opiniones) Text block 0 Row" at bounding box center [307, 232] width 246 height 14
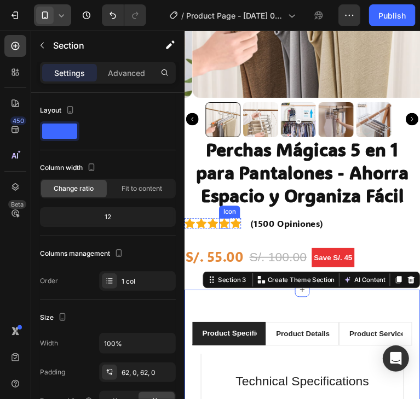
click at [226, 227] on icon at bounding box center [225, 232] width 11 height 10
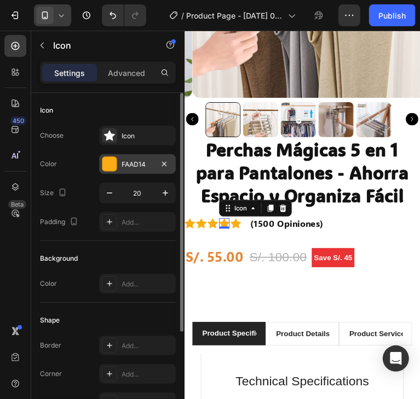
click at [147, 165] on div "FAAD14" at bounding box center [137, 165] width 32 height 10
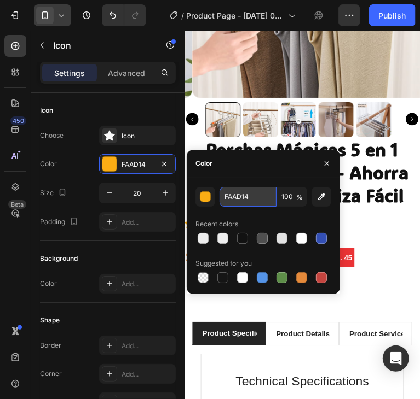
click at [256, 200] on input "FAAD14" at bounding box center [247, 197] width 57 height 20
type input "FFD700"
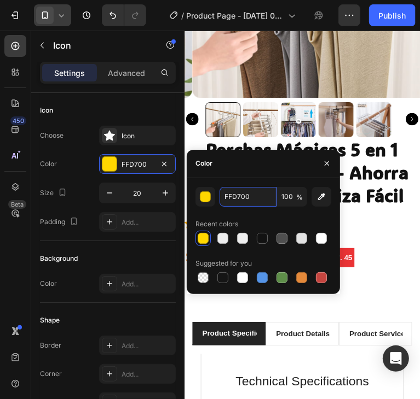
drag, startPoint x: 256, startPoint y: 200, endPoint x: 218, endPoint y: 199, distance: 37.8
click at [218, 199] on div "FFD700 100 %" at bounding box center [263, 197] width 136 height 20
click at [329, 167] on icon "button" at bounding box center [326, 163] width 9 height 9
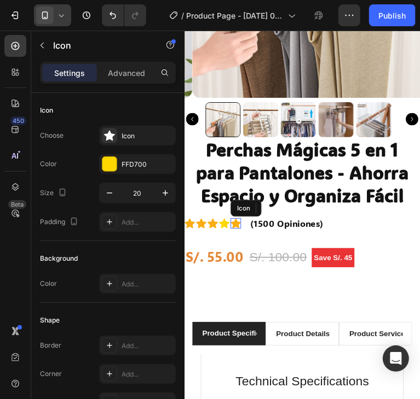
click at [236, 227] on icon at bounding box center [237, 232] width 11 height 10
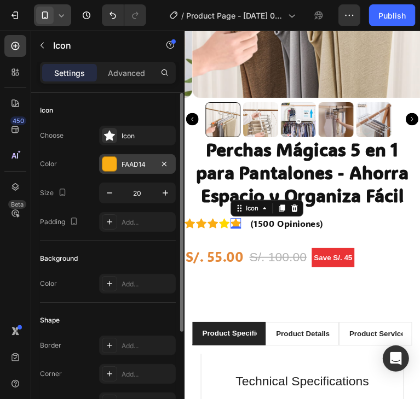
click at [137, 167] on div "FAAD14" at bounding box center [137, 165] width 32 height 10
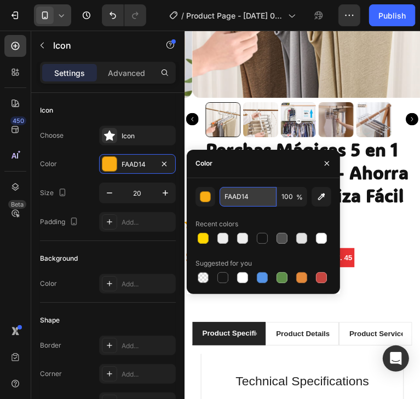
click at [255, 197] on input "FAAD14" at bounding box center [247, 197] width 57 height 20
paste input "FD700"
type input "FFD700"
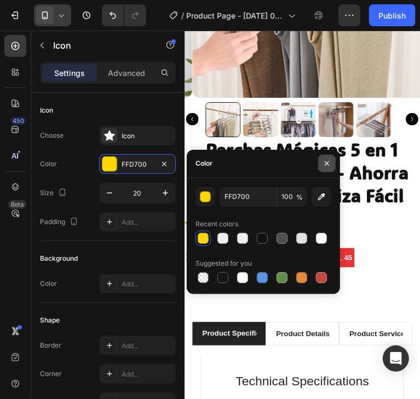
click at [328, 165] on icon "button" at bounding box center [326, 163] width 9 height 9
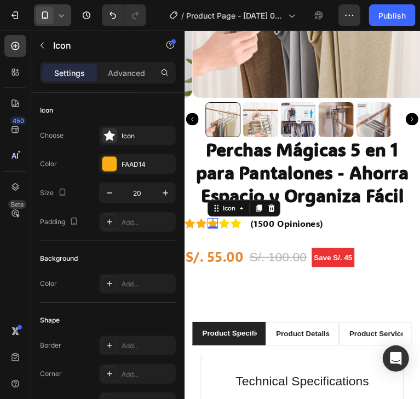
click at [216, 226] on div "Icon 0" at bounding box center [213, 231] width 11 height 11
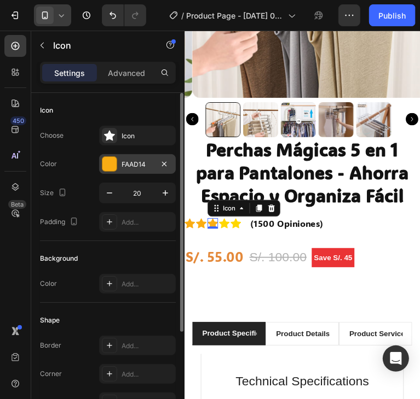
click at [141, 167] on div "FAAD14" at bounding box center [137, 165] width 32 height 10
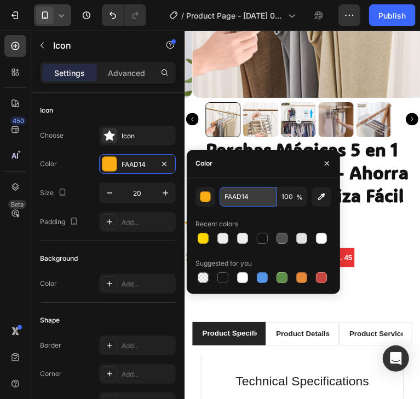
click at [241, 202] on input "FAAD14" at bounding box center [247, 197] width 57 height 20
paste input "FD700"
type input "FFD700"
click at [329, 167] on icon "button" at bounding box center [326, 163] width 9 height 9
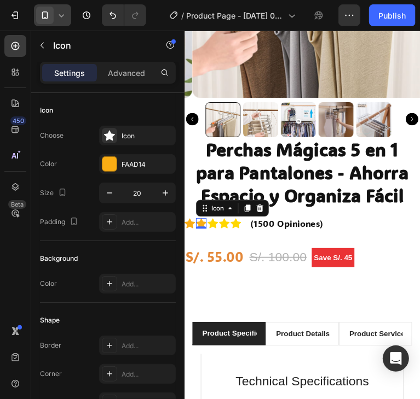
click at [205, 226] on icon at bounding box center [201, 231] width 11 height 11
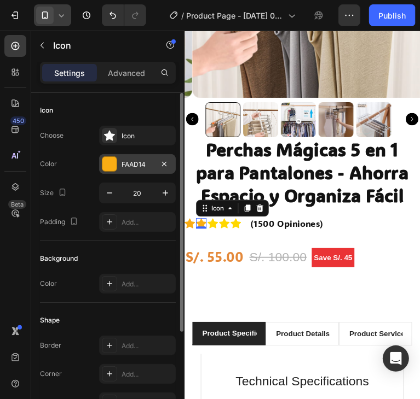
click at [142, 162] on div "FAAD14" at bounding box center [137, 165] width 32 height 10
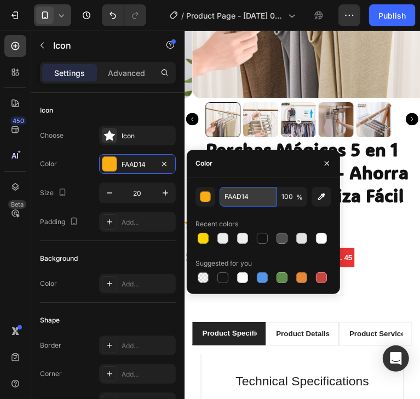
click at [245, 193] on input "FAAD14" at bounding box center [247, 197] width 57 height 20
paste input "FD700"
type input "FFD700"
click at [322, 165] on icon "button" at bounding box center [326, 163] width 9 height 9
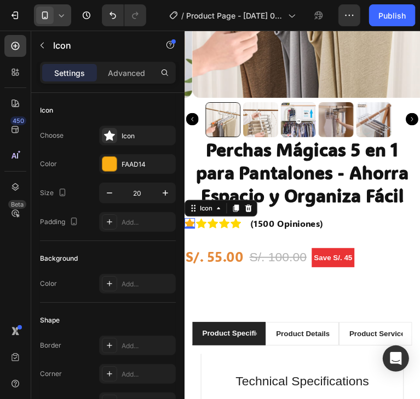
click at [189, 227] on icon at bounding box center [189, 232] width 11 height 10
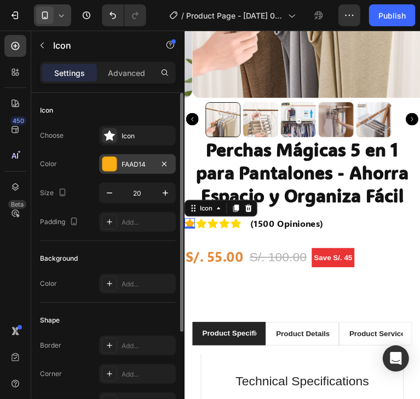
click at [144, 167] on div "FAAD14" at bounding box center [137, 165] width 32 height 10
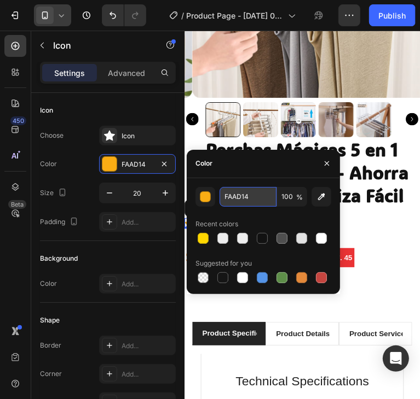
click at [238, 195] on input "FAAD14" at bounding box center [247, 197] width 57 height 20
paste input "FD700"
type input "FFD700"
click at [326, 167] on icon "button" at bounding box center [326, 163] width 9 height 9
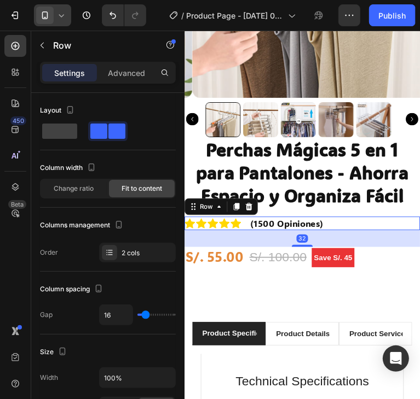
click at [371, 229] on div "Icon Icon Icon Icon Icon Icon List Hoz (1500 Opiniones) Text block Row 32" at bounding box center [307, 232] width 246 height 14
click at [127, 64] on div "Advanced" at bounding box center [126, 73] width 55 height 18
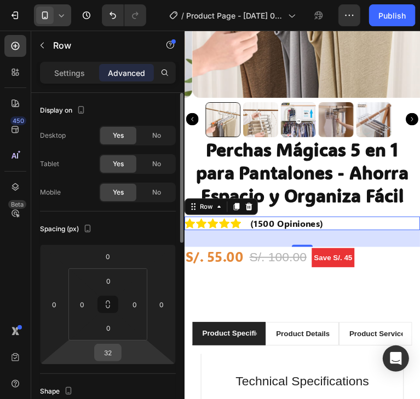
click at [109, 351] on input "32" at bounding box center [108, 353] width 22 height 16
drag, startPoint x: 113, startPoint y: 351, endPoint x: 96, endPoint y: 351, distance: 17.0
click at [97, 351] on input "32" at bounding box center [108, 353] width 22 height 16
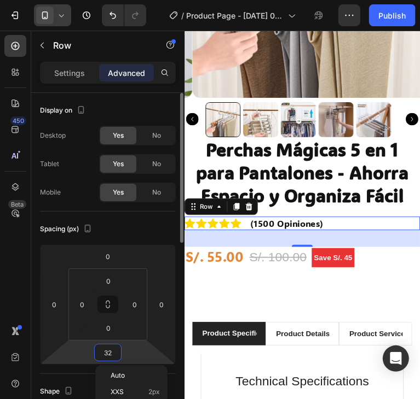
type input "0"
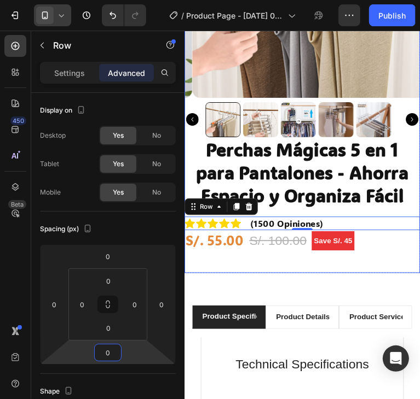
click at [337, 266] on div "Perchas Mágicas 5 en 1 para Pantalones - Ahorra Espacio y Organiza Fácil (P) Ti…" at bounding box center [307, 213] width 246 height 143
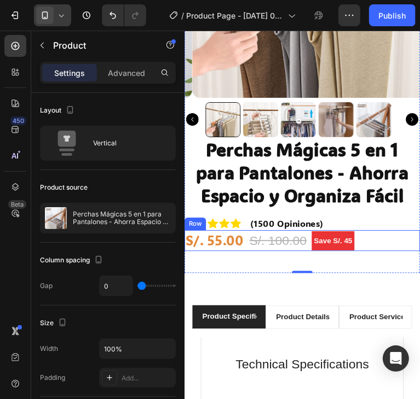
click at [369, 242] on div "S/. 55.00 (P) Price (P) Price S/. 100.00 (P) Price (P) Price Save S/. 45 Produc…" at bounding box center [307, 250] width 246 height 22
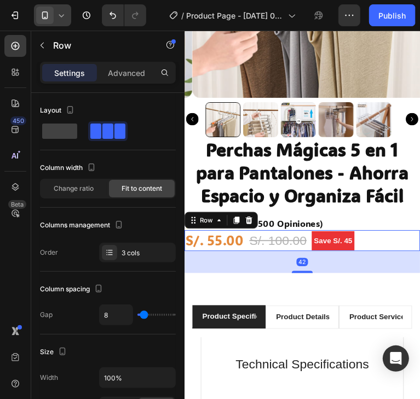
click at [381, 239] on div "S/. 55.00 (P) Price (P) Price S/. 100.00 (P) Price (P) Price Save S/. 45 Produc…" at bounding box center [307, 250] width 246 height 22
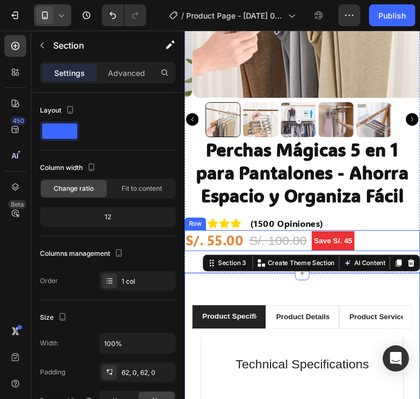
click at [385, 239] on div "S/. 55.00 (P) Price (P) Price S/. 100.00 (P) Price (P) Price Save S/. 45 Produc…" at bounding box center [307, 250] width 246 height 22
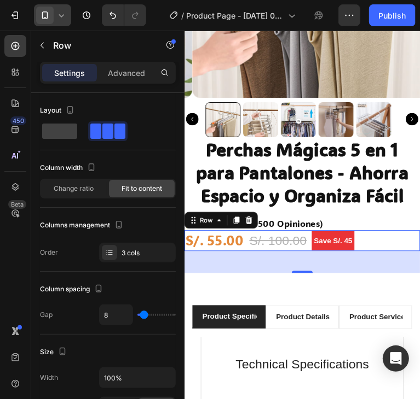
click at [403, 241] on div "S/. 55.00 (P) Price (P) Price S/. 100.00 (P) Price (P) Price Save S/. 45 Produc…" at bounding box center [307, 250] width 246 height 22
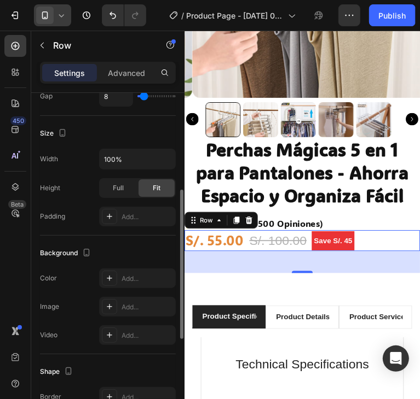
scroll to position [424, 0]
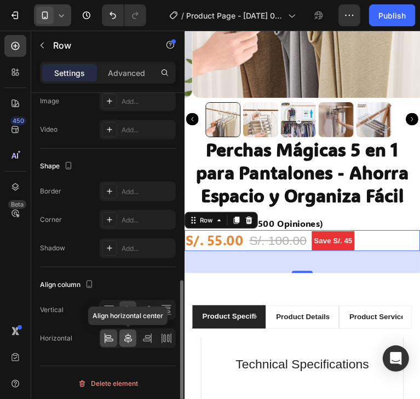
click at [132, 337] on icon at bounding box center [128, 338] width 11 height 11
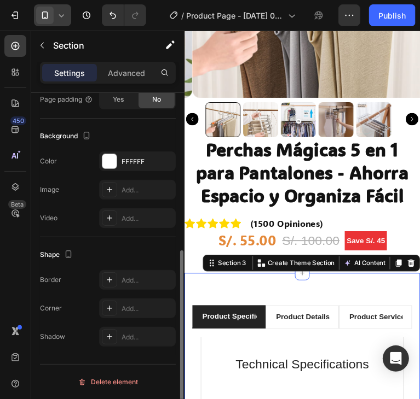
scroll to position [0, 0]
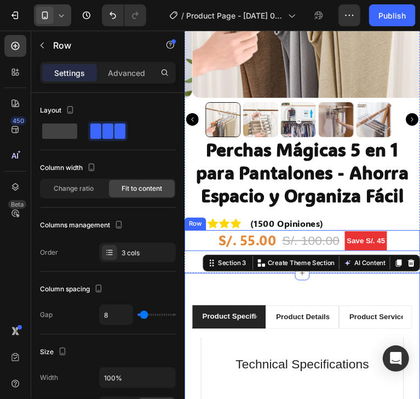
click at [410, 239] on div "S/. 55.00 (P) Price (P) Price S/. 100.00 (P) Price (P) Price Save S/. 45 Produc…" at bounding box center [307, 250] width 246 height 22
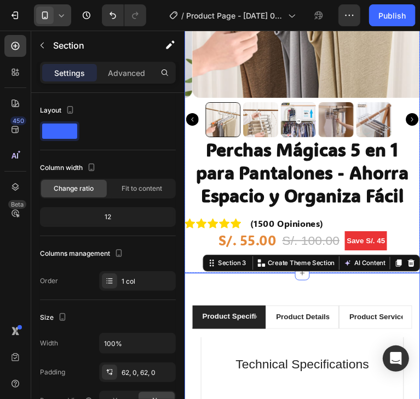
click at [391, 211] on div "Perchas Mágicas 5 en 1 para Pantalones - Ahorra Espacio y Organiza Fácil (P) Ti…" at bounding box center [307, 213] width 246 height 143
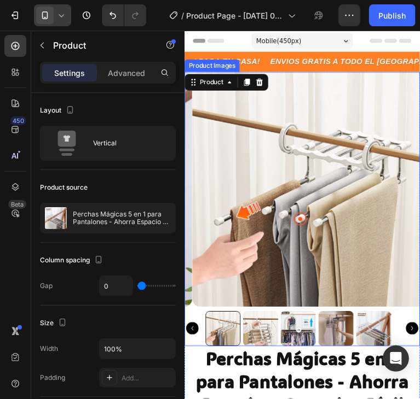
click at [302, 220] on img at bounding box center [315, 196] width 246 height 246
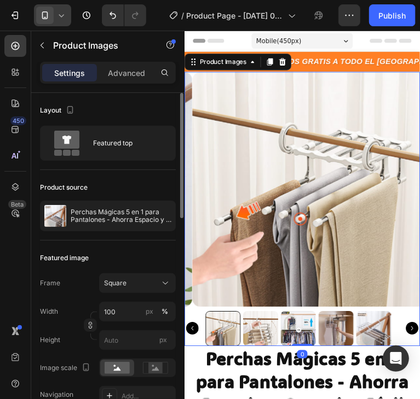
scroll to position [109, 0]
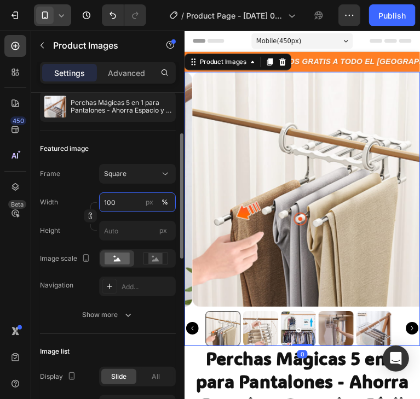
click at [120, 205] on input "100" at bounding box center [137, 203] width 77 height 20
click at [125, 201] on input "100" at bounding box center [137, 203] width 77 height 20
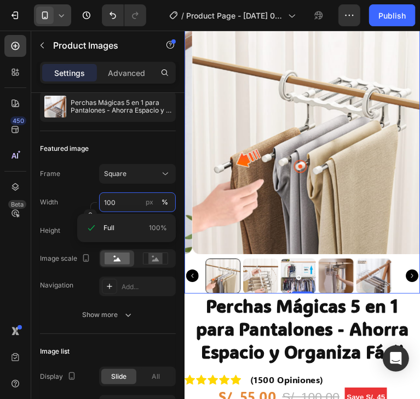
scroll to position [0, 0]
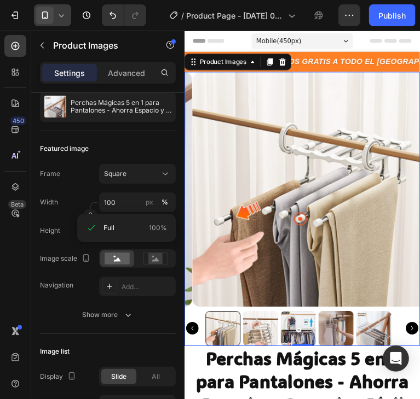
click at [415, 337] on icon "Carousel Next Arrow" at bounding box center [421, 341] width 13 height 13
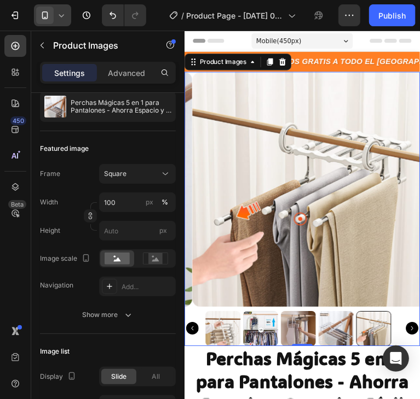
click at [415, 336] on icon "Carousel Next Arrow" at bounding box center [421, 341] width 13 height 13
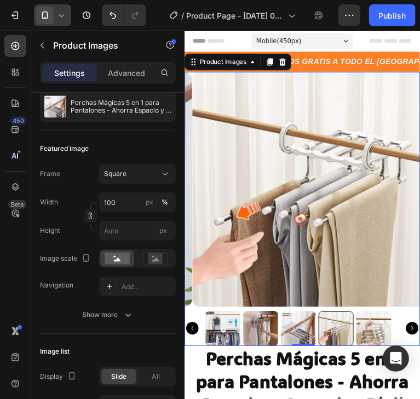
click at [376, 334] on img at bounding box center [381, 342] width 37 height 37
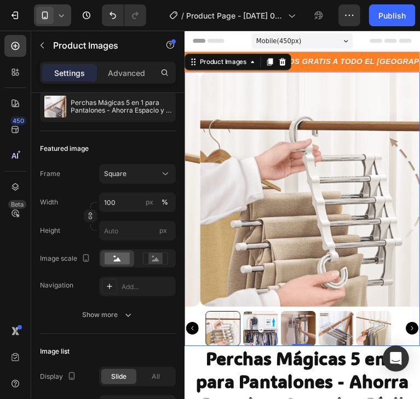
click at [264, 335] on img at bounding box center [263, 342] width 37 height 37
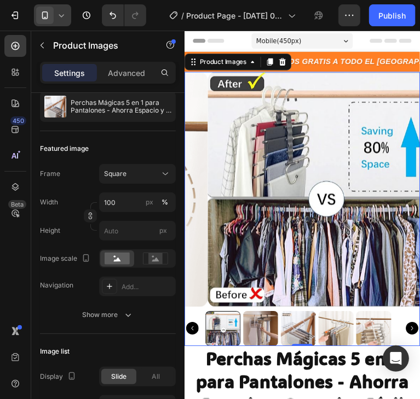
click at [295, 335] on img at bounding box center [302, 342] width 37 height 37
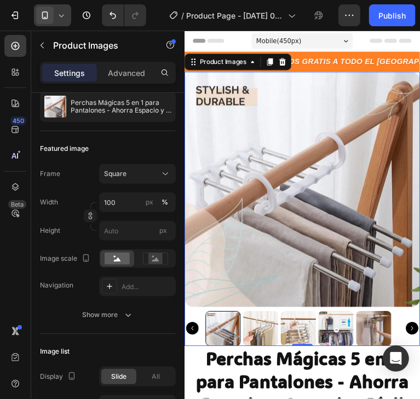
click at [318, 335] on img at bounding box center [302, 342] width 37 height 37
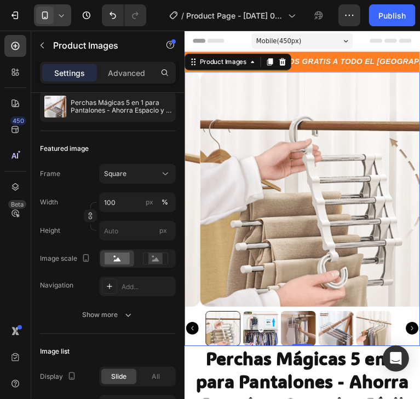
click at [345, 335] on img at bounding box center [342, 342] width 37 height 37
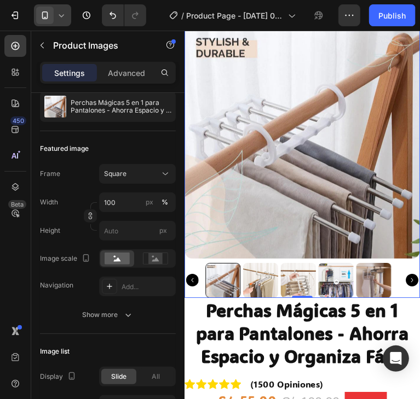
scroll to position [55, 0]
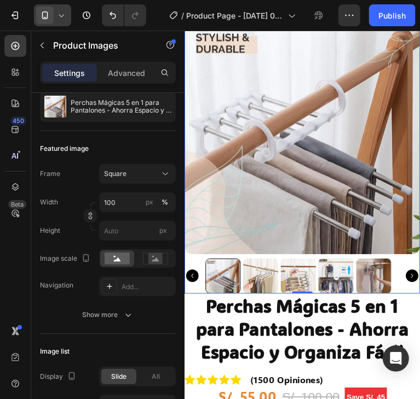
click at [195, 281] on icon "Carousel Back Arrow" at bounding box center [191, 287] width 13 height 13
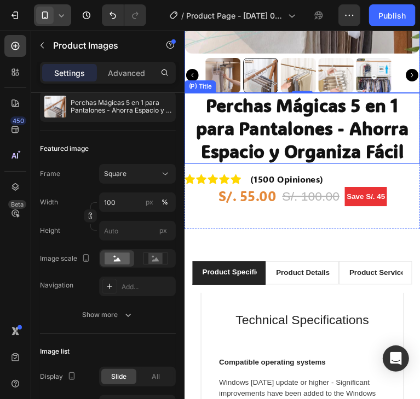
scroll to position [273, 0]
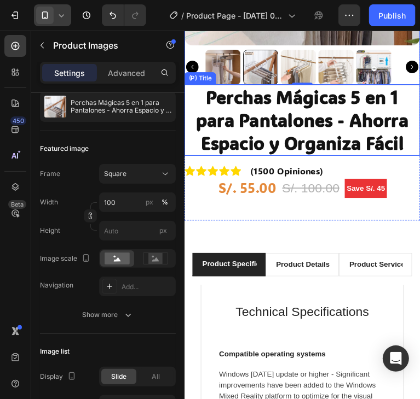
click at [345, 116] on h2 "Perchas Mágicas 5 en 1 para Pantalones - Ahorra Espacio y Organiza Fácil" at bounding box center [307, 124] width 246 height 75
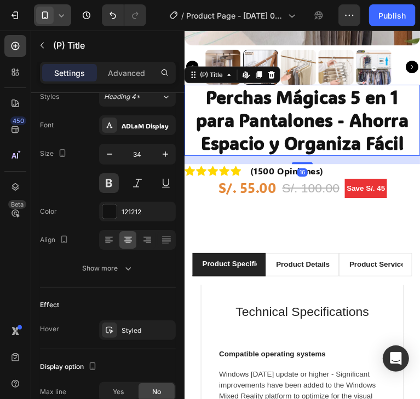
scroll to position [0, 0]
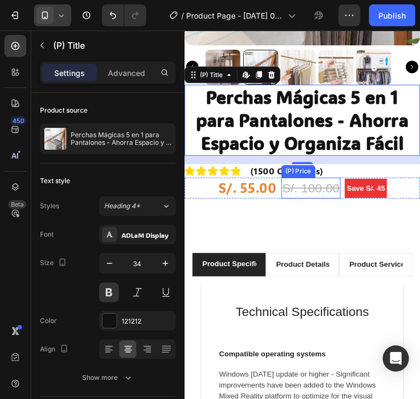
click at [318, 184] on div "S/. 100.00" at bounding box center [316, 195] width 62 height 22
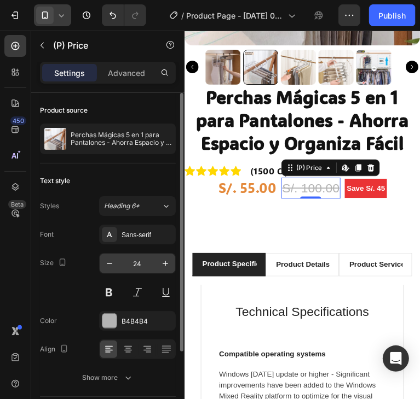
click at [135, 265] on input "24" at bounding box center [137, 264] width 36 height 20
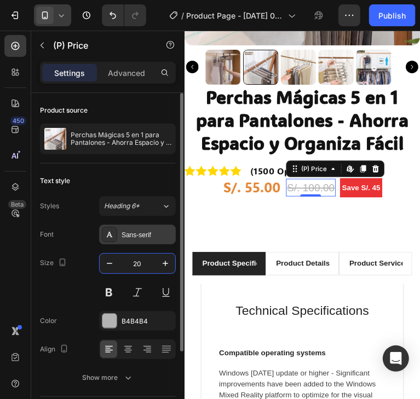
type input "20"
click at [142, 236] on div "Sans-serif" at bounding box center [146, 235] width 51 height 10
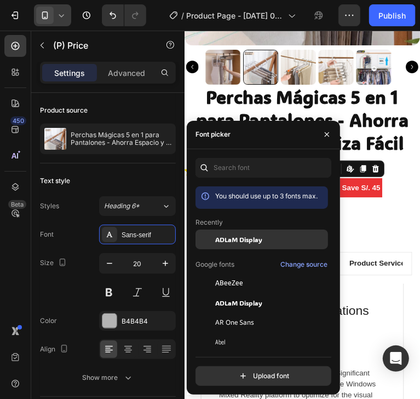
click at [217, 235] on span "ADLaM Display" at bounding box center [238, 240] width 47 height 10
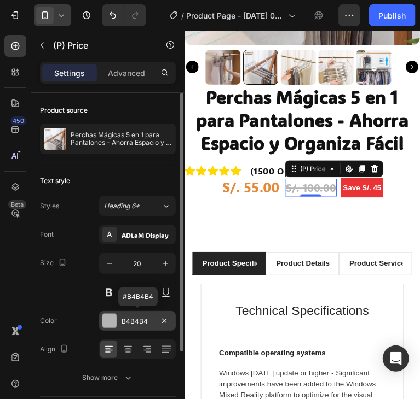
click at [114, 316] on div at bounding box center [109, 321] width 14 height 14
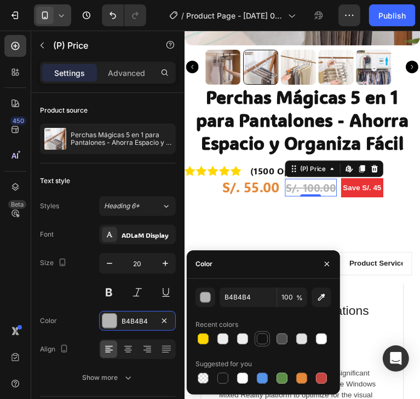
click at [263, 342] on div at bounding box center [262, 339] width 11 height 11
type input "121212"
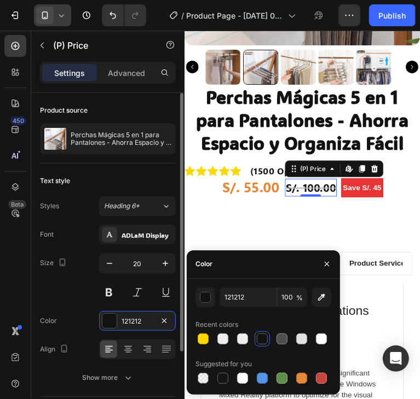
click at [63, 290] on div "Size 20" at bounding box center [108, 277] width 136 height 49
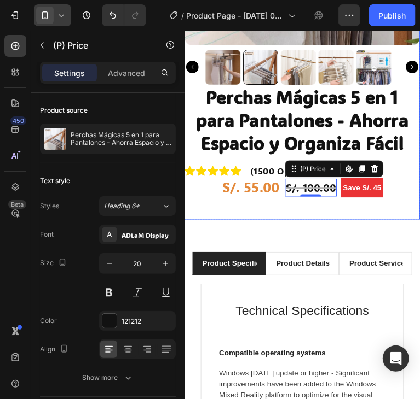
click at [204, 202] on div "Perchas Mágicas 5 en 1 para Pantalones - Ahorra Espacio y Organiza Fácil (P) Ti…" at bounding box center [307, 158] width 246 height 142
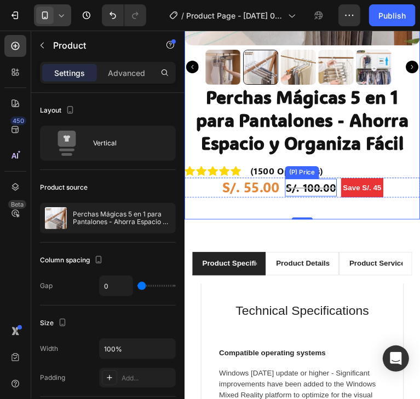
click at [303, 185] on div "S/. 100.00" at bounding box center [316, 194] width 54 height 19
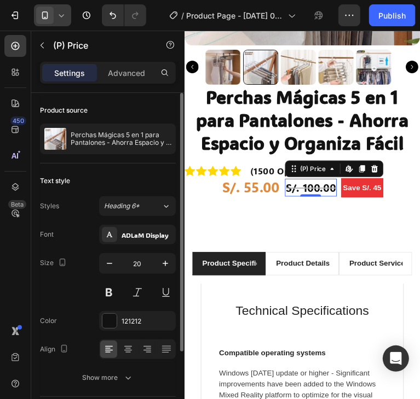
scroll to position [102, 0]
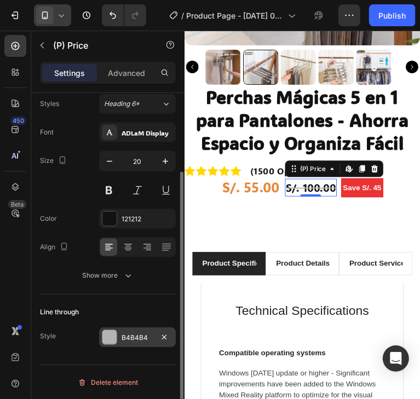
click at [107, 337] on div at bounding box center [109, 337] width 14 height 14
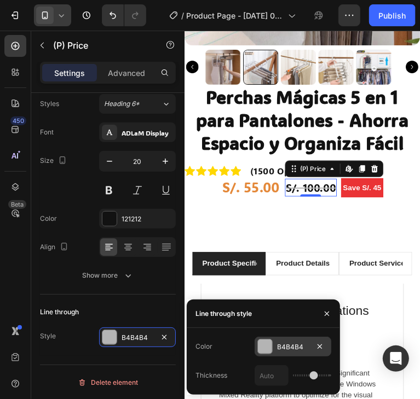
click at [264, 346] on div at bounding box center [265, 347] width 14 height 14
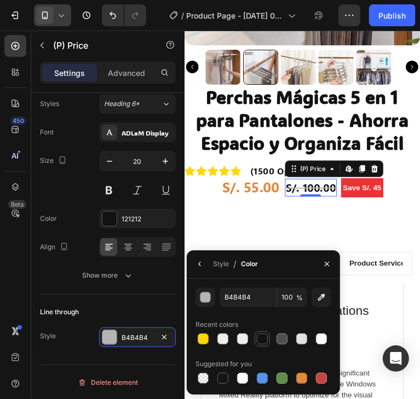
click at [264, 336] on div at bounding box center [262, 339] width 11 height 11
type input "121212"
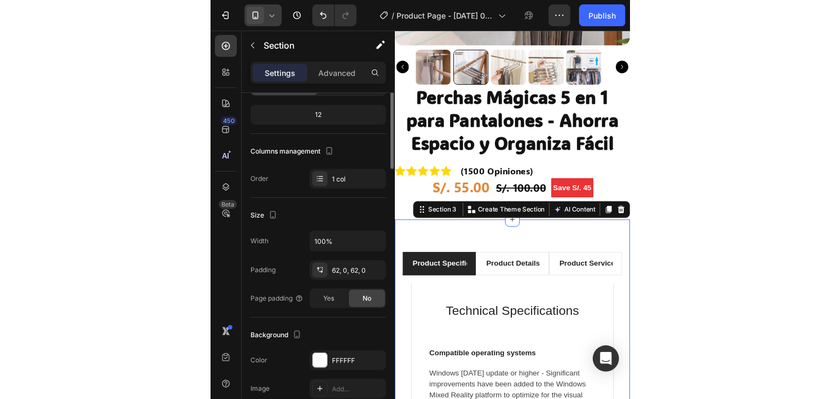
scroll to position [0, 0]
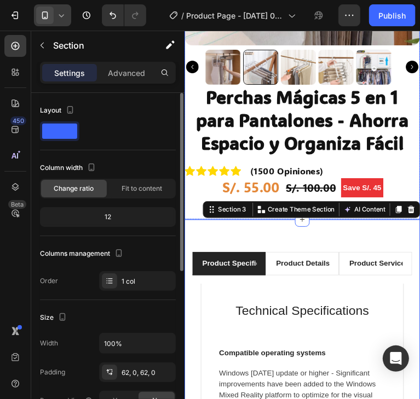
click at [250, 197] on div "Perchas Mágicas 5 en 1 para Pantalones - Ahorra Espacio y Organiza Fácil (P) Ti…" at bounding box center [307, 158] width 246 height 142
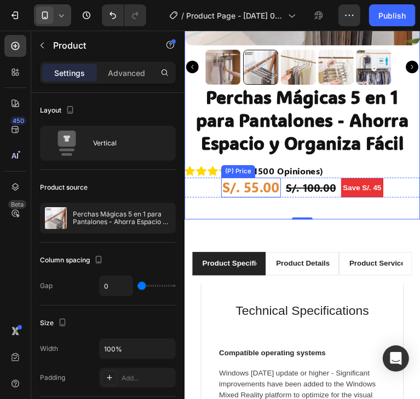
click at [252, 189] on div "S/. 55.00" at bounding box center [253, 194] width 62 height 21
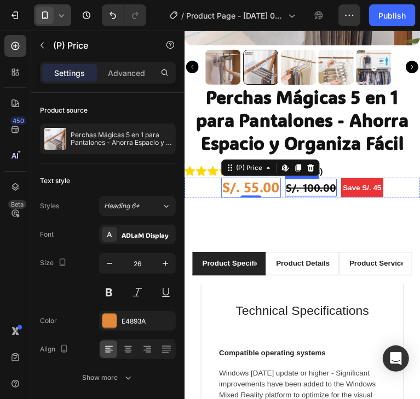
click at [300, 188] on div "S/. 100.00" at bounding box center [316, 194] width 54 height 19
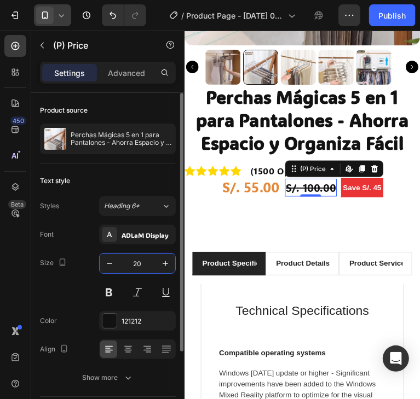
click at [140, 268] on input "20" at bounding box center [137, 264] width 36 height 20
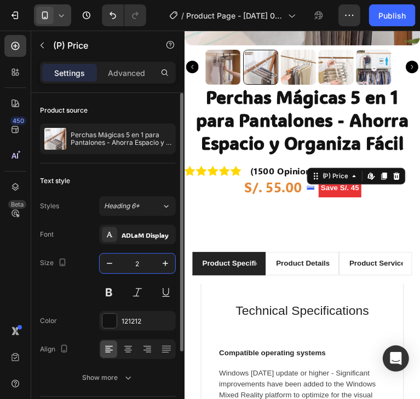
type input "25"
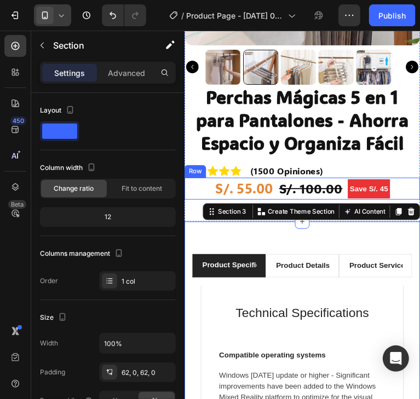
click at [199, 191] on div "S/. 55.00 (P) Price (P) Price S/. 100.00 (P) Price (P) Price Save S/. 45 Produc…" at bounding box center [307, 195] width 246 height 23
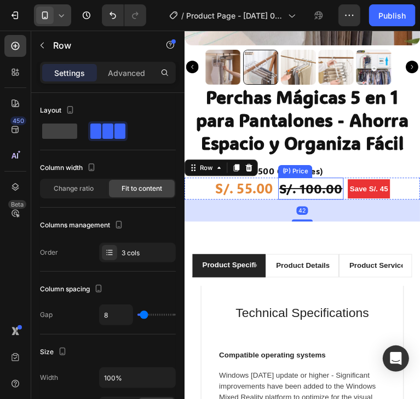
click at [329, 188] on div "S/. 100.00" at bounding box center [316, 195] width 68 height 23
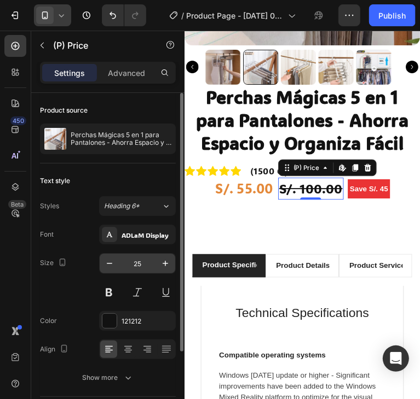
click at [149, 266] on input "25" at bounding box center [137, 264] width 36 height 20
click at [149, 265] on input "25" at bounding box center [137, 264] width 36 height 20
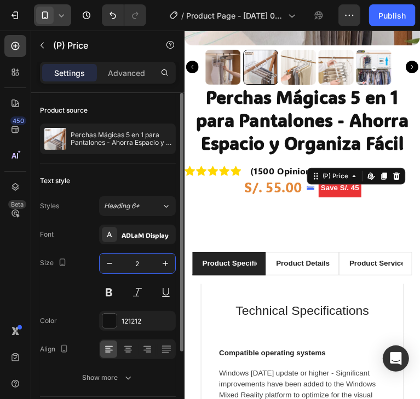
type input "22"
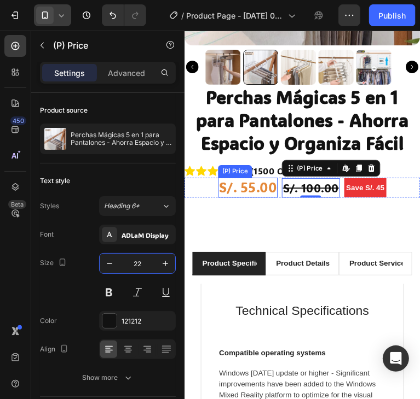
click at [247, 188] on div "S/. 55.00" at bounding box center [250, 194] width 62 height 21
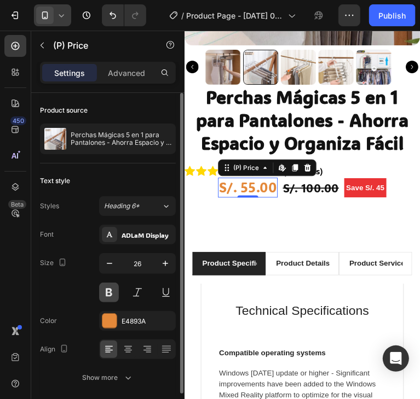
click at [110, 289] on button at bounding box center [109, 293] width 20 height 20
click at [131, 314] on div "E4893A" at bounding box center [137, 321] width 77 height 20
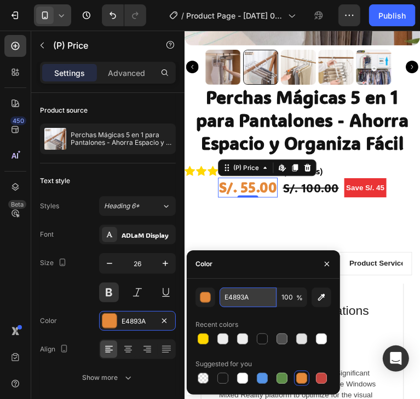
click at [231, 298] on input "E4893A" at bounding box center [247, 298] width 57 height 20
paste input "F3841D"
type input "F3841D"
click at [284, 270] on div "Color" at bounding box center [263, 265] width 153 height 28
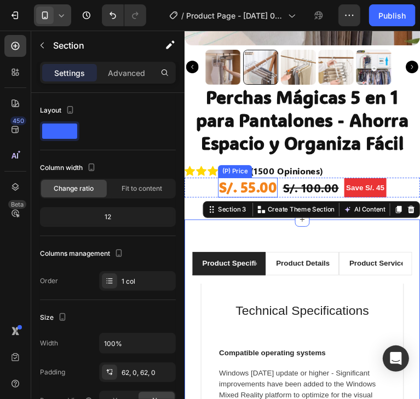
click at [259, 184] on div "S/. 55.00" at bounding box center [250, 194] width 62 height 21
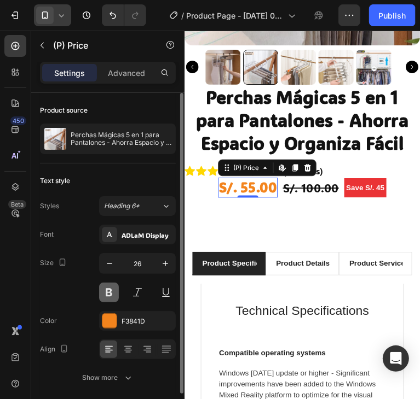
click at [111, 293] on button at bounding box center [109, 293] width 20 height 20
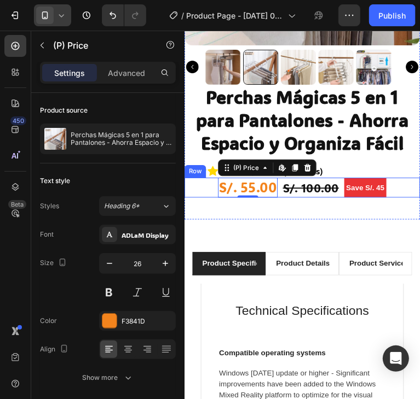
click at [399, 188] on div "S/. 55.00 (P) Price Edit content in Shopify 0 (P) Price Edit content in Shopify…" at bounding box center [307, 194] width 246 height 21
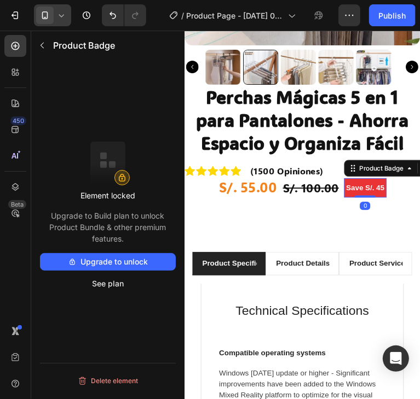
click at [371, 185] on pre "Save S/. 45" at bounding box center [373, 195] width 44 height 20
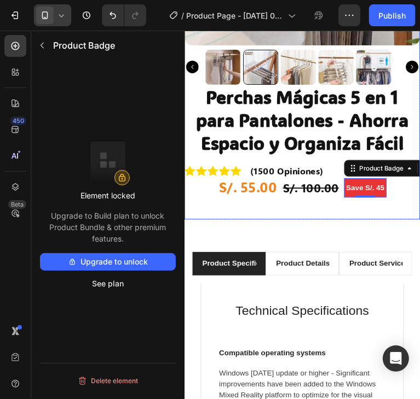
click at [313, 194] on div "S/. 100.00 (P) Price (P) Price" at bounding box center [316, 195] width 61 height 20
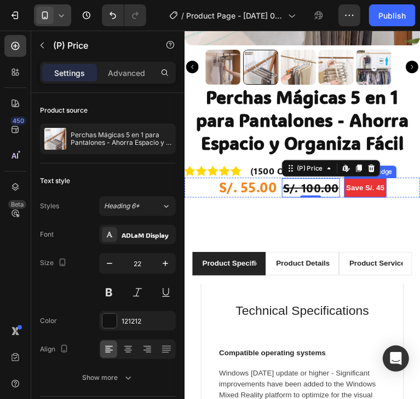
click at [360, 193] on pre "Save S/. 45" at bounding box center [373, 195] width 44 height 20
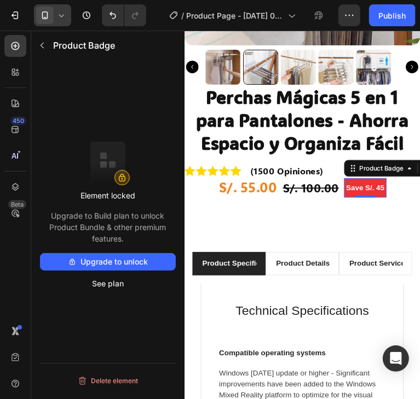
drag, startPoint x: 78, startPoint y: 195, endPoint x: 129, endPoint y: 237, distance: 66.4
click at [129, 237] on div "Element locked Upgrade to Build plan to unlock Product Bundle & other premium f…" at bounding box center [108, 217] width 136 height 151
copy div "Element locked Upgrade to Build plan to unlock Product Bundle & other premium f…"
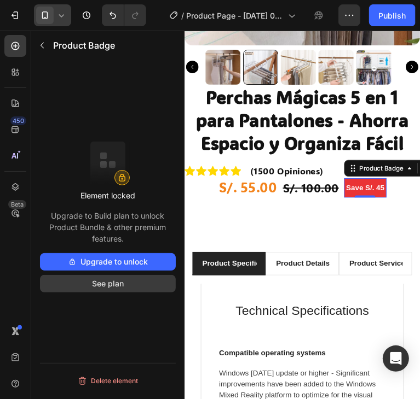
click at [129, 284] on button "See plan" at bounding box center [108, 284] width 136 height 18
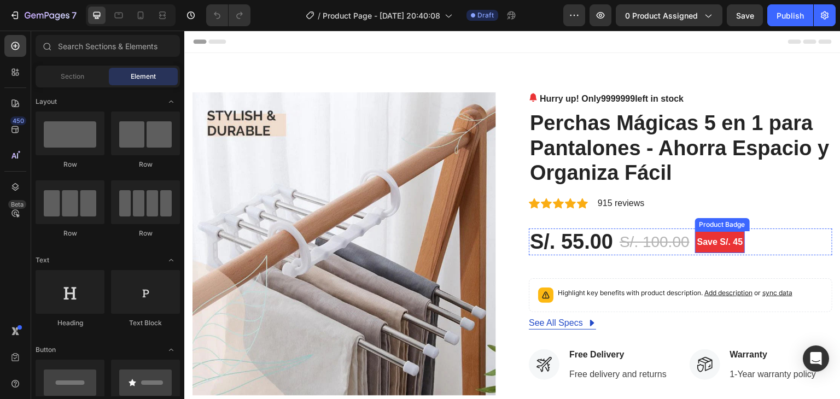
click at [725, 239] on pre "Save S/. 45" at bounding box center [720, 242] width 50 height 22
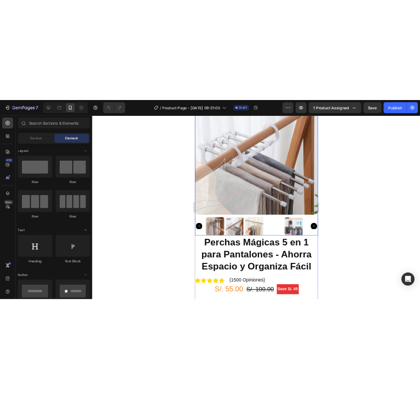
scroll to position [109, 0]
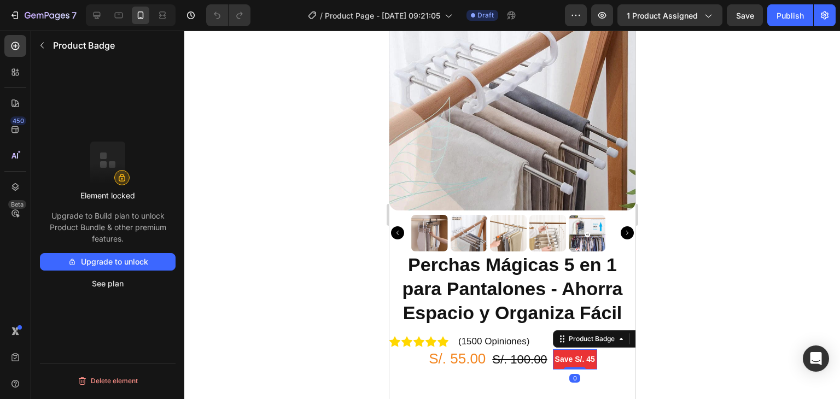
click at [580, 350] on pre "Save S/. 45" at bounding box center [574, 360] width 44 height 20
click at [111, 286] on button "See plan" at bounding box center [108, 284] width 136 height 18
click at [686, 283] on div at bounding box center [512, 215] width 656 height 369
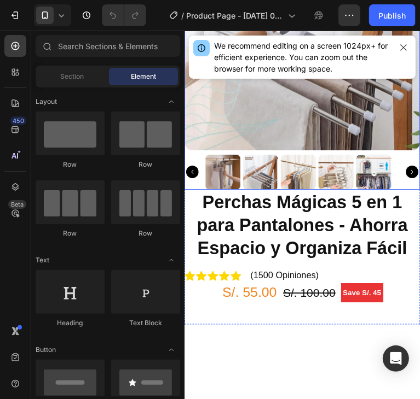
scroll to position [164, 0]
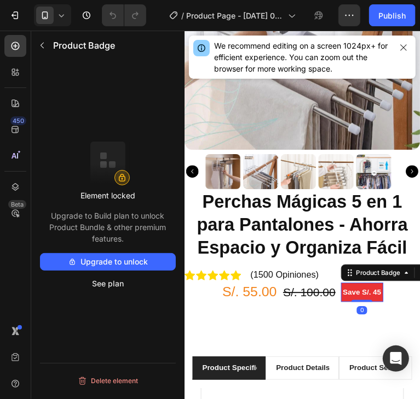
click at [383, 294] on pre "Save S/. 45" at bounding box center [369, 304] width 44 height 20
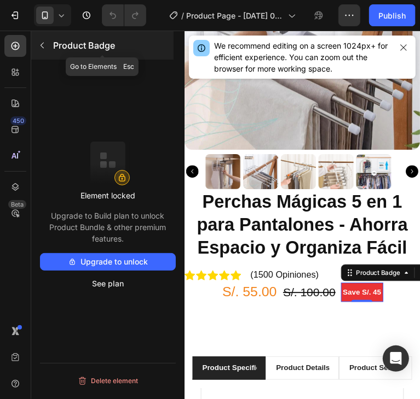
click at [42, 43] on icon "button" at bounding box center [42, 45] width 9 height 9
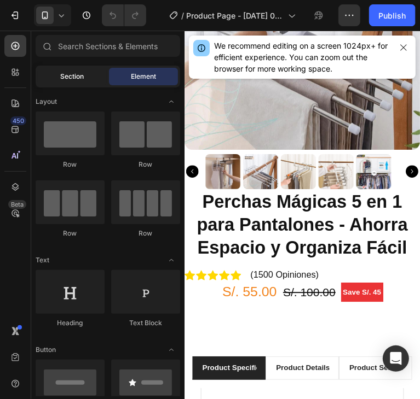
click at [74, 77] on span "Section" at bounding box center [73, 77] width 24 height 10
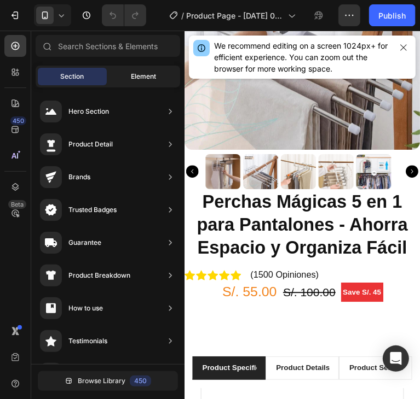
click at [135, 79] on span "Element" at bounding box center [143, 77] width 25 height 10
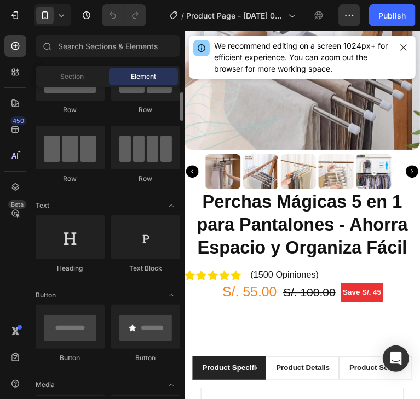
scroll to position [0, 0]
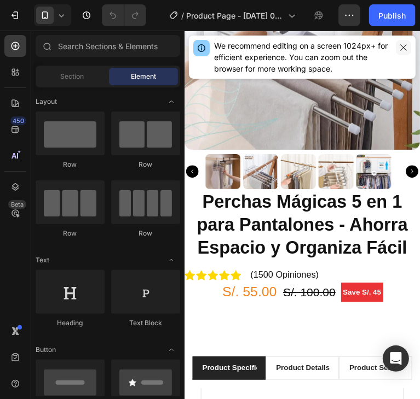
click at [400, 46] on icon "button" at bounding box center [403, 47] width 9 height 9
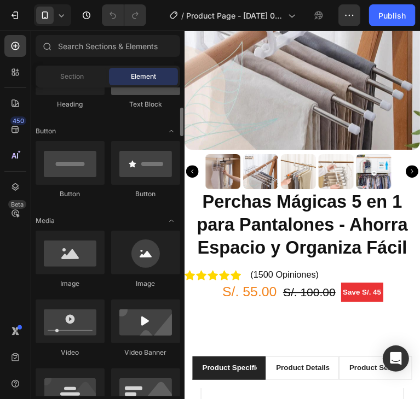
scroll to position [328, 0]
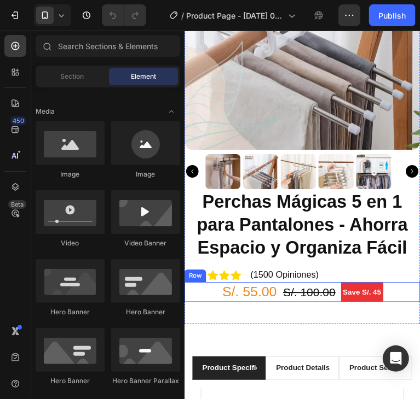
click at [208, 294] on div "S/. 55.00 (P) Price (P) Price S/. 100.00 (P) Price (P) Price Save S/. 45 Produc…" at bounding box center [307, 304] width 246 height 21
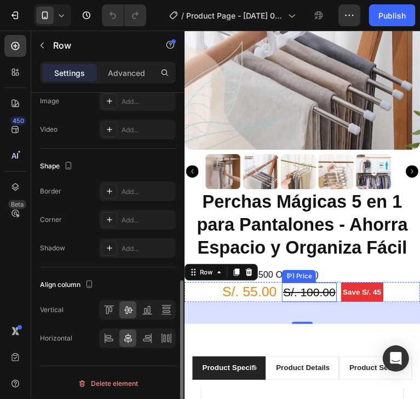
scroll to position [102, 0]
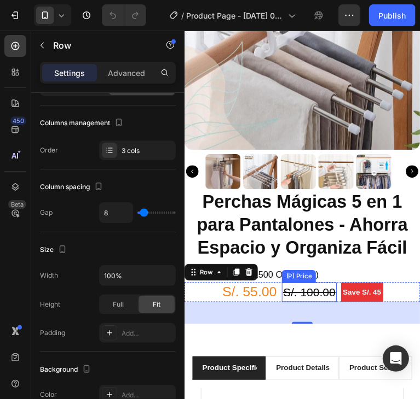
click at [299, 296] on div "S/. 100.00" at bounding box center [314, 304] width 57 height 20
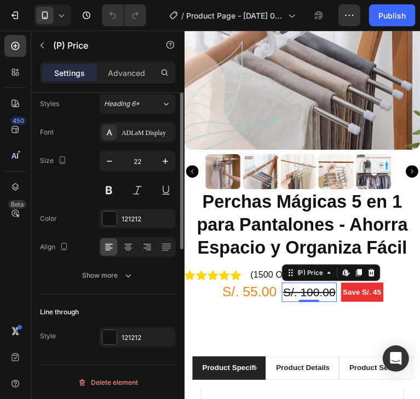
scroll to position [0, 0]
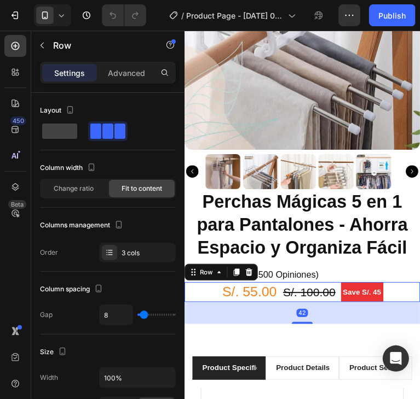
click at [397, 295] on div "S/. 55.00 (P) Price (P) Price S/. 100.00 (P) Price (P) Price Save S/. 45 Produc…" at bounding box center [307, 304] width 246 height 21
click at [380, 295] on pre "Save S/. 45" at bounding box center [369, 304] width 44 height 20
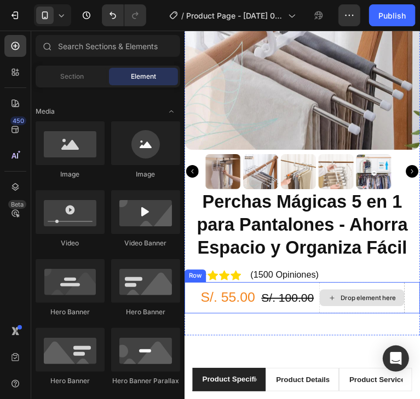
click at [384, 301] on div "Drop element here" at bounding box center [369, 310] width 89 height 18
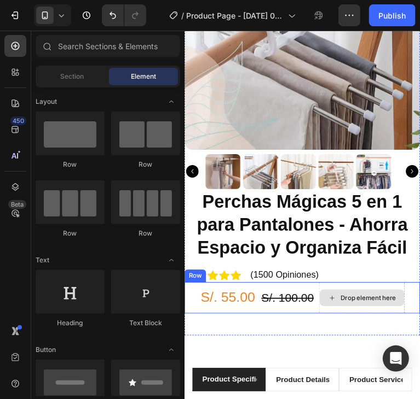
click at [380, 306] on div "Drop element here" at bounding box center [376, 310] width 58 height 9
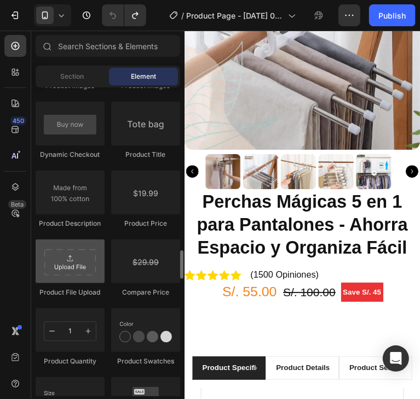
scroll to position [1805, 0]
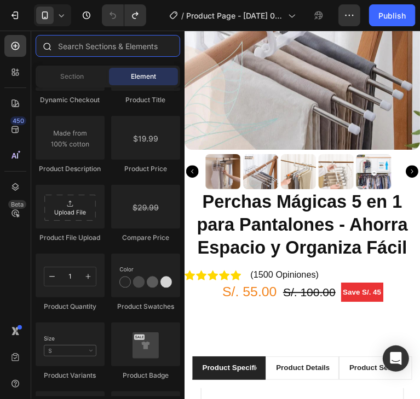
click at [101, 50] on input "text" at bounding box center [108, 46] width 144 height 22
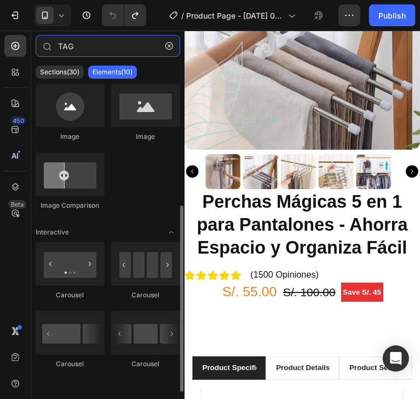
scroll to position [0, 0]
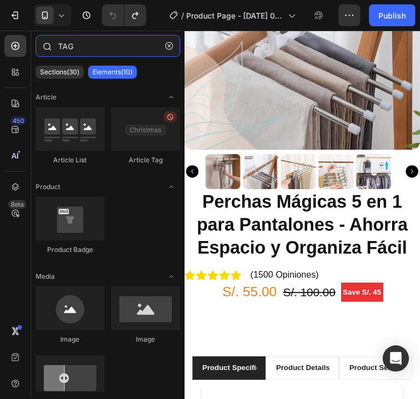
drag, startPoint x: 87, startPoint y: 41, endPoint x: 43, endPoint y: 49, distance: 45.0
click at [43, 49] on div "TAG" at bounding box center [107, 48] width 153 height 26
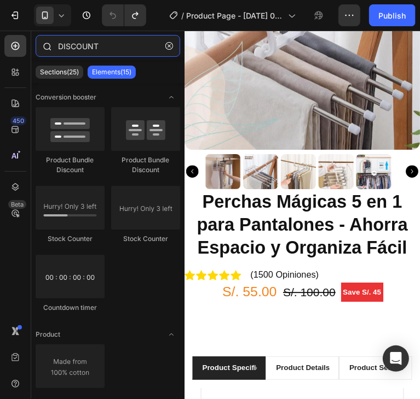
drag, startPoint x: 120, startPoint y: 46, endPoint x: 70, endPoint y: 46, distance: 50.3
click at [45, 49] on div "DISCOUNT" at bounding box center [107, 48] width 153 height 26
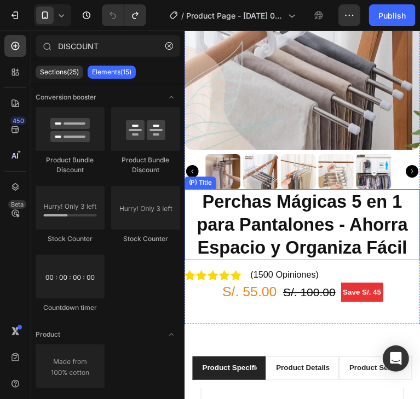
click at [360, 234] on h2 "Perchas Mágicas 5 en 1 para Pantalones - Ahorra Espacio y Organiza Fácil" at bounding box center [307, 233] width 246 height 75
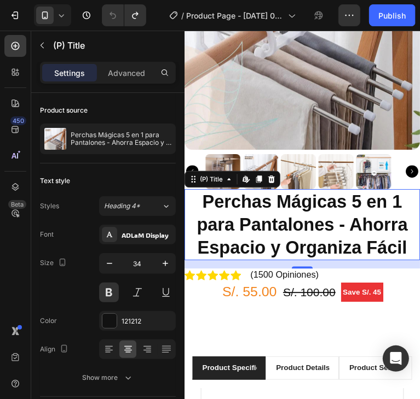
click at [312, 230] on h2 "Perchas Mágicas 5 en 1 para Pantalones - Ahorra Espacio y Organiza Fácil" at bounding box center [307, 233] width 246 height 75
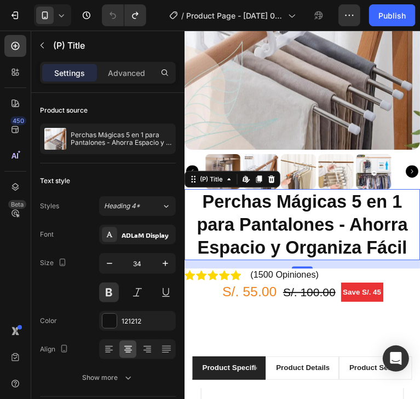
click at [292, 253] on h2 "Perchas Mágicas 5 en 1 para Pantalones - Ahorra Espacio y Organiza Fácil" at bounding box center [307, 233] width 246 height 75
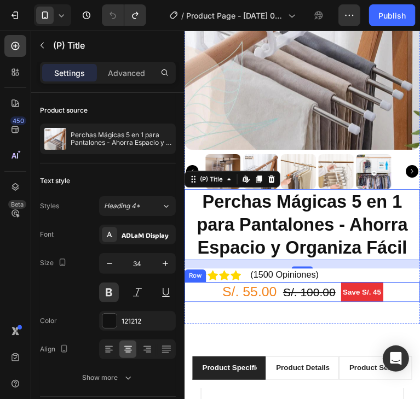
click at [399, 300] on div "S/. 55.00 (P) Price (P) Price S/. 100.00 (P) Price (P) Price Save S/. 45 Produc…" at bounding box center [307, 304] width 246 height 21
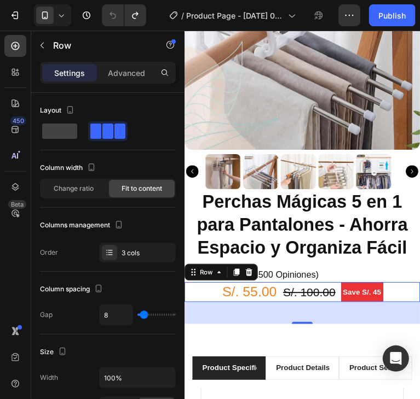
click at [328, 317] on div "42" at bounding box center [307, 326] width 246 height 23
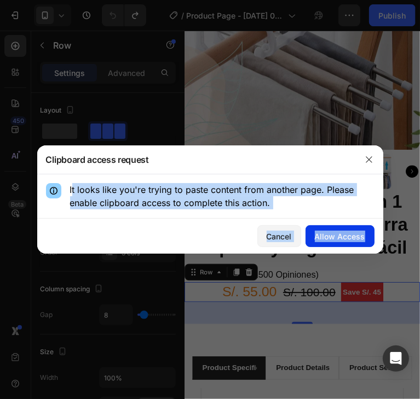
drag, startPoint x: 69, startPoint y: 188, endPoint x: 368, endPoint y: 234, distance: 302.7
click at [368, 234] on div "Clipboard access request It looks like you're trying to paste content from anot…" at bounding box center [210, 199] width 346 height 108
copy div "It looks like you're trying to paste content from another page. Please enable c…"
click at [372, 158] on icon "button" at bounding box center [368, 159] width 9 height 9
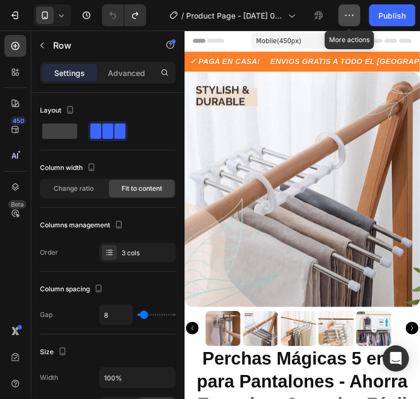
click at [357, 22] on button "button" at bounding box center [349, 15] width 22 height 22
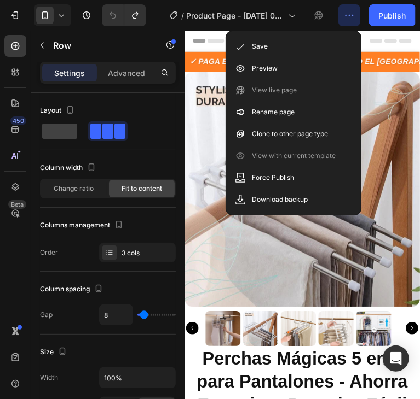
click at [354, 22] on button "button" at bounding box center [349, 15] width 22 height 22
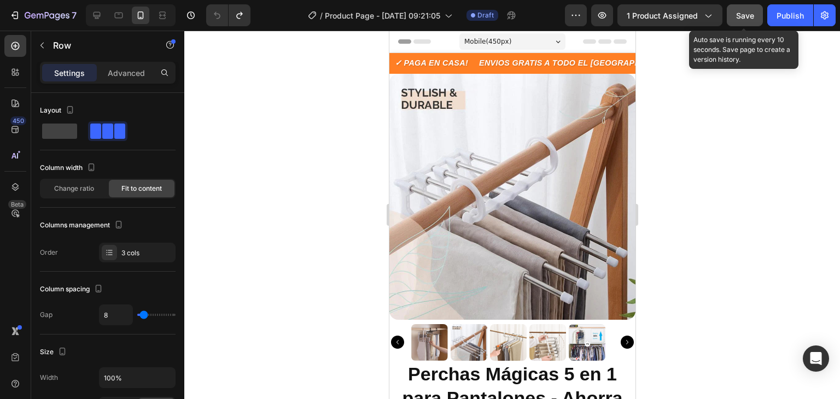
click at [740, 22] on button "Save" at bounding box center [745, 15] width 36 height 22
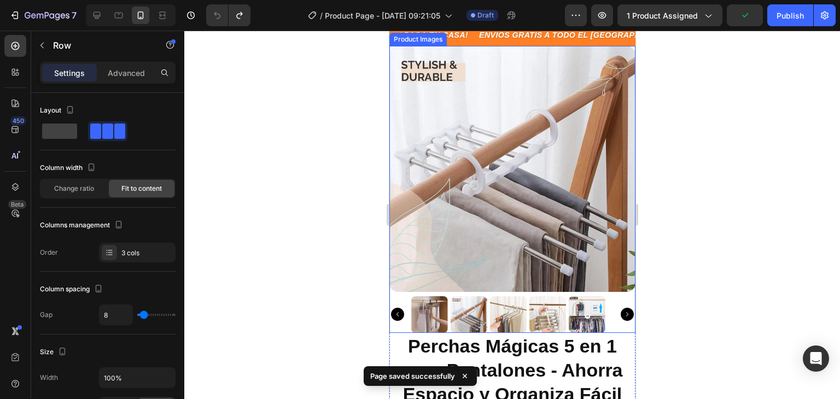
scroll to position [219, 0]
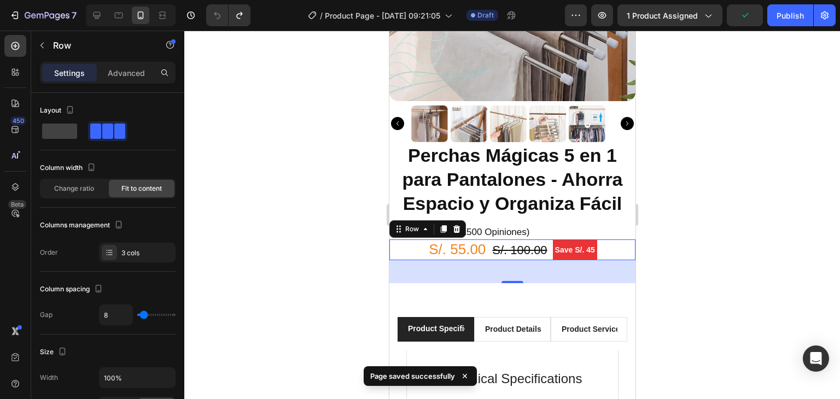
click at [726, 228] on div at bounding box center [512, 215] width 656 height 369
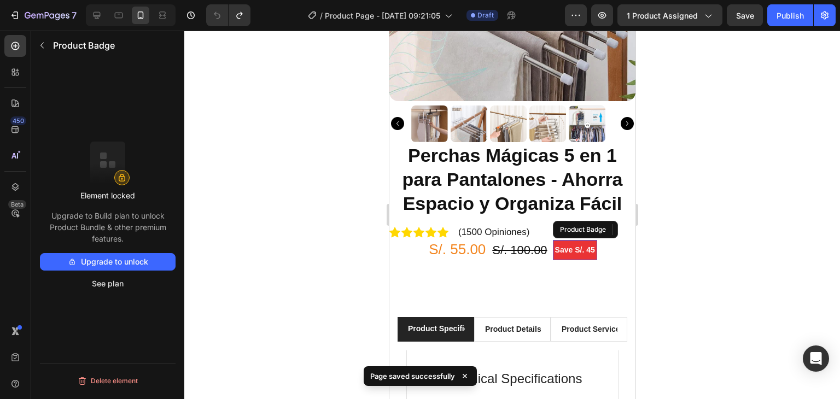
click at [563, 248] on pre "Save S/. 45" at bounding box center [574, 250] width 44 height 20
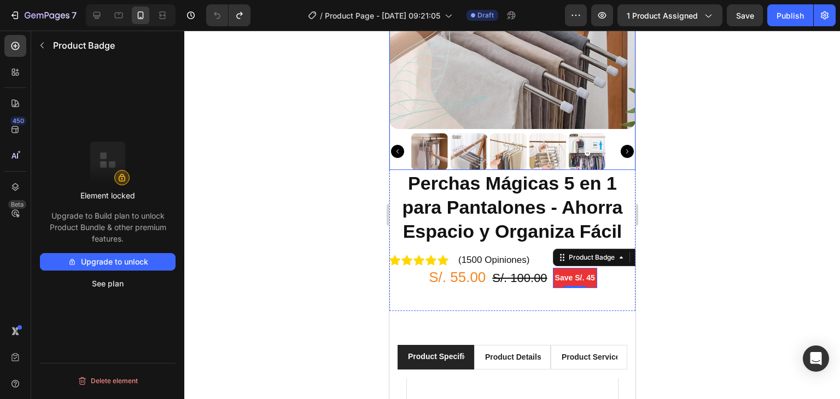
scroll to position [164, 0]
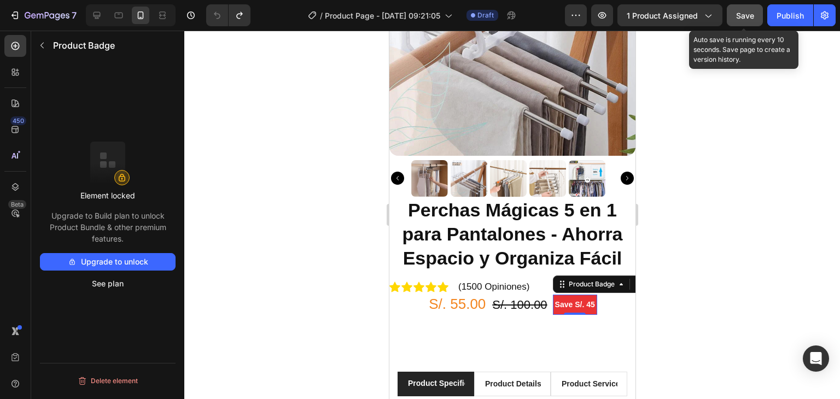
click at [747, 18] on span "Save" at bounding box center [745, 15] width 18 height 9
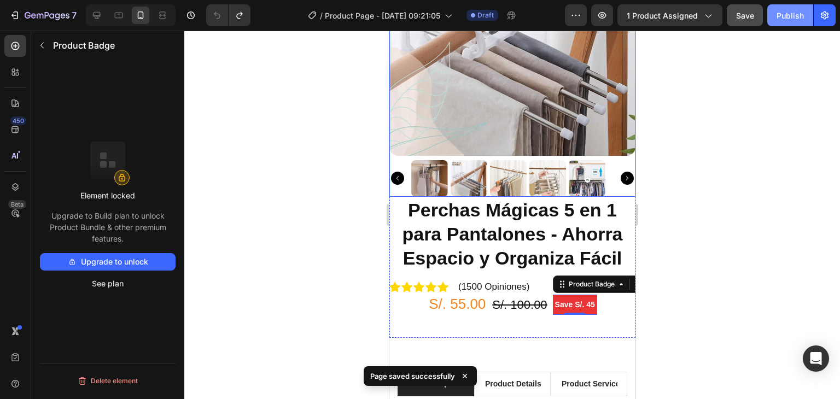
click at [794, 20] on div "Publish" at bounding box center [790, 15] width 27 height 11
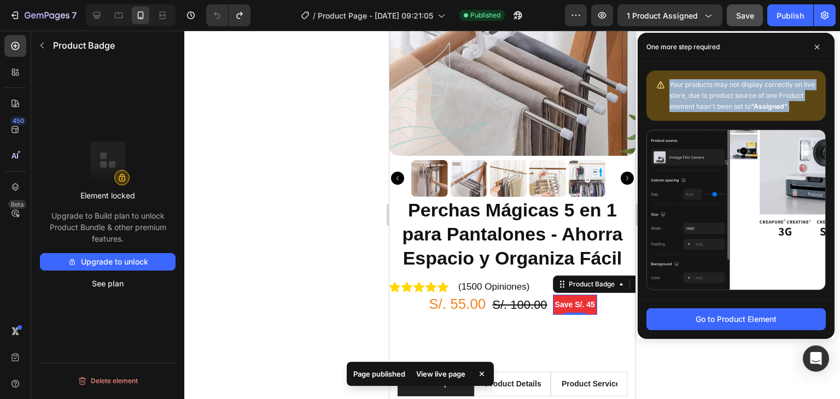
drag, startPoint x: 674, startPoint y: 83, endPoint x: 766, endPoint y: 100, distance: 93.4
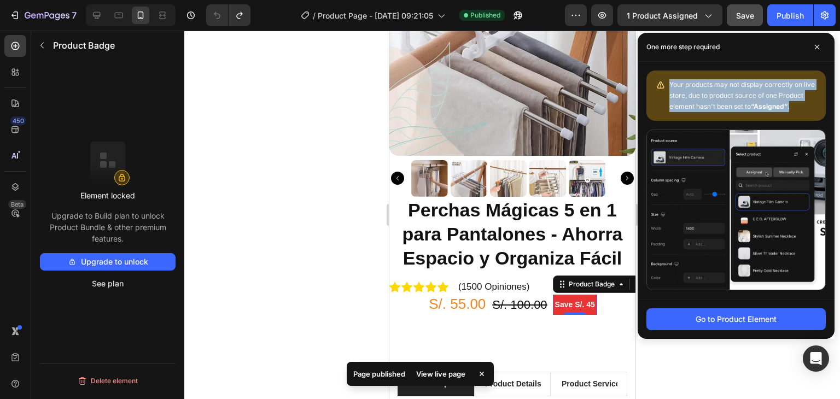
click at [794, 109] on div "Your products may not display correctly on live store, due to product source of…" at bounding box center [736, 96] width 179 height 50
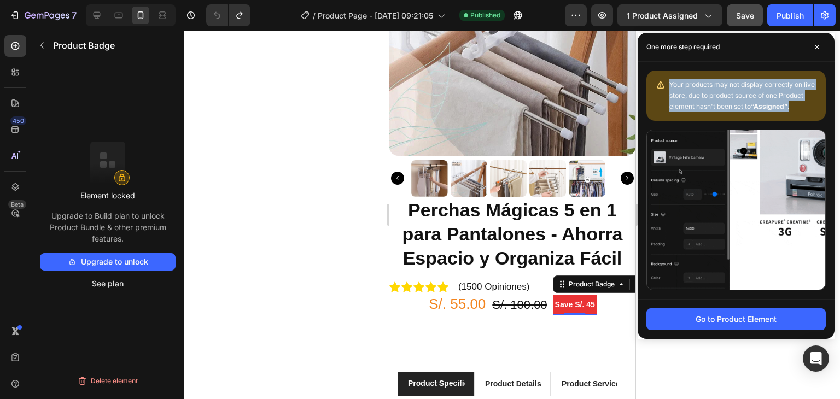
copy span "Your products may not display correctly on live store, due to product source of…"
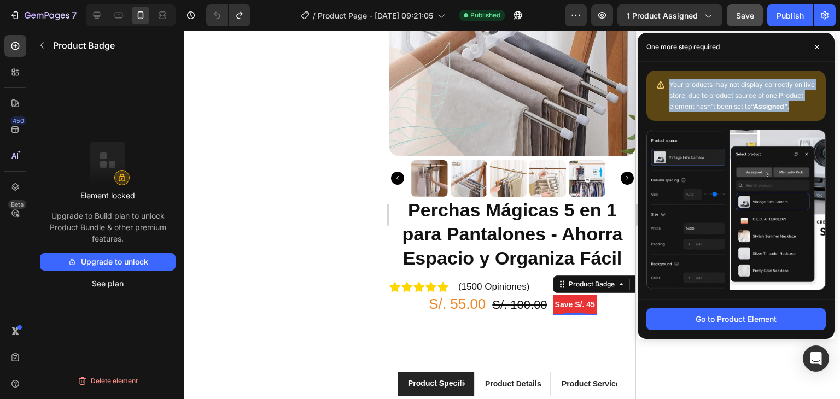
copy span "Your products may not display correctly on live store, due to product source of…"
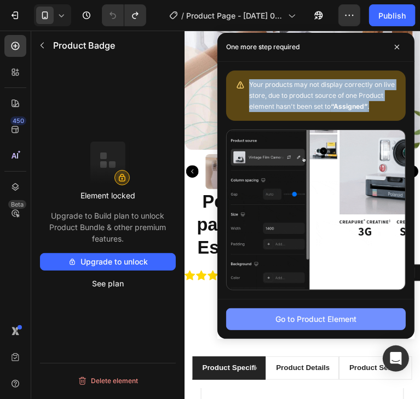
click at [335, 325] on button "Go to Product Element" at bounding box center [315, 320] width 179 height 22
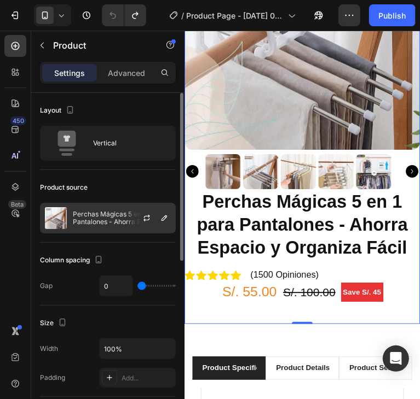
click at [114, 216] on p "Perchas Mágicas 5 en 1 para Pantalones - Ahorra Espacio y Organiza Fácil" at bounding box center [122, 218] width 98 height 15
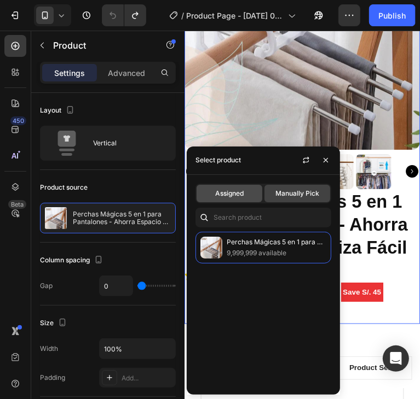
click at [254, 196] on div "Assigned" at bounding box center [229, 194] width 66 height 18
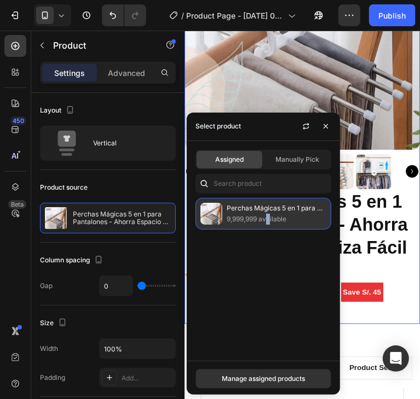
click at [269, 214] on p "9,999,999 available" at bounding box center [276, 219] width 100 height 11
click at [296, 226] on div "Perchas Mágicas 5 en 1 para Pantalones - Ahorra Espacio y Organiza Fácil 9,999,…" at bounding box center [263, 214] width 136 height 32
click at [296, 224] on div "Perchas Mágicas 5 en 1 para Pantalones - Ahorra Espacio y Organiza Fácil 9,999,…" at bounding box center [263, 214] width 136 height 32
click at [265, 214] on p "9,999,999 available" at bounding box center [276, 219] width 100 height 11
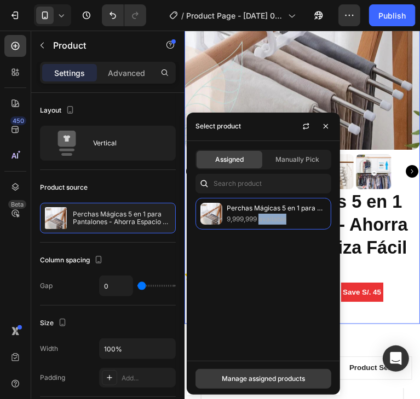
click at [282, 378] on div "Manage assigned products" at bounding box center [263, 379] width 83 height 10
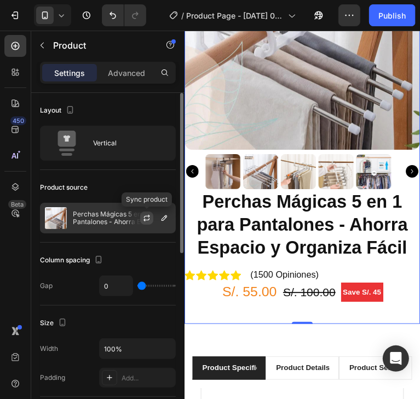
click at [147, 217] on icon "button" at bounding box center [146, 218] width 9 height 9
click at [104, 216] on p "Perchas Mágicas 5 en 1 para Pantalones - Ahorra Espacio y Organiza Fácil" at bounding box center [122, 218] width 98 height 15
click at [163, 219] on icon "button" at bounding box center [163, 218] width 5 height 5
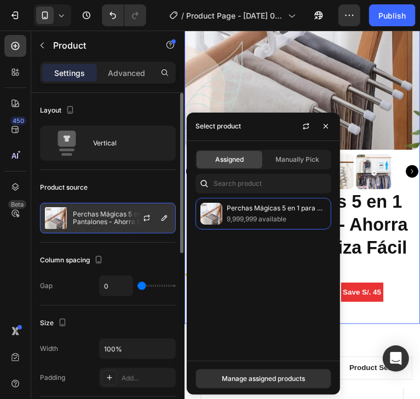
click at [112, 219] on p "Perchas Mágicas 5 en 1 para Pantalones - Ahorra Espacio y Organiza Fácil" at bounding box center [122, 218] width 98 height 15
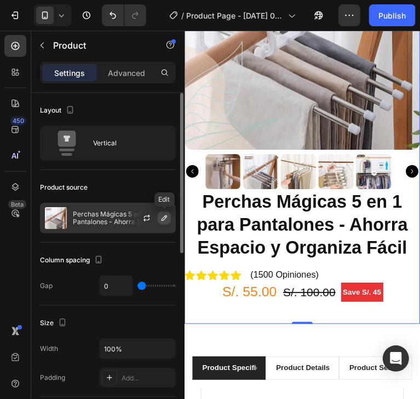
click at [158, 218] on button "button" at bounding box center [164, 218] width 13 height 13
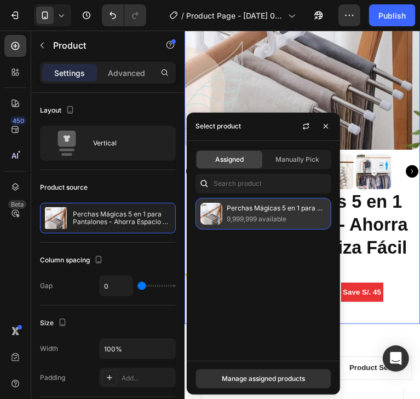
click at [231, 219] on p "9,999,999 available" at bounding box center [276, 219] width 100 height 11
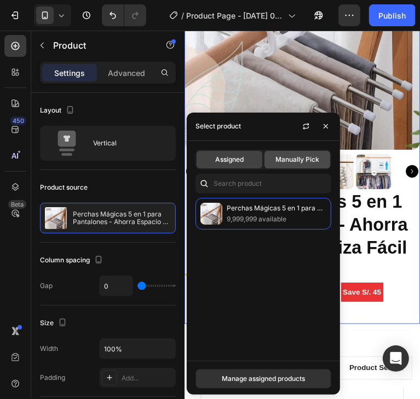
click at [282, 164] on span "Manually Pick" at bounding box center [297, 160] width 44 height 10
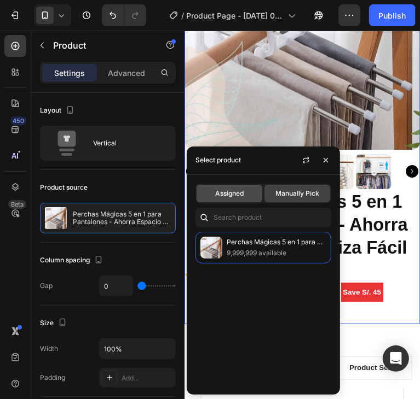
click at [237, 193] on span "Assigned" at bounding box center [229, 194] width 28 height 10
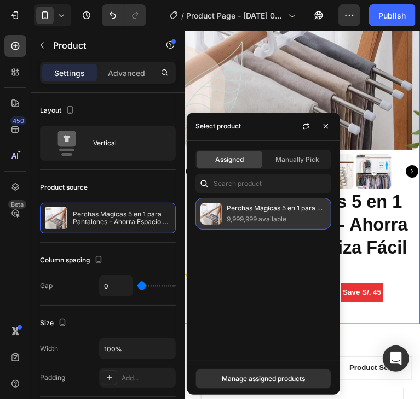
click at [258, 216] on p "9,999,999 available" at bounding box center [276, 219] width 100 height 11
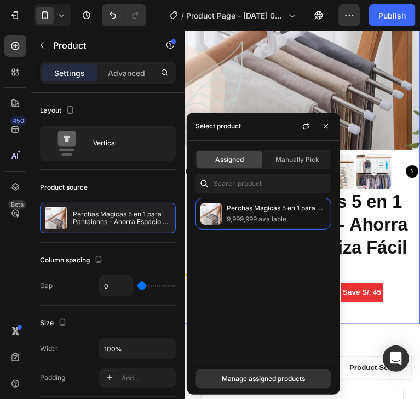
click at [261, 267] on div "Perchas Mágicas 5 en 1 para Pantalones - Ahorra Espacio y Organiza Fácil 9,999,…" at bounding box center [263, 275] width 153 height 154
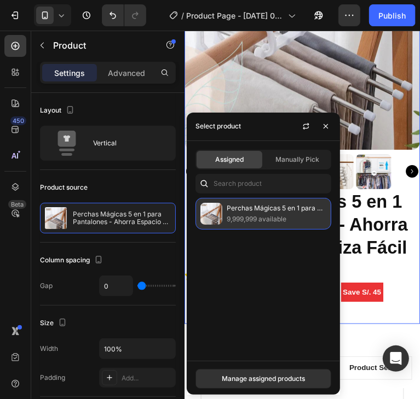
click at [249, 214] on p "9,999,999 available" at bounding box center [276, 219] width 100 height 11
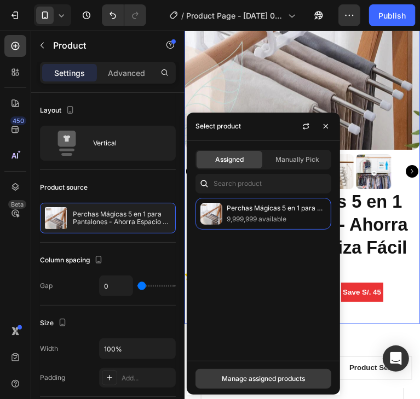
click at [289, 383] on div "Manage assigned products" at bounding box center [263, 379] width 83 height 10
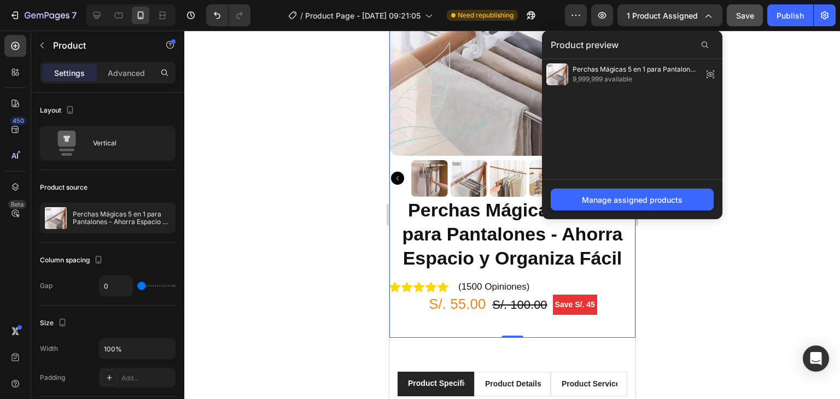
click at [738, 180] on div at bounding box center [512, 215] width 656 height 369
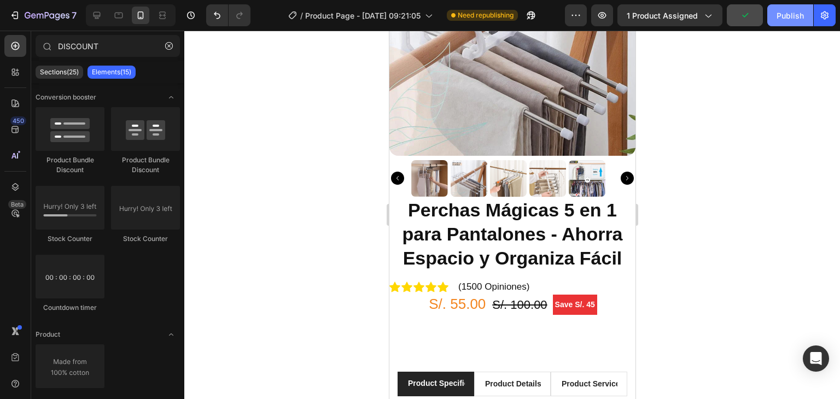
click at [783, 20] on div "Publish" at bounding box center [790, 15] width 27 height 11
click at [580, 295] on div "Save S/. 45 Product Badge" at bounding box center [574, 305] width 44 height 20
click at [580, 295] on pre "Save S/. 45" at bounding box center [574, 305] width 44 height 20
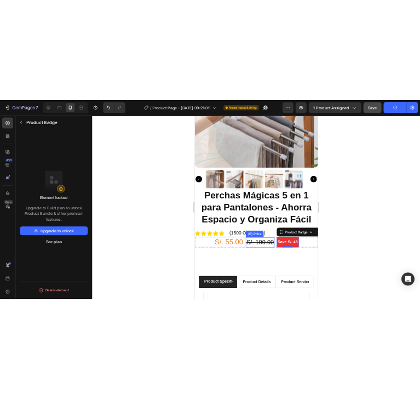
scroll to position [219, 0]
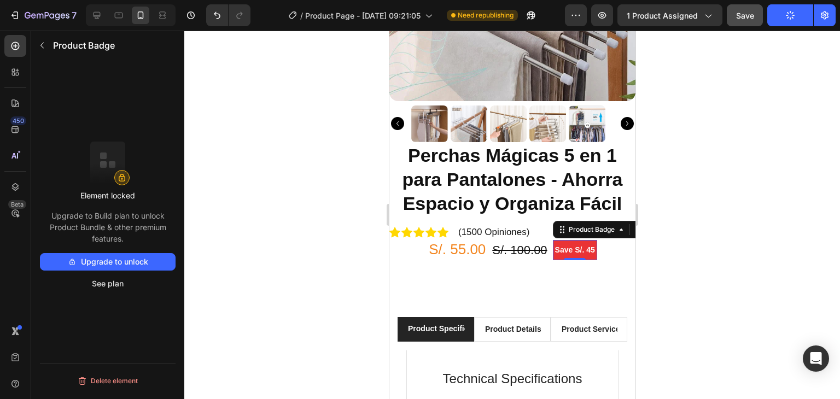
click at [683, 263] on div at bounding box center [512, 215] width 656 height 369
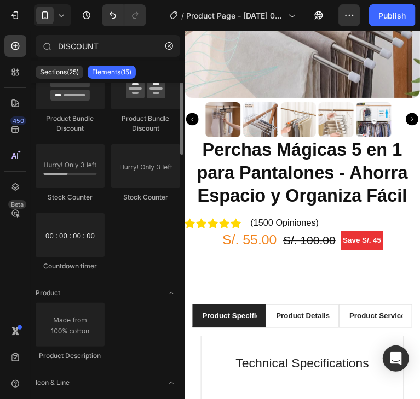
scroll to position [0, 0]
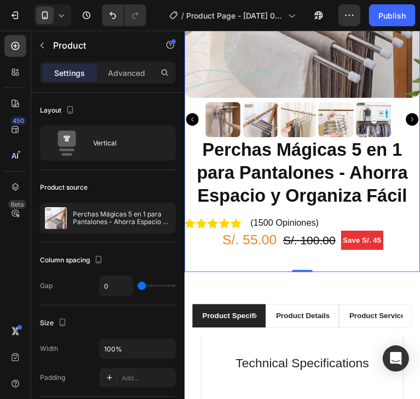
click at [323, 255] on div "Perchas Mágicas 5 en 1 para Pantalones - Ahorra Espacio y Organiza Fácil (P) Ti…" at bounding box center [307, 213] width 246 height 142
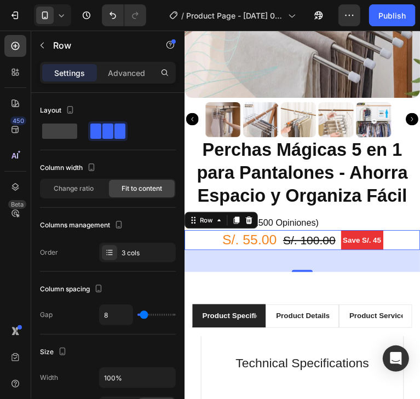
click at [403, 239] on div "S/. 55.00 (P) Price (P) Price S/. 100.00 (P) Price (P) Price Save S/. 45 Produc…" at bounding box center [307, 249] width 246 height 21
click at [323, 270] on div "42" at bounding box center [307, 271] width 246 height 23
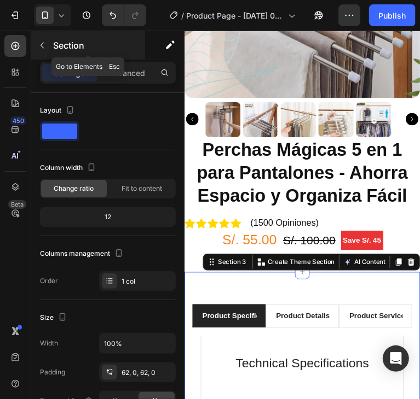
click at [46, 40] on button "button" at bounding box center [42, 46] width 18 height 18
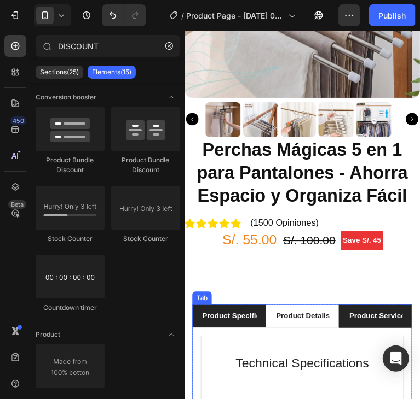
click at [365, 322] on div "Product Services" at bounding box center [383, 329] width 58 height 15
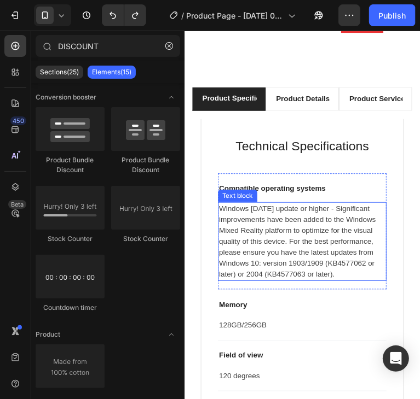
scroll to position [328, 0]
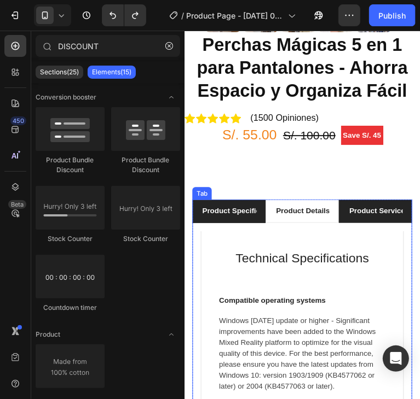
click at [376, 212] on div "Product Services" at bounding box center [383, 219] width 58 height 15
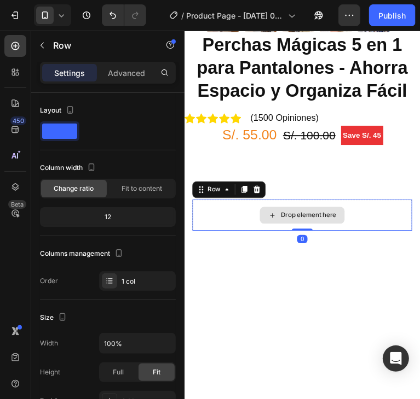
click at [368, 214] on div "Drop element here" at bounding box center [307, 223] width 230 height 33
click at [209, 212] on div "Drop element here" at bounding box center [307, 223] width 230 height 33
click at [311, 219] on div "Drop element here" at bounding box center [313, 223] width 58 height 9
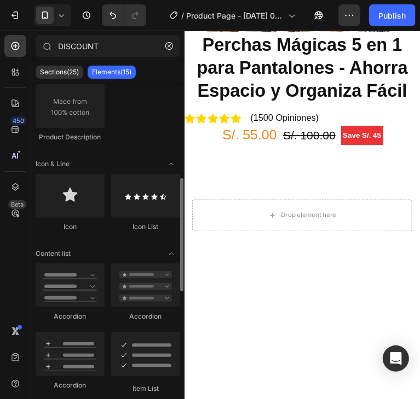
scroll to position [0, 0]
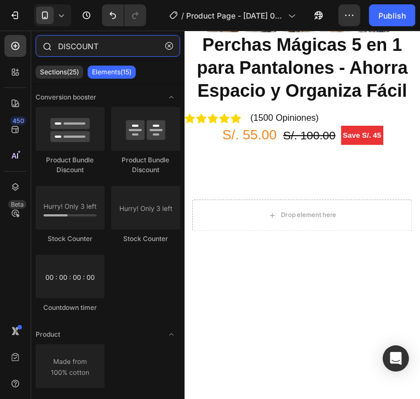
click at [114, 44] on input "DISCOUNT" at bounding box center [108, 46] width 144 height 22
click at [109, 44] on input "DISCOUNT" at bounding box center [108, 46] width 144 height 22
click at [107, 40] on input "DISCOUNT" at bounding box center [108, 46] width 144 height 22
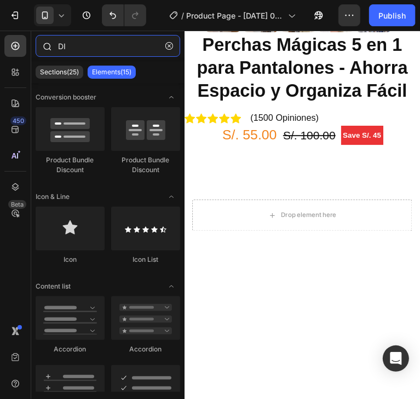
type input "D"
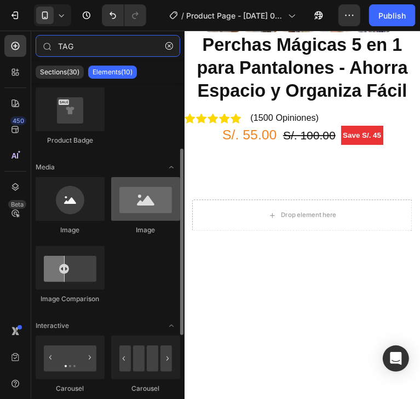
scroll to position [55, 0]
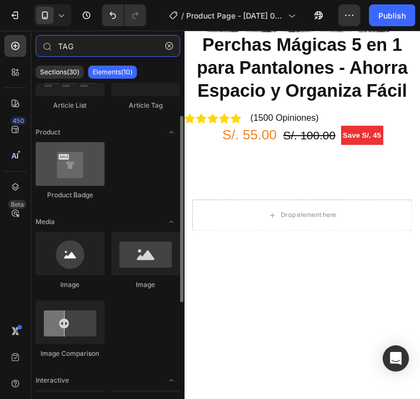
type input "TAG"
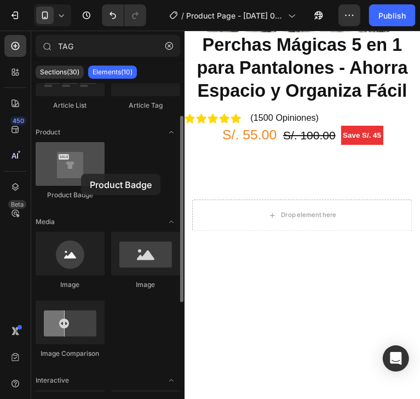
drag, startPoint x: 4, startPoint y: 144, endPoint x: 81, endPoint y: 174, distance: 82.8
click at [81, 174] on div at bounding box center [70, 164] width 69 height 44
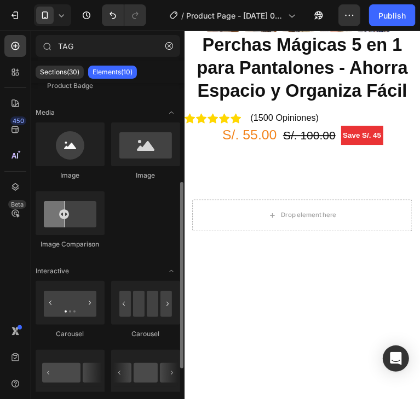
scroll to position [203, 0]
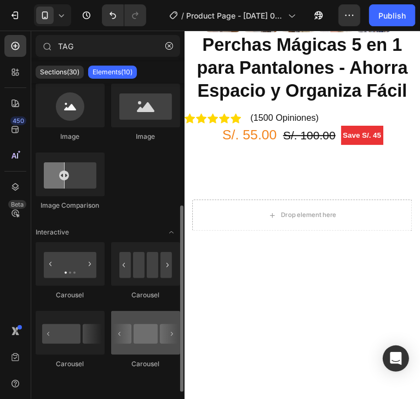
click at [173, 335] on div at bounding box center [145, 333] width 69 height 44
click at [172, 336] on div at bounding box center [145, 333] width 69 height 44
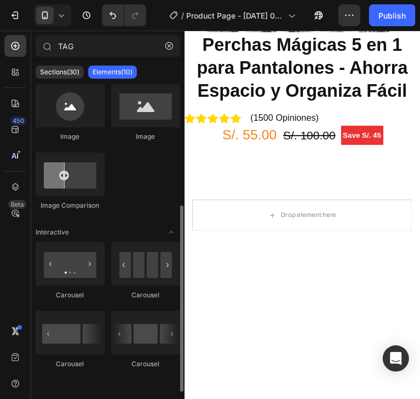
scroll to position [0, 0]
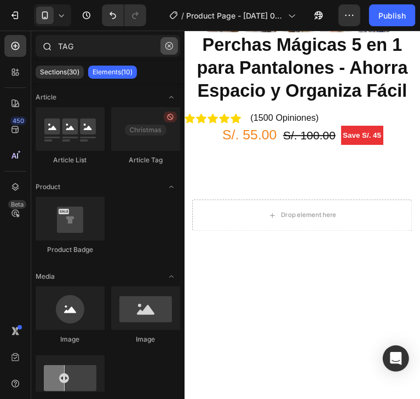
click at [170, 45] on icon "button" at bounding box center [169, 46] width 8 height 8
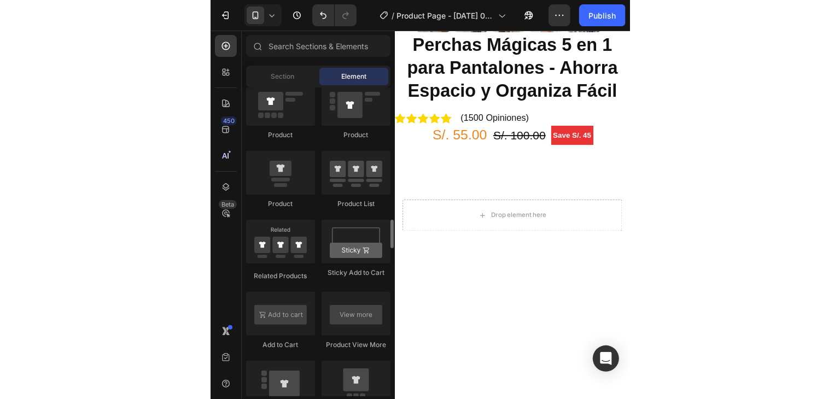
scroll to position [1477, 0]
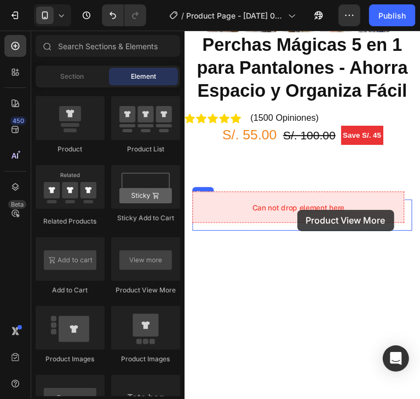
drag, startPoint x: 365, startPoint y: 289, endPoint x: 301, endPoint y: 218, distance: 95.7
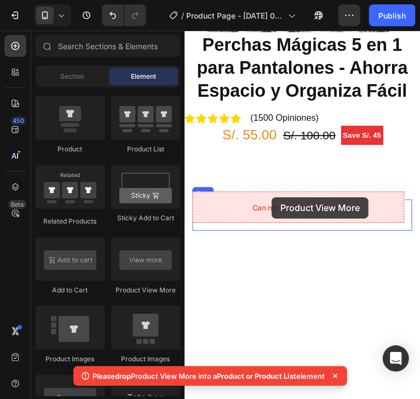
drag, startPoint x: 363, startPoint y: 287, endPoint x: 278, endPoint y: 204, distance: 119.1
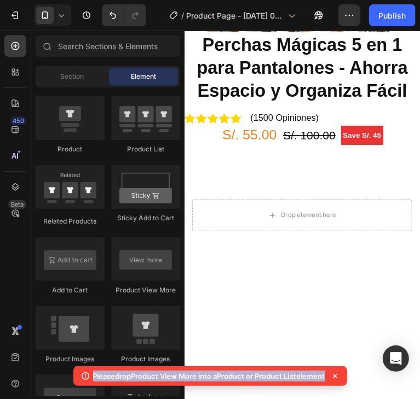
drag, startPoint x: 90, startPoint y: 379, endPoint x: 330, endPoint y: 377, distance: 240.7
click at [330, 377] on div "Please drop Product View More into a Product or Product List element" at bounding box center [209, 376] width 273 height 20
copy body "Please drop Product View More into a Product or Product List element"
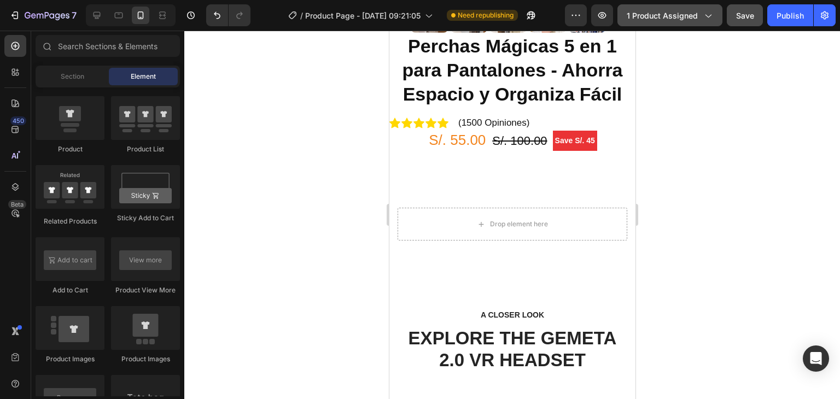
click at [682, 15] on span "1 product assigned" at bounding box center [662, 15] width 71 height 11
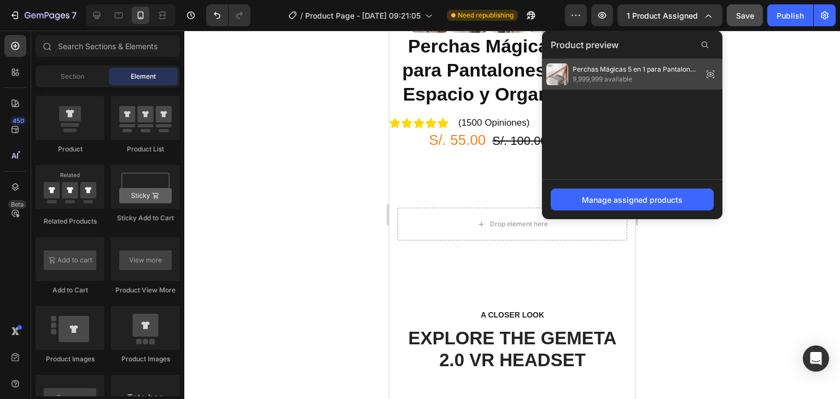
click at [643, 65] on span "Perchas Mágicas 5 en 1 para Pantalones - Ahorra Espacio y Organiza Fácil" at bounding box center [636, 70] width 126 height 10
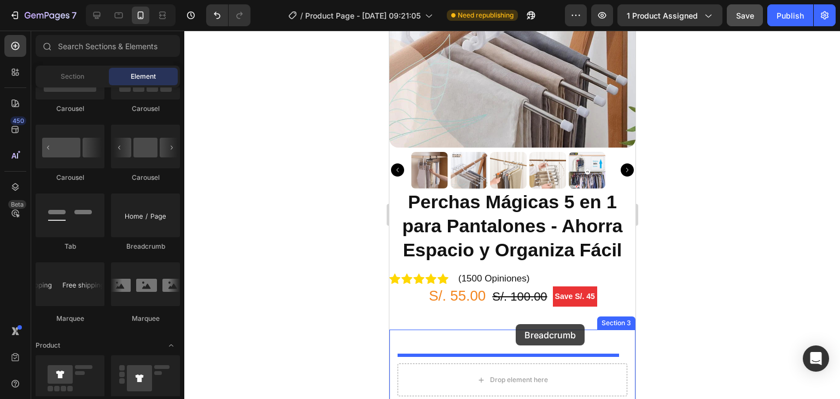
scroll to position [219, 0]
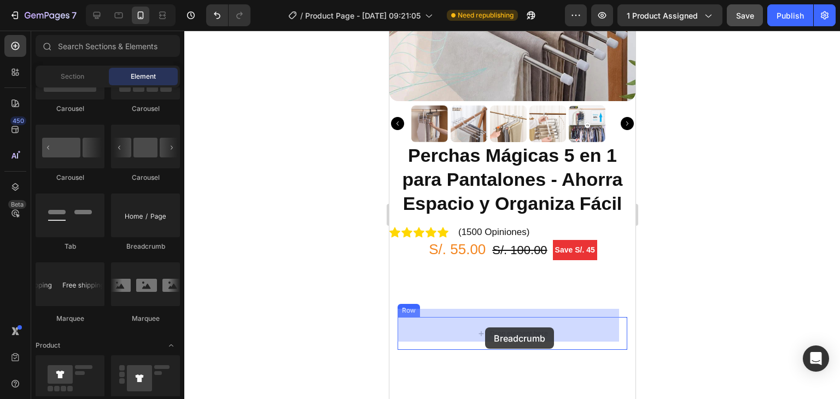
drag, startPoint x: 538, startPoint y: 254, endPoint x: 485, endPoint y: 328, distance: 90.9
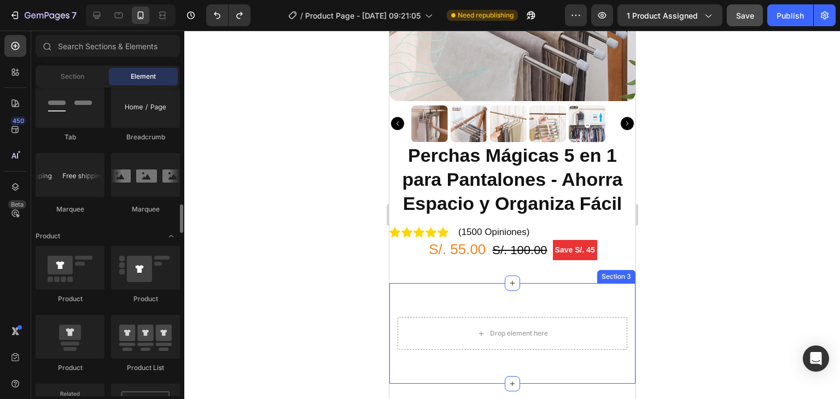
scroll to position [1367, 0]
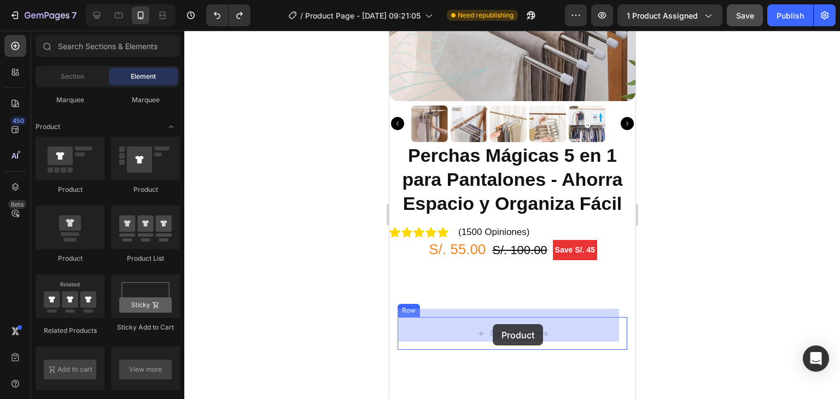
drag, startPoint x: 451, startPoint y: 197, endPoint x: 492, endPoint y: 324, distance: 133.9
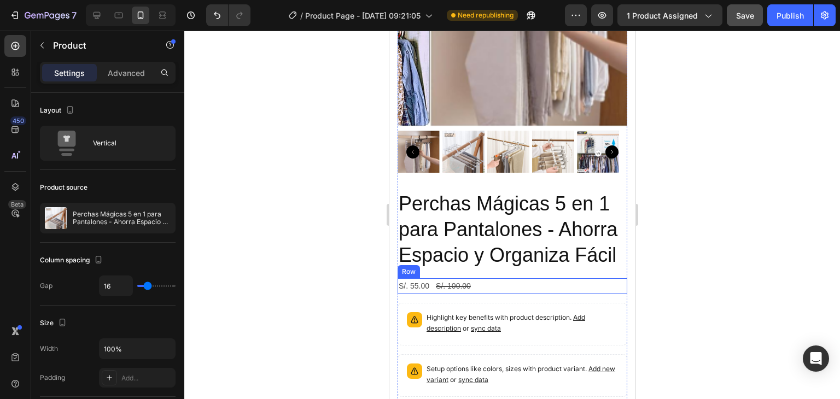
scroll to position [656, 0]
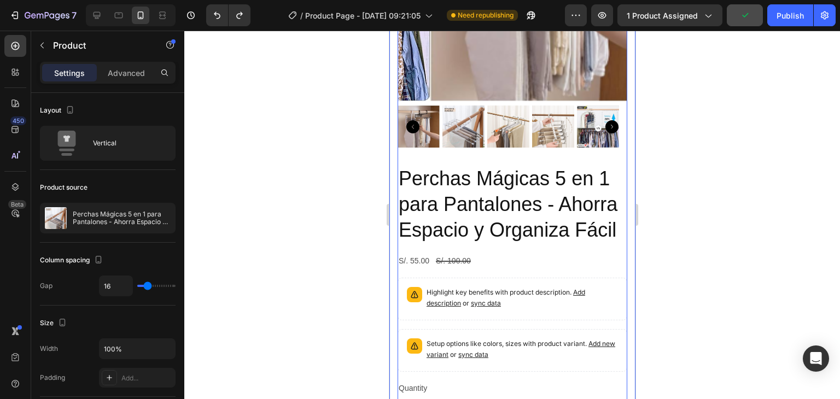
click at [685, 243] on div at bounding box center [512, 215] width 656 height 369
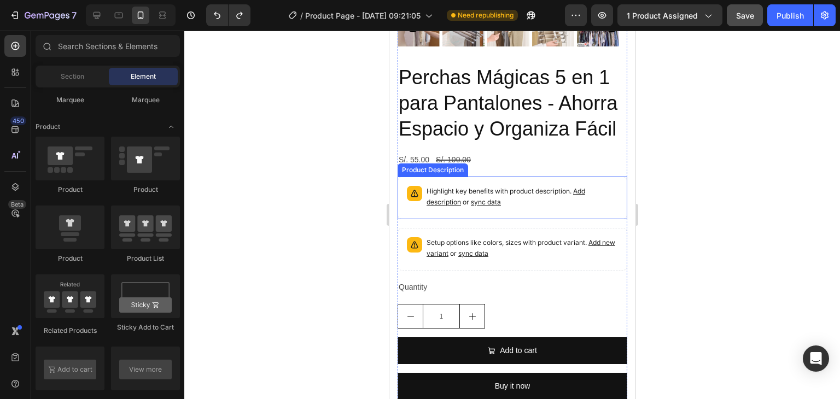
scroll to position [766, 0]
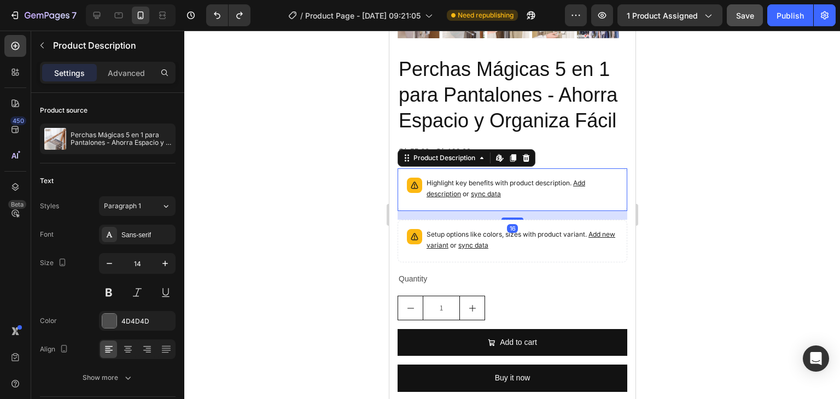
click at [513, 187] on p "Highlight key benefits with product description. Add description or sync data" at bounding box center [521, 189] width 191 height 22
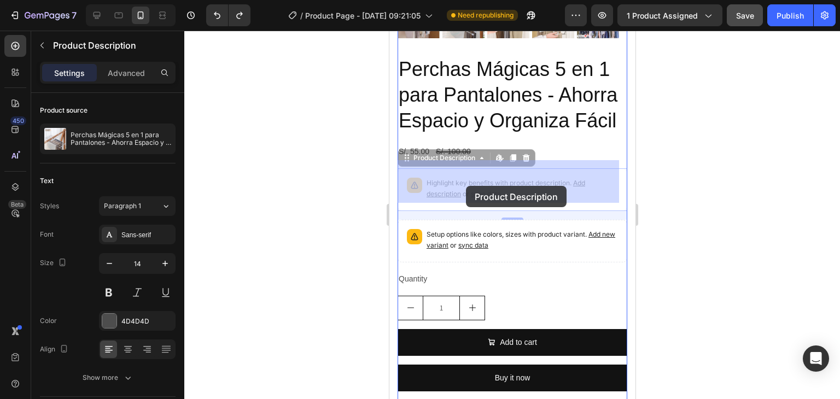
drag, startPoint x: 427, startPoint y: 174, endPoint x: 473, endPoint y: 187, distance: 47.6
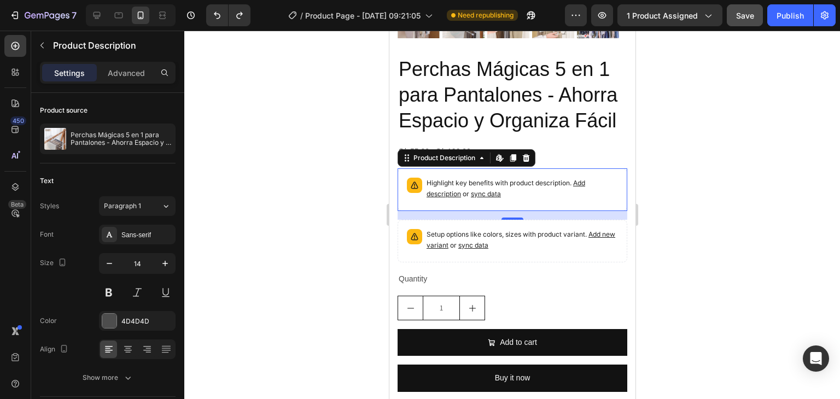
click at [674, 178] on div at bounding box center [512, 215] width 656 height 369
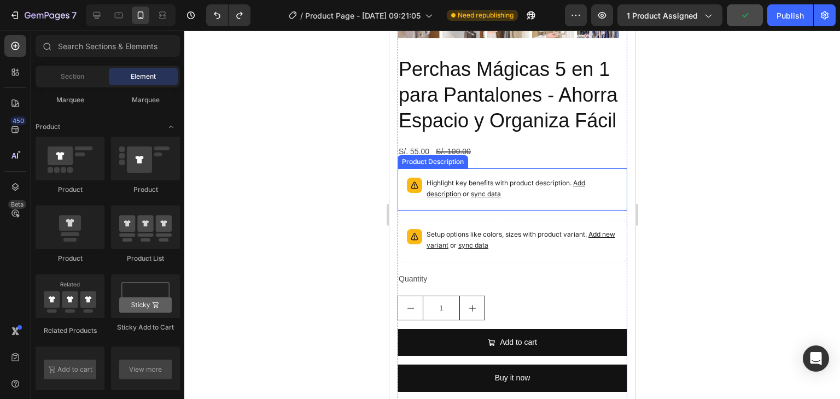
click at [540, 190] on p "Highlight key benefits with product description. Add description or sync data" at bounding box center [521, 189] width 191 height 22
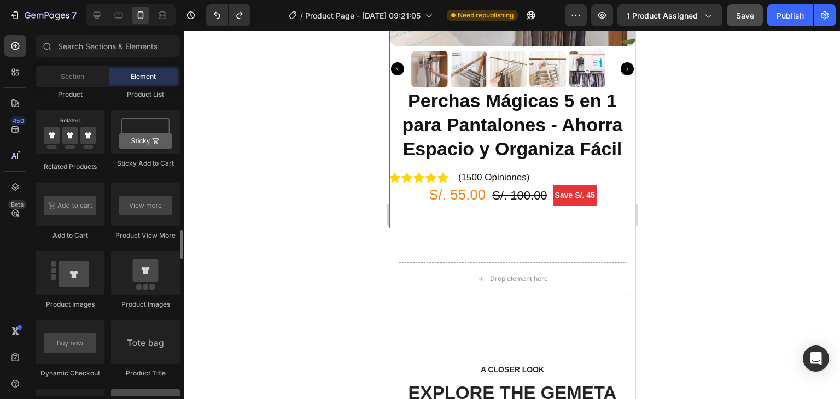
scroll to position [1641, 0]
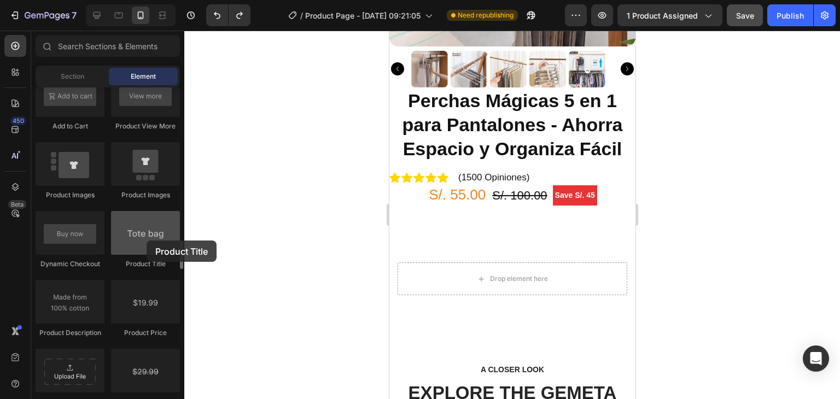
drag, startPoint x: 151, startPoint y: 248, endPoint x: 146, endPoint y: 240, distance: 10.0
click at [146, 240] on div at bounding box center [145, 233] width 69 height 44
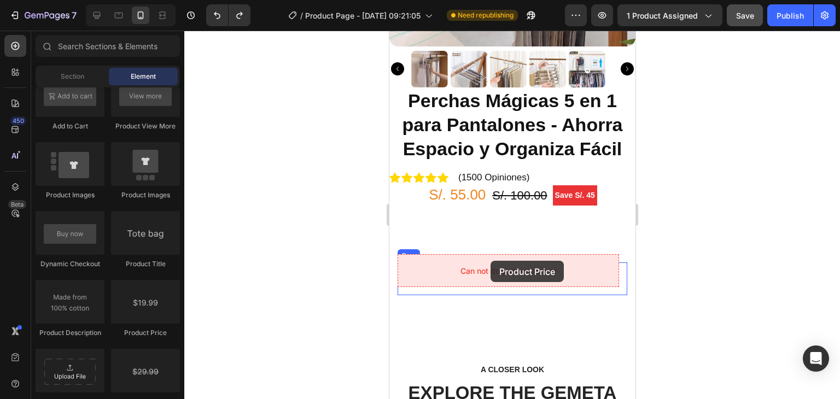
drag, startPoint x: 542, startPoint y: 345, endPoint x: 490, endPoint y: 261, distance: 98.0
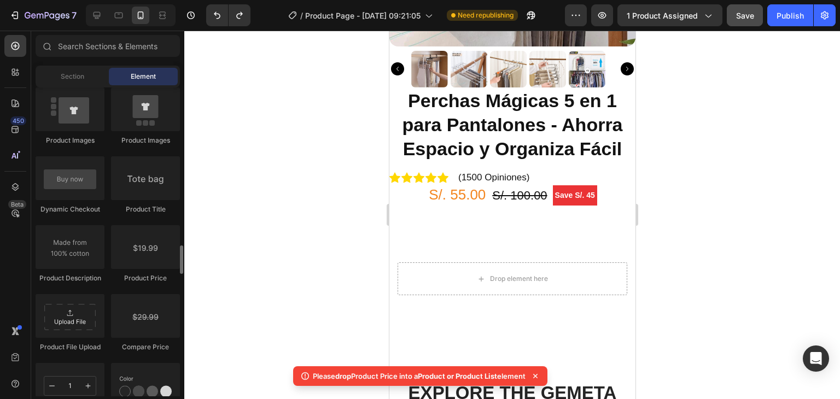
scroll to position [1750, 0]
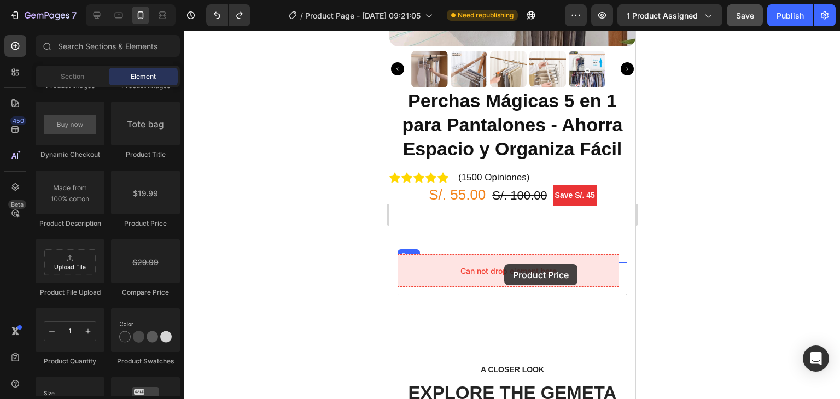
drag, startPoint x: 585, startPoint y: 235, endPoint x: 504, endPoint y: 270, distance: 88.7
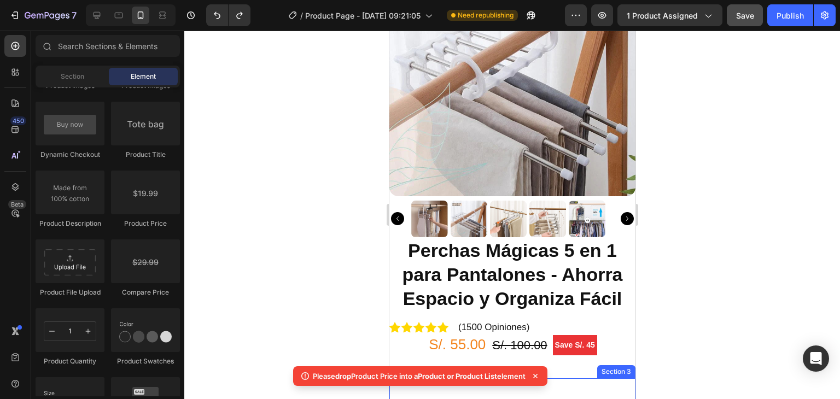
scroll to position [109, 0]
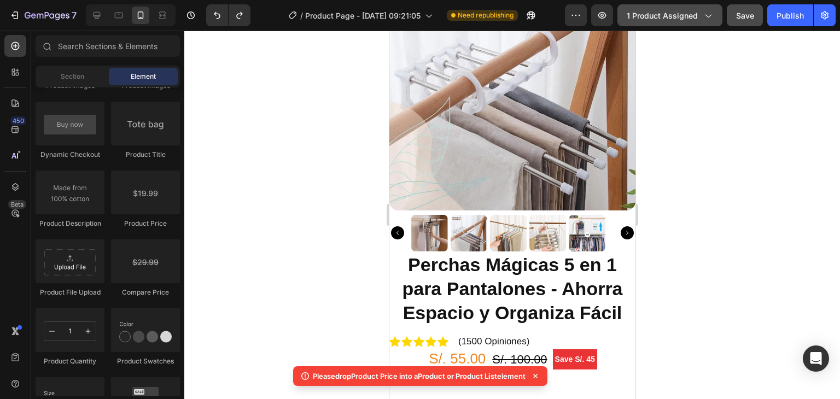
click at [664, 20] on span "1 product assigned" at bounding box center [662, 15] width 71 height 11
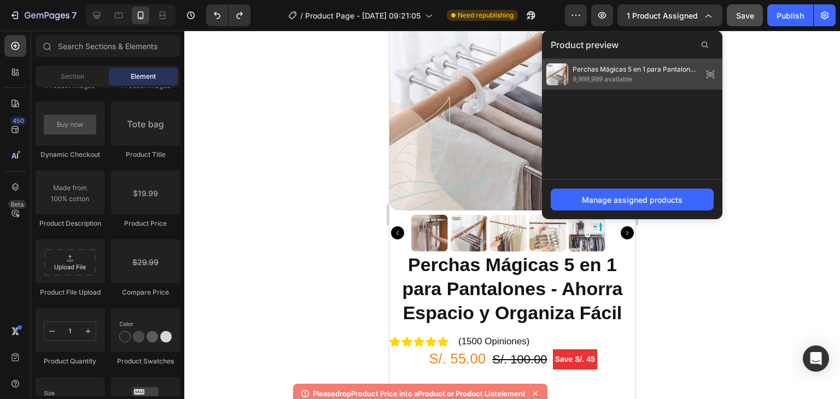
click at [644, 83] on span "9,999,999 available" at bounding box center [636, 79] width 126 height 10
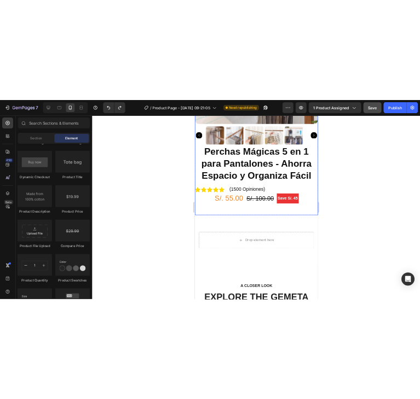
scroll to position [273, 0]
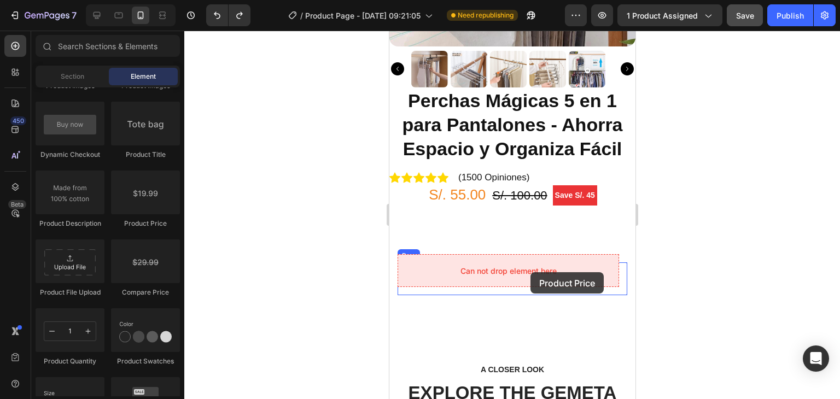
drag, startPoint x: 545, startPoint y: 241, endPoint x: 530, endPoint y: 272, distance: 34.7
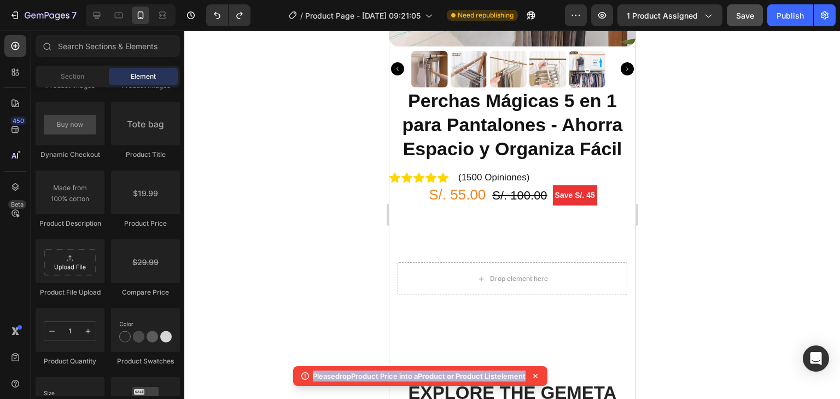
drag, startPoint x: 310, startPoint y: 374, endPoint x: 527, endPoint y: 369, distance: 217.2
click at [0, 0] on div "Please drop Product Price into a Product or Product List element" at bounding box center [0, 0] width 0 height 0
copy body "Please drop Product Price into a Product or Product List element"
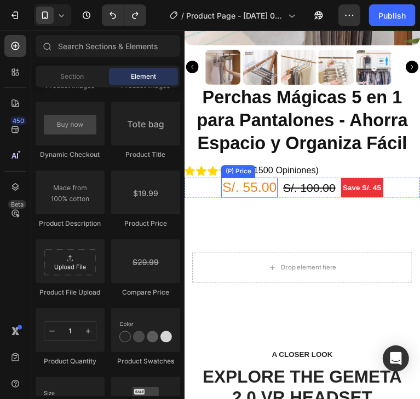
click at [261, 188] on div "S/. 55.00" at bounding box center [251, 194] width 59 height 21
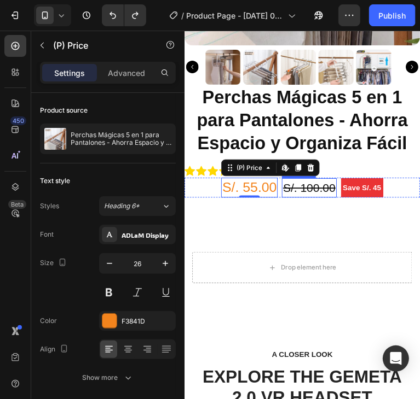
click at [322, 188] on div "S/. 100.00" at bounding box center [314, 195] width 57 height 20
click at [255, 189] on div "S/. 55.00" at bounding box center [251, 194] width 59 height 21
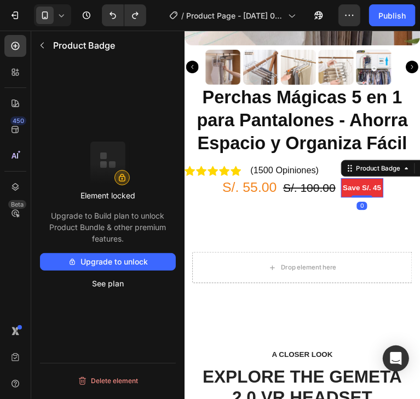
click at [371, 185] on div "Save S/. 45 Product Badge 0" at bounding box center [369, 195] width 44 height 20
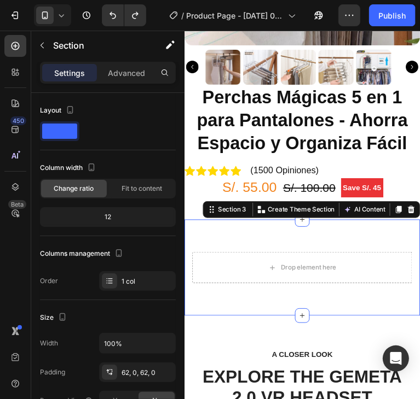
click at [387, 243] on div "Drop element here Row Section 3 You can create reusable sections Create Theme S…" at bounding box center [307, 278] width 246 height 101
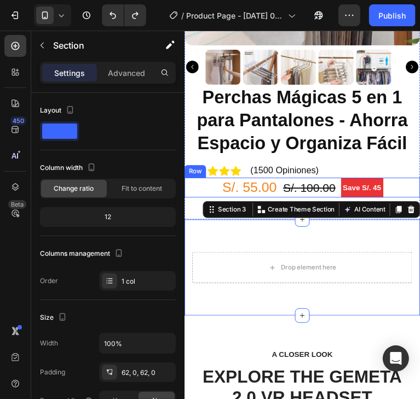
click at [412, 184] on div "S/. 55.00 (P) Price (P) Price S/. 100.00 (P) Price (P) Price Save S/. 45 Produc…" at bounding box center [307, 194] width 246 height 21
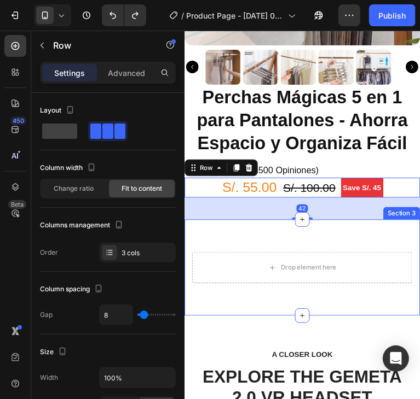
click at [396, 242] on div "Drop element here Row Section 3" at bounding box center [307, 278] width 246 height 101
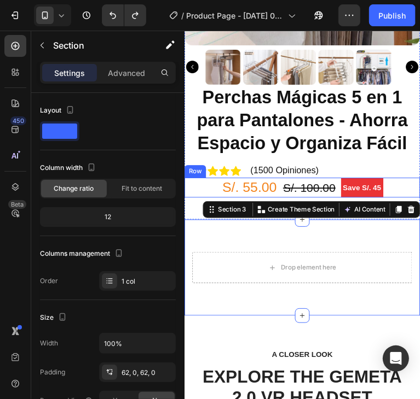
click at [193, 191] on div "S/. 55.00 (P) Price (P) Price S/. 100.00 (P) Price (P) Price Save S/. 45 Produc…" at bounding box center [307, 194] width 246 height 21
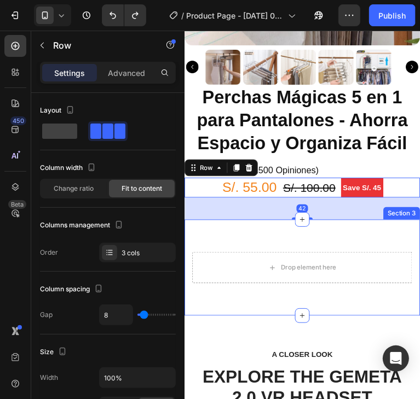
click at [358, 309] on div "Drop element here Row Section 3" at bounding box center [307, 278] width 246 height 101
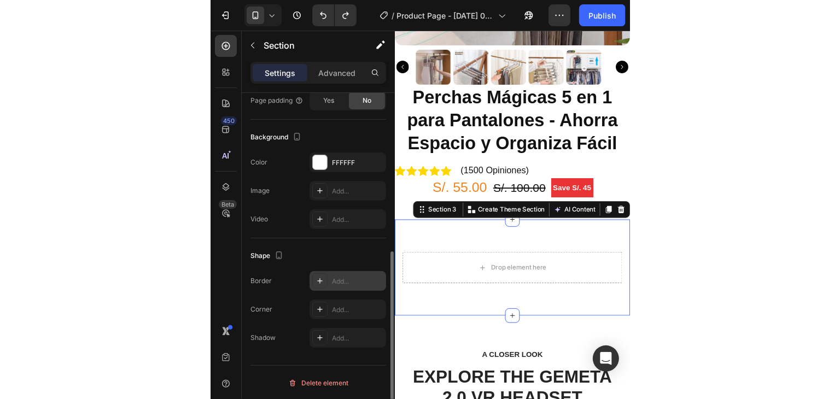
scroll to position [0, 0]
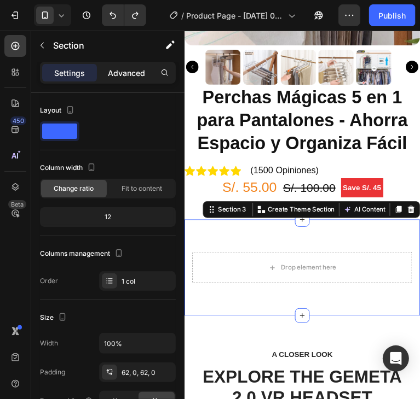
click at [113, 79] on div "Advanced" at bounding box center [126, 73] width 55 height 18
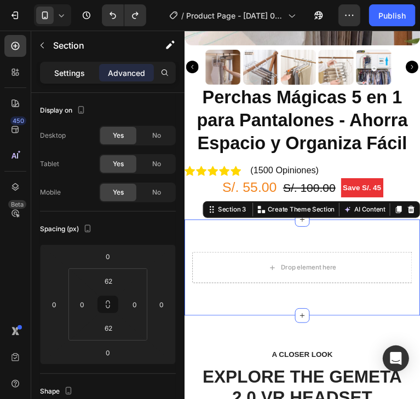
click at [69, 75] on p "Settings" at bounding box center [69, 72] width 31 height 11
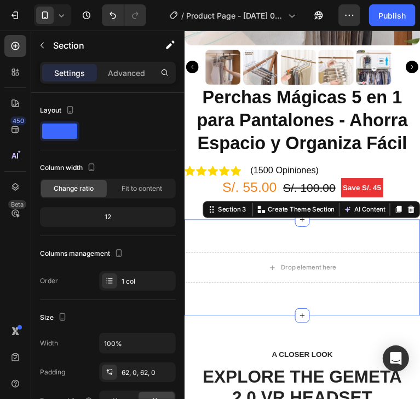
click at [333, 241] on div "Drop element here Row Section 3 You can create reusable sections Create Theme S…" at bounding box center [307, 278] width 246 height 101
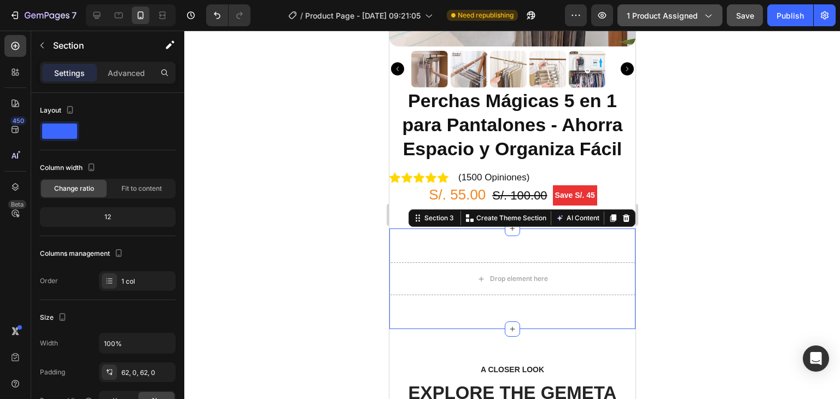
click at [706, 18] on icon "button" at bounding box center [707, 15] width 11 height 11
click at [765, 165] on div at bounding box center [512, 215] width 656 height 369
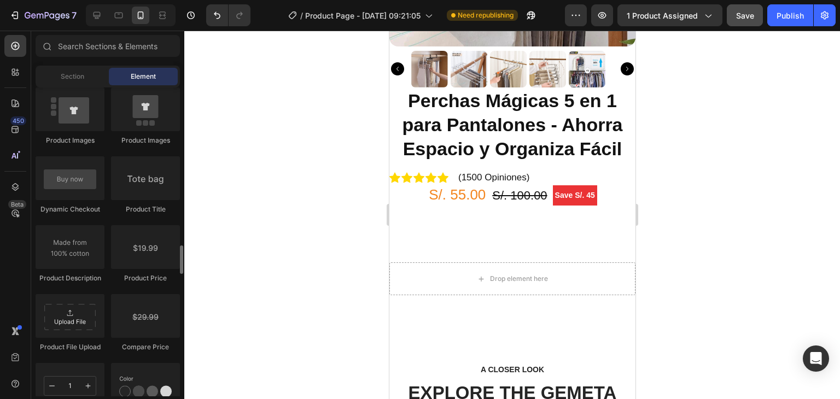
scroll to position [1805, 0]
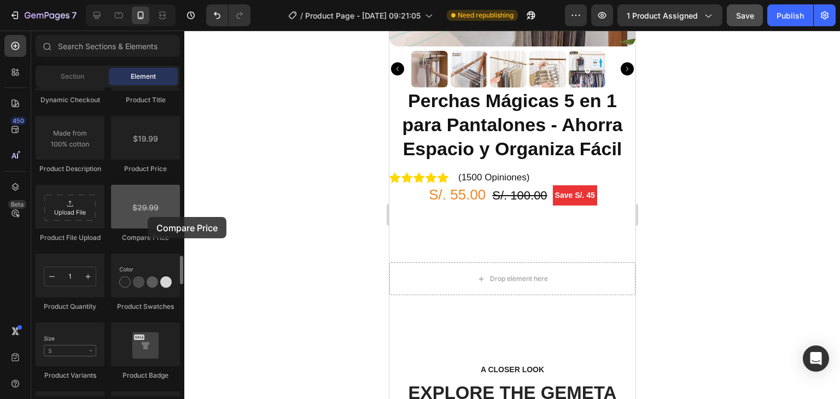
drag, startPoint x: 159, startPoint y: 218, endPoint x: 148, endPoint y: 217, distance: 11.5
click at [148, 217] on div at bounding box center [145, 207] width 69 height 44
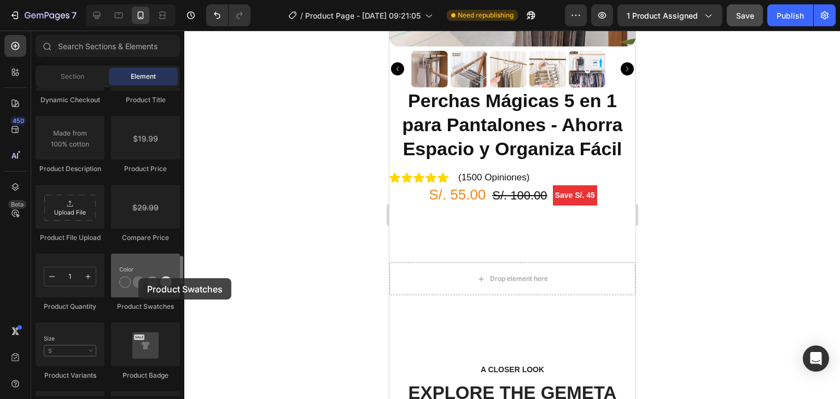
drag, startPoint x: 142, startPoint y: 290, endPoint x: 141, endPoint y: 263, distance: 27.4
click at [140, 276] on div at bounding box center [145, 276] width 69 height 44
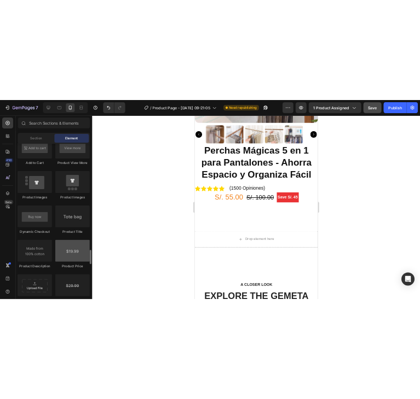
scroll to position [1696, 0]
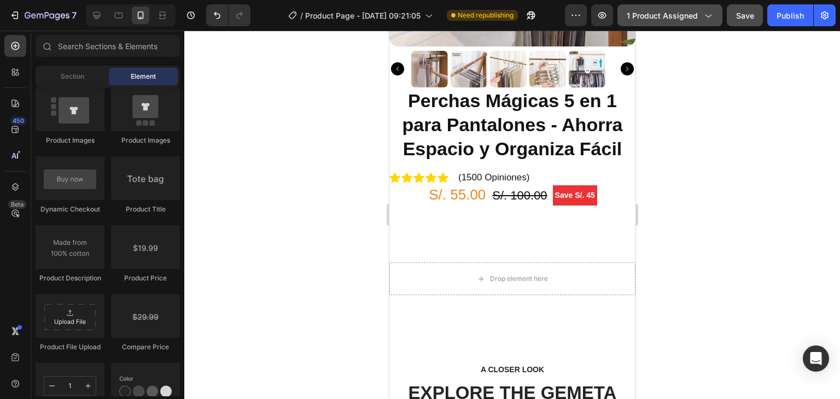
click at [661, 24] on button "1 product assigned" at bounding box center [670, 15] width 105 height 22
click at [763, 132] on div at bounding box center [512, 215] width 656 height 369
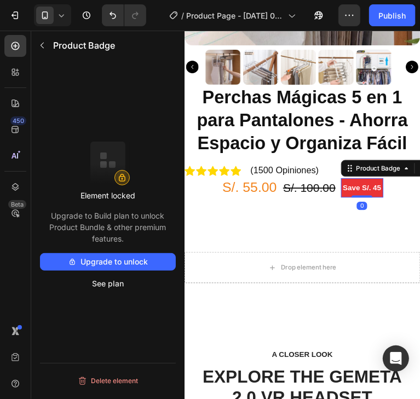
click at [362, 191] on pre "Save S/. 45" at bounding box center [369, 195] width 44 height 20
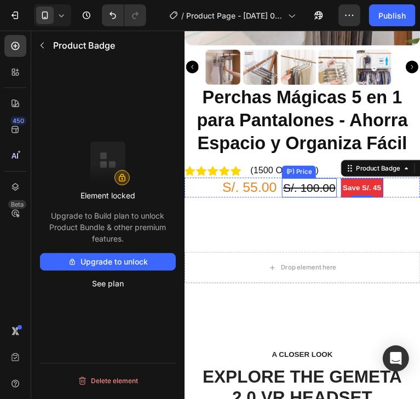
click at [318, 187] on div "S/. 100.00" at bounding box center [314, 195] width 57 height 20
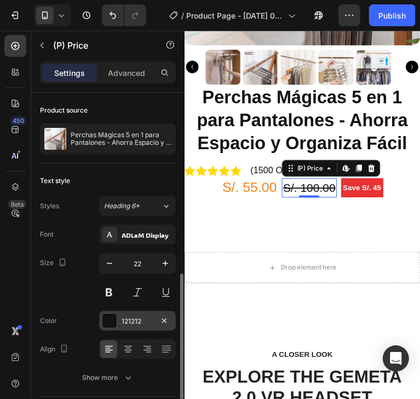
scroll to position [102, 0]
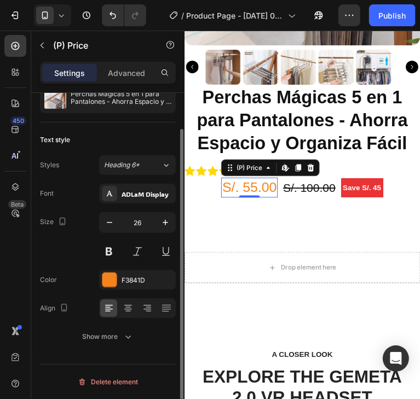
click at [232, 187] on div "S/. 55.00" at bounding box center [251, 194] width 59 height 21
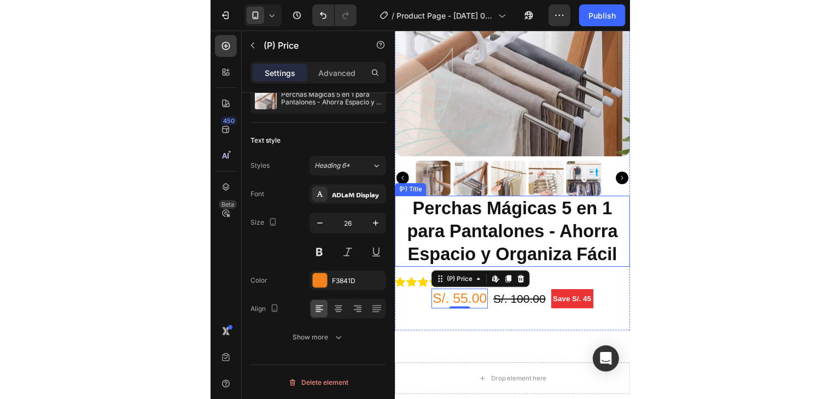
scroll to position [273, 0]
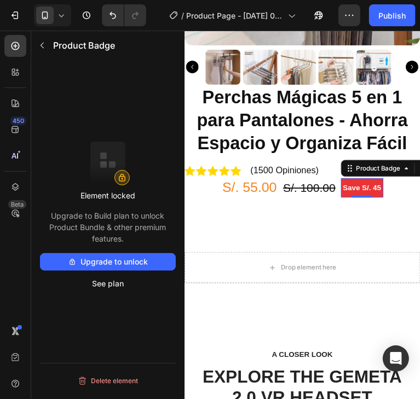
click at [365, 185] on pre "Save S/. 45" at bounding box center [369, 195] width 44 height 20
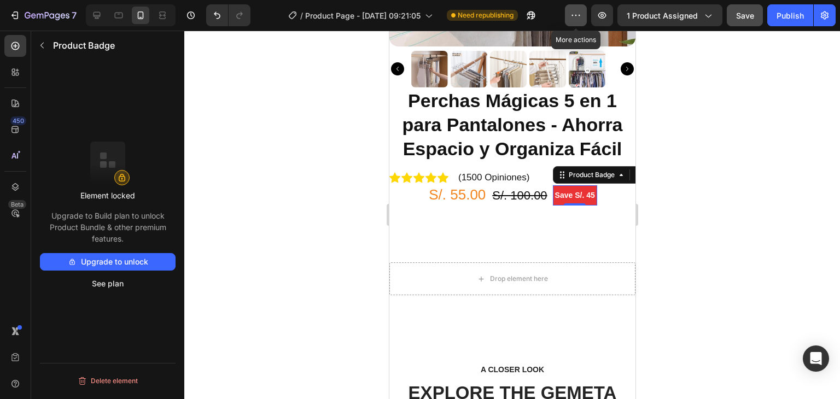
click at [578, 12] on icon "button" at bounding box center [576, 15] width 11 height 11
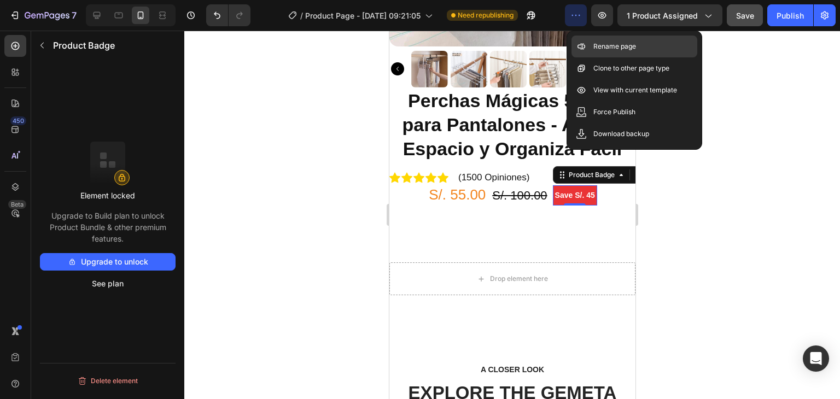
click at [619, 46] on p "Rename page" at bounding box center [614, 46] width 43 height 11
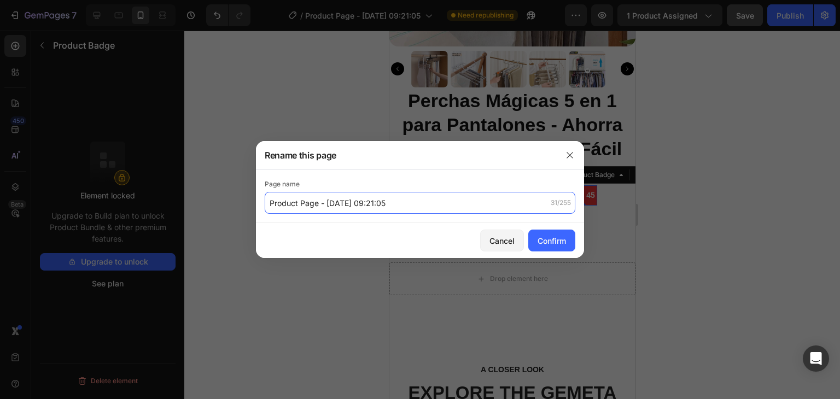
click at [384, 208] on input "Product Page - [DATE] 09:21:05" at bounding box center [420, 203] width 311 height 22
click at [391, 208] on input "Product Page - [DATE] 09:21:05" at bounding box center [420, 203] width 311 height 22
click at [391, 206] on input "Product Page - [DATE] 09:21:05" at bounding box center [420, 203] width 311 height 22
click at [391, 205] on input "Product Page - [DATE] 09:21:05" at bounding box center [420, 203] width 311 height 22
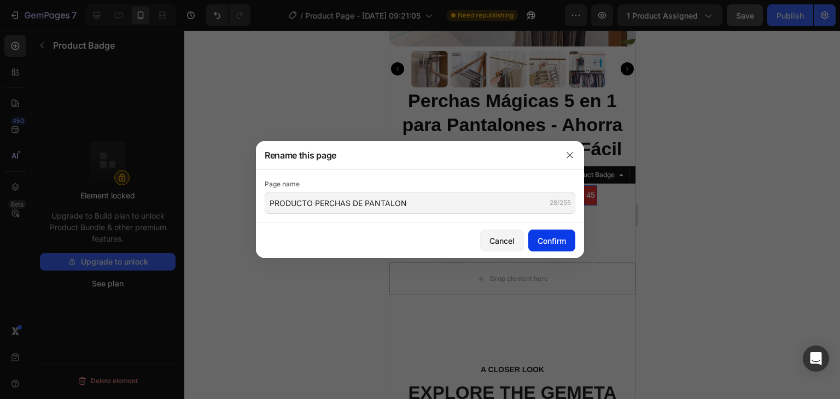
click at [552, 239] on div "Confirm" at bounding box center [552, 240] width 28 height 11
type input "PRODUCTO PERCHAS DE PANTALON"
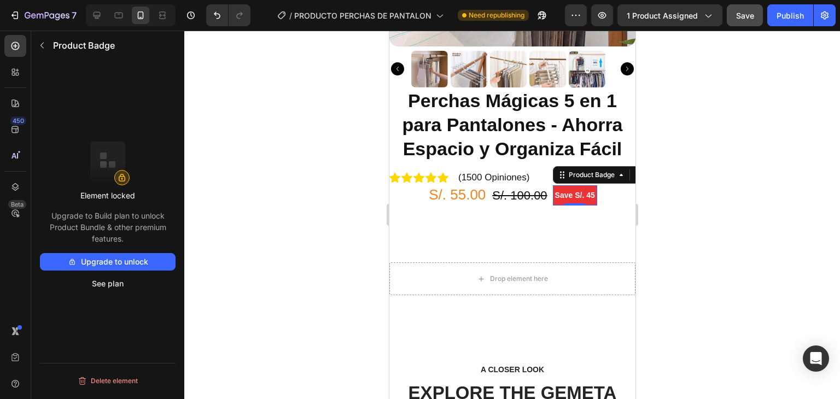
click at [577, 1] on div "7 / PRODUCTO PERCHAS DE PANTALON Need republishing Preview 1 product assigned S…" at bounding box center [420, 15] width 840 height 31
click at [575, 8] on button "button" at bounding box center [576, 15] width 22 height 22
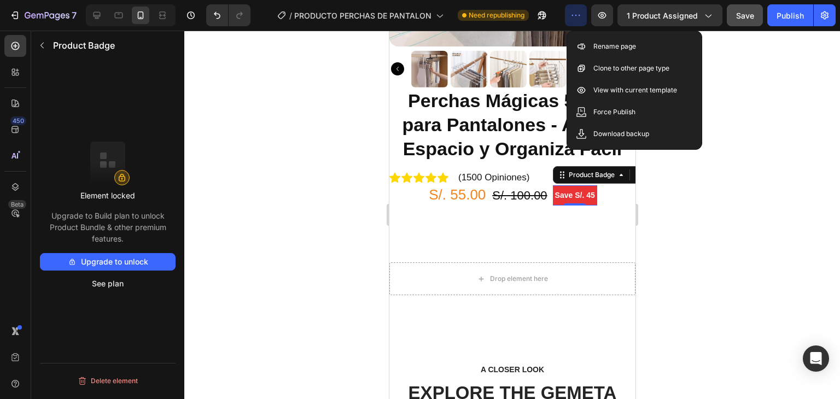
click at [673, 243] on div at bounding box center [512, 215] width 656 height 369
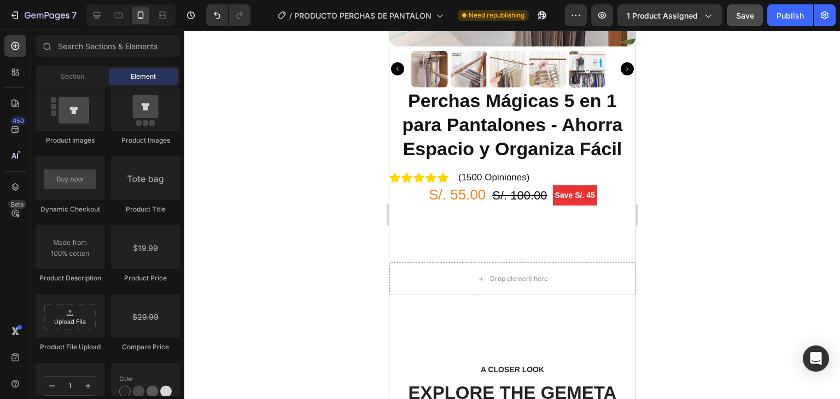
click at [753, 154] on div at bounding box center [512, 215] width 656 height 369
click at [577, 18] on icon "button" at bounding box center [576, 15] width 11 height 11
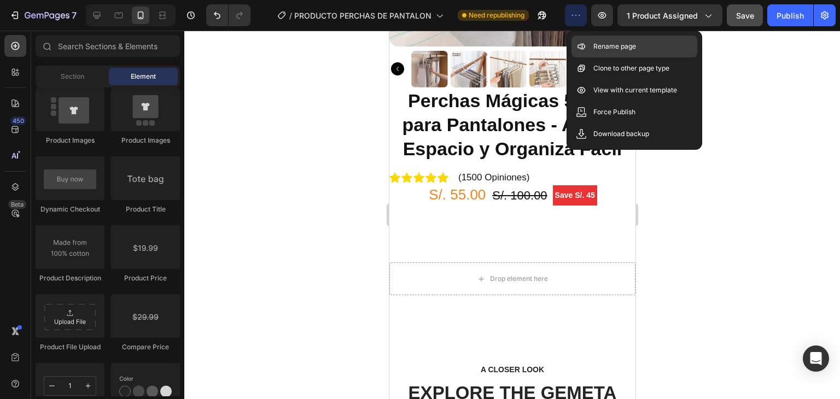
click at [637, 57] on div "Rename page" at bounding box center [635, 68] width 126 height 22
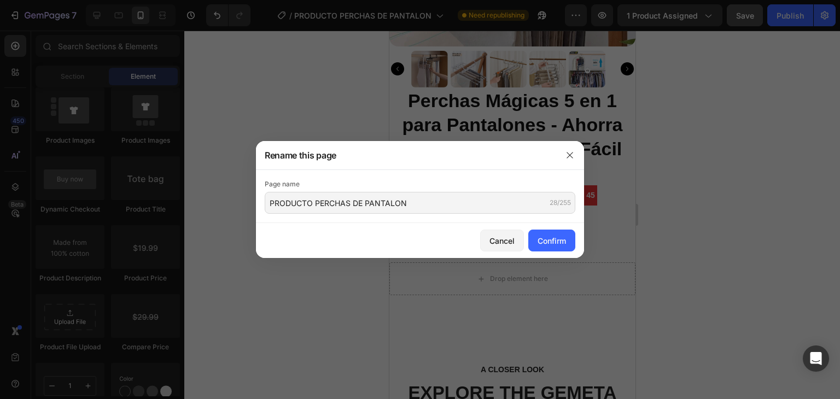
click at [669, 179] on div at bounding box center [420, 199] width 840 height 399
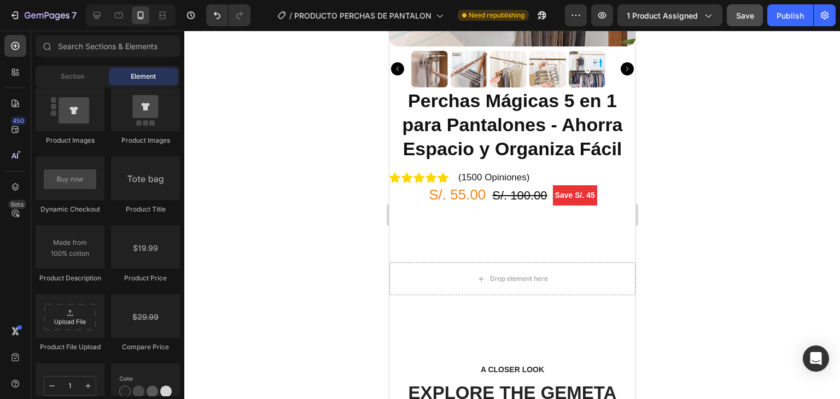
click at [679, 176] on div at bounding box center [512, 215] width 656 height 369
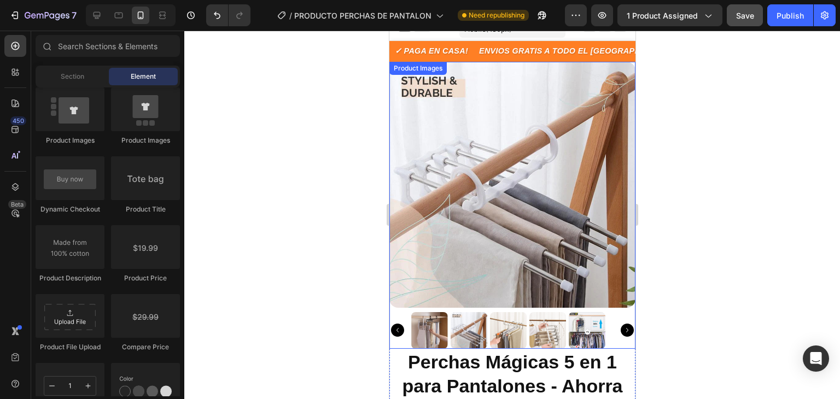
scroll to position [0, 0]
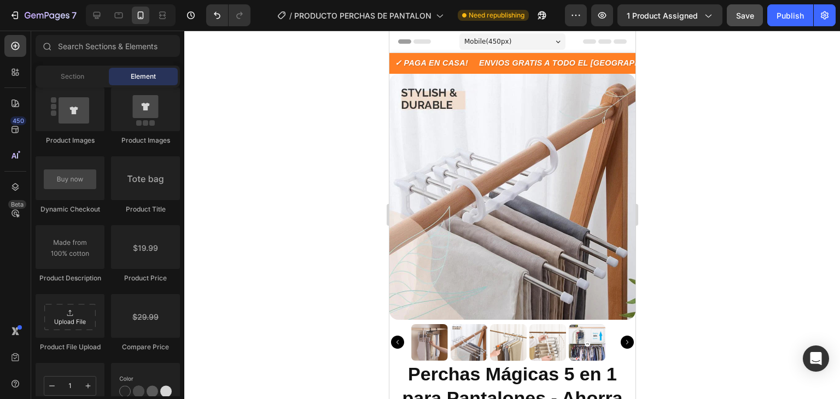
click at [771, 150] on div at bounding box center [512, 215] width 656 height 369
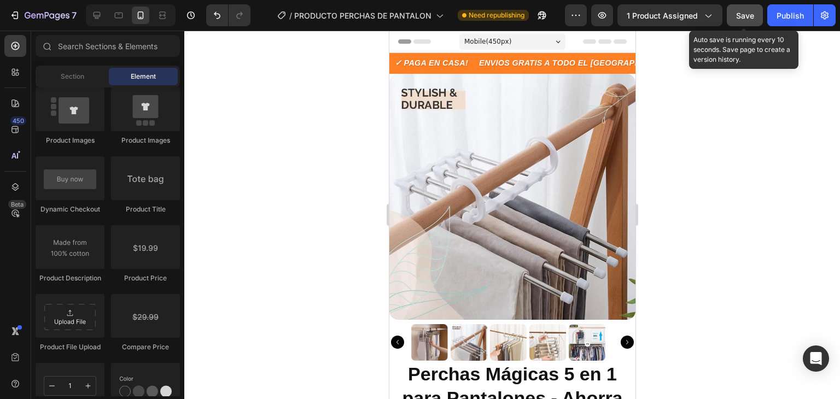
click at [749, 14] on span "Save" at bounding box center [745, 15] width 18 height 9
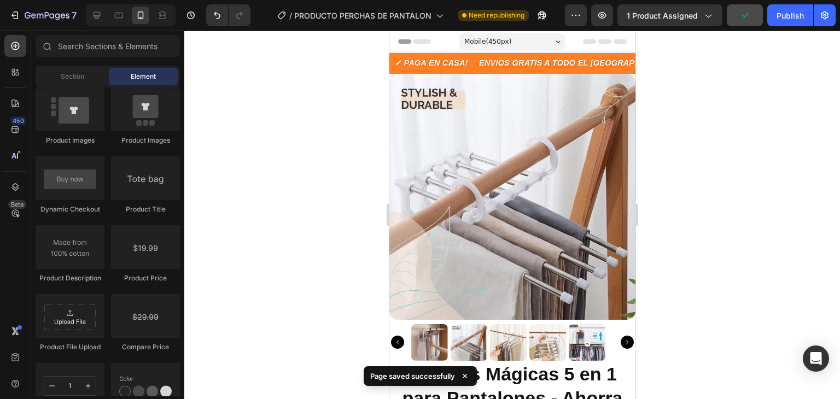
click at [659, 211] on div at bounding box center [512, 215] width 656 height 369
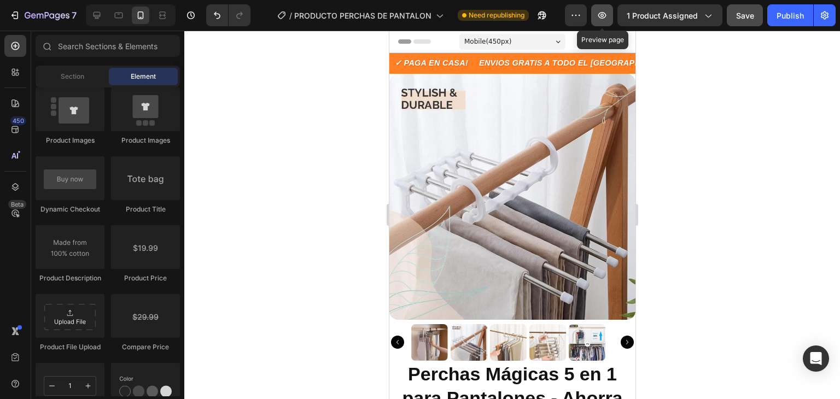
click at [608, 14] on icon "button" at bounding box center [602, 15] width 11 height 11
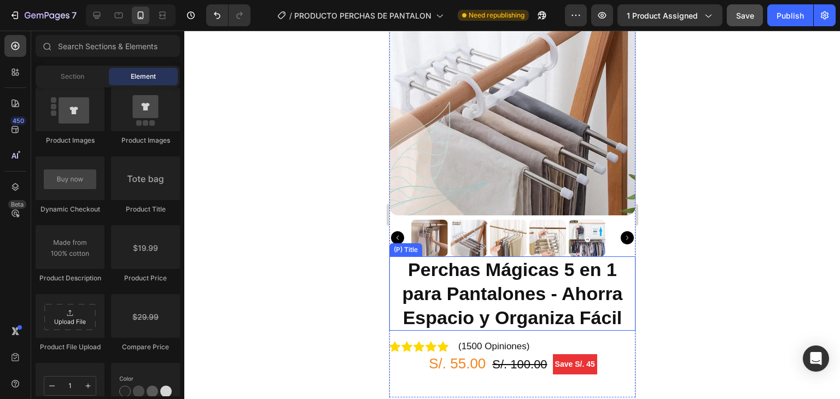
scroll to position [109, 0]
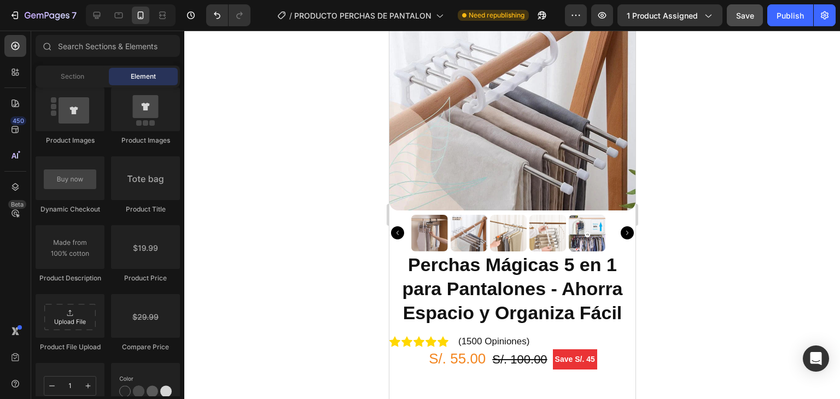
click at [690, 237] on div at bounding box center [512, 215] width 656 height 369
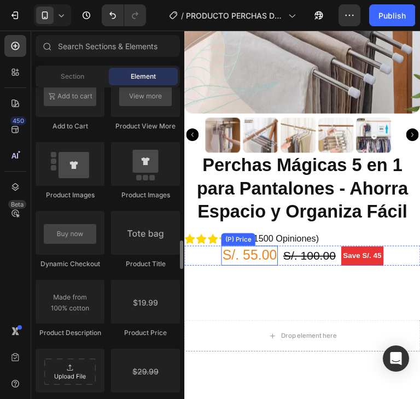
scroll to position [219, 0]
